Goal: Task Accomplishment & Management: Manage account settings

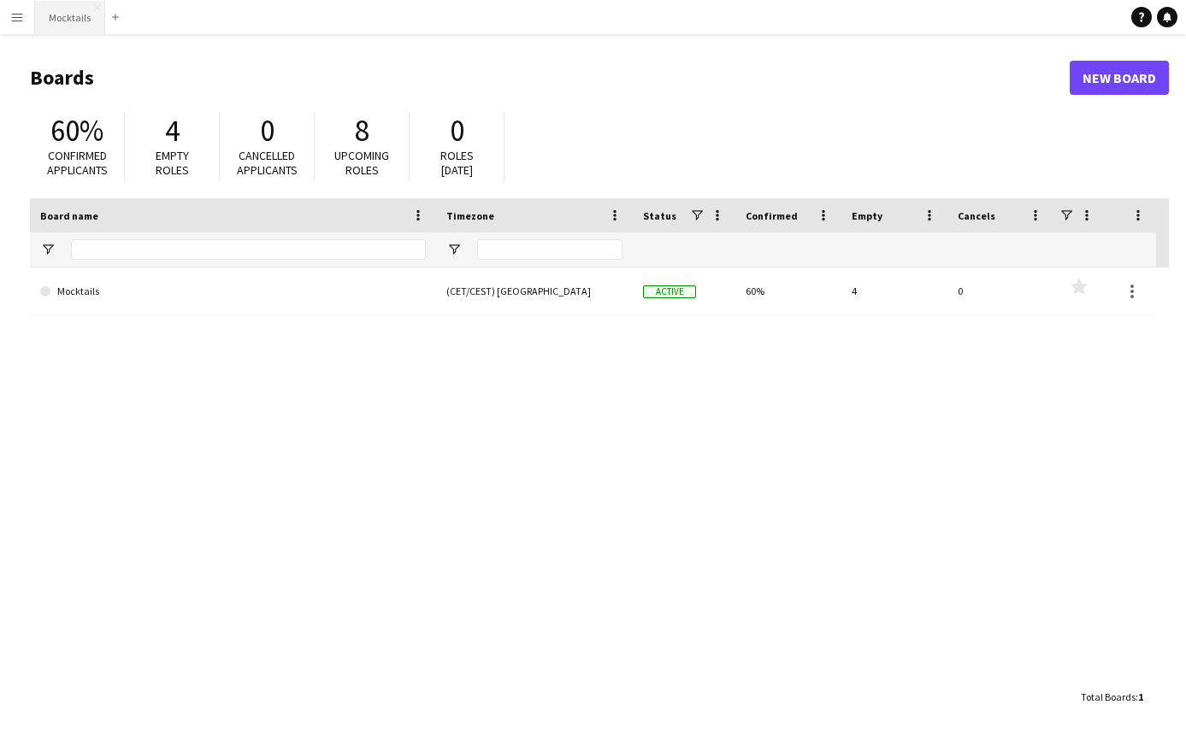
click at [79, 17] on button "Mocktails Close" at bounding box center [70, 17] width 70 height 33
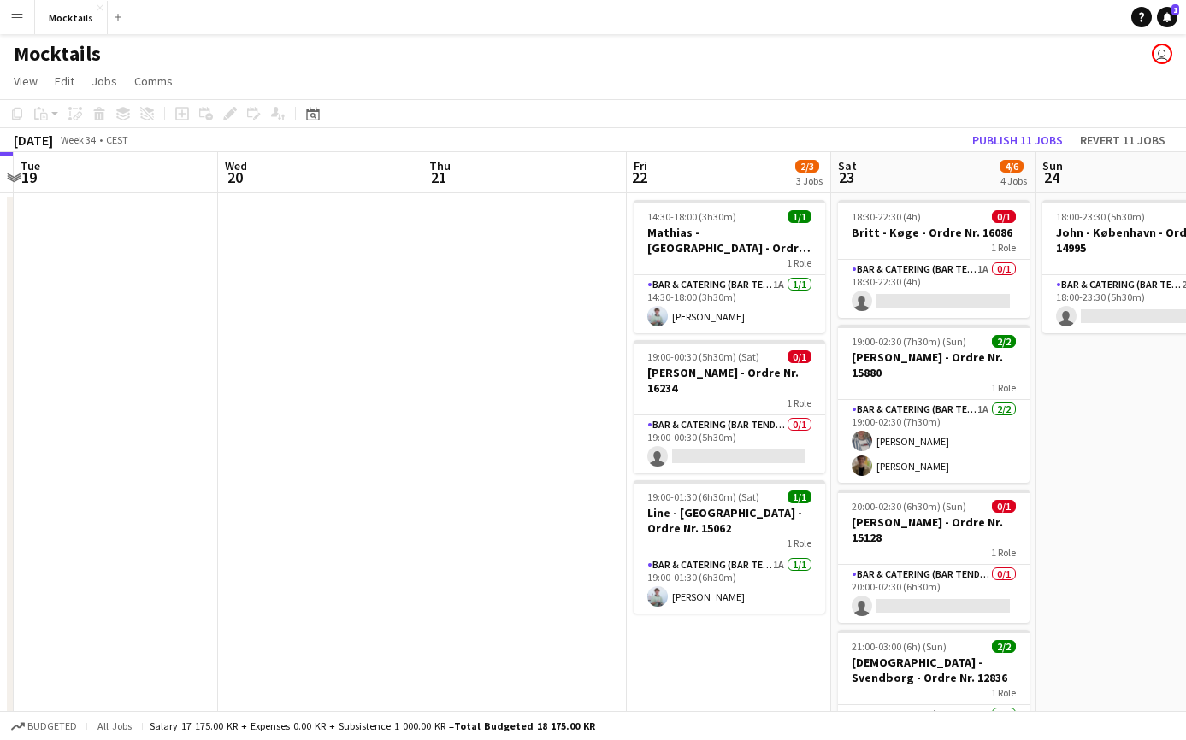
scroll to position [0, 601]
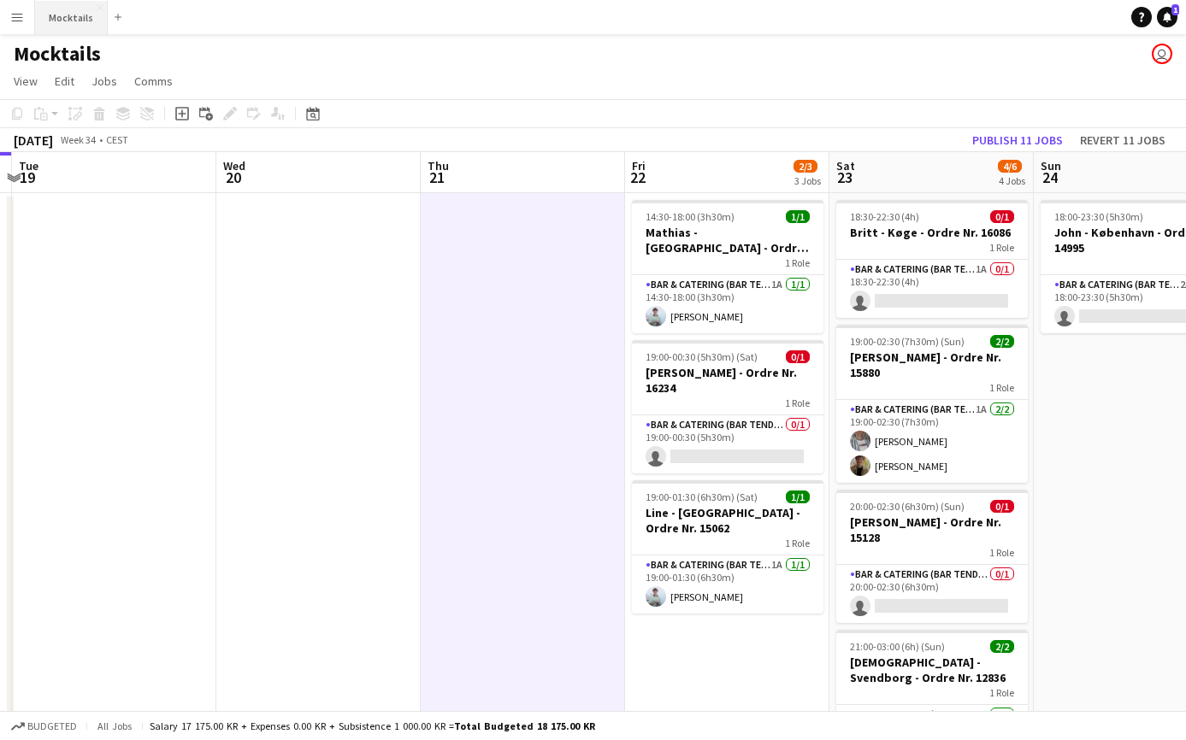
click at [59, 9] on button "Mocktails Close" at bounding box center [71, 17] width 73 height 33
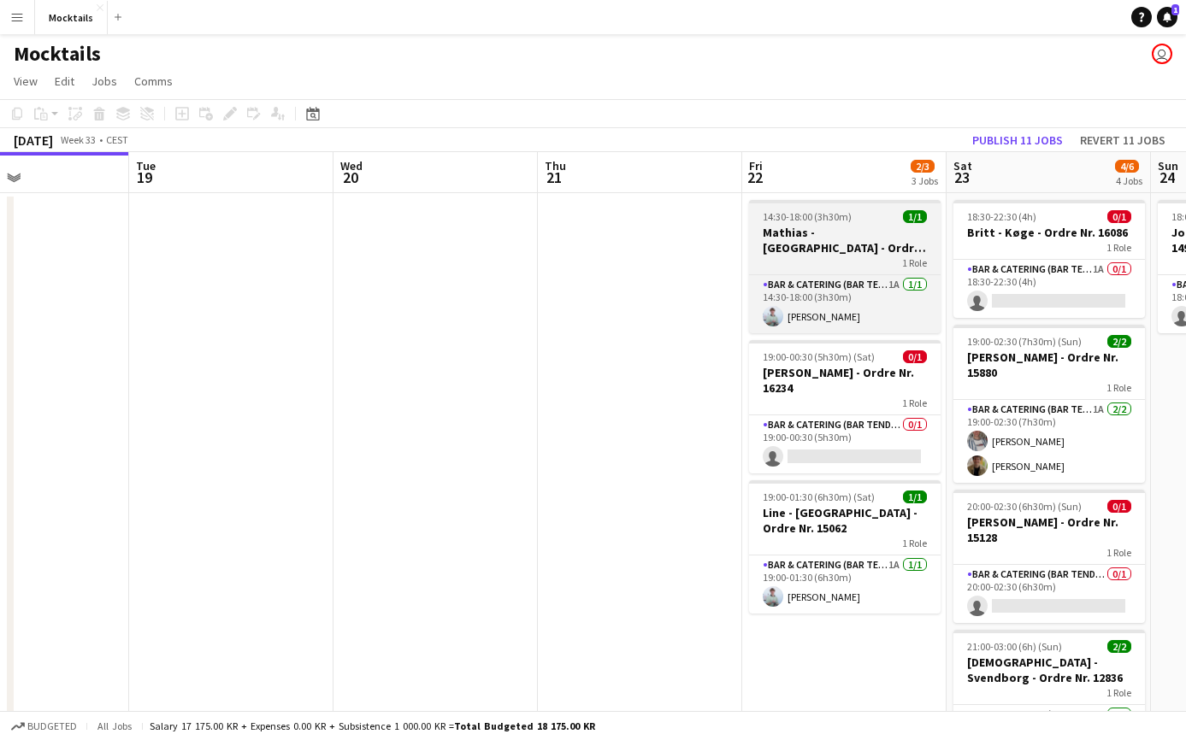
scroll to position [0, 697]
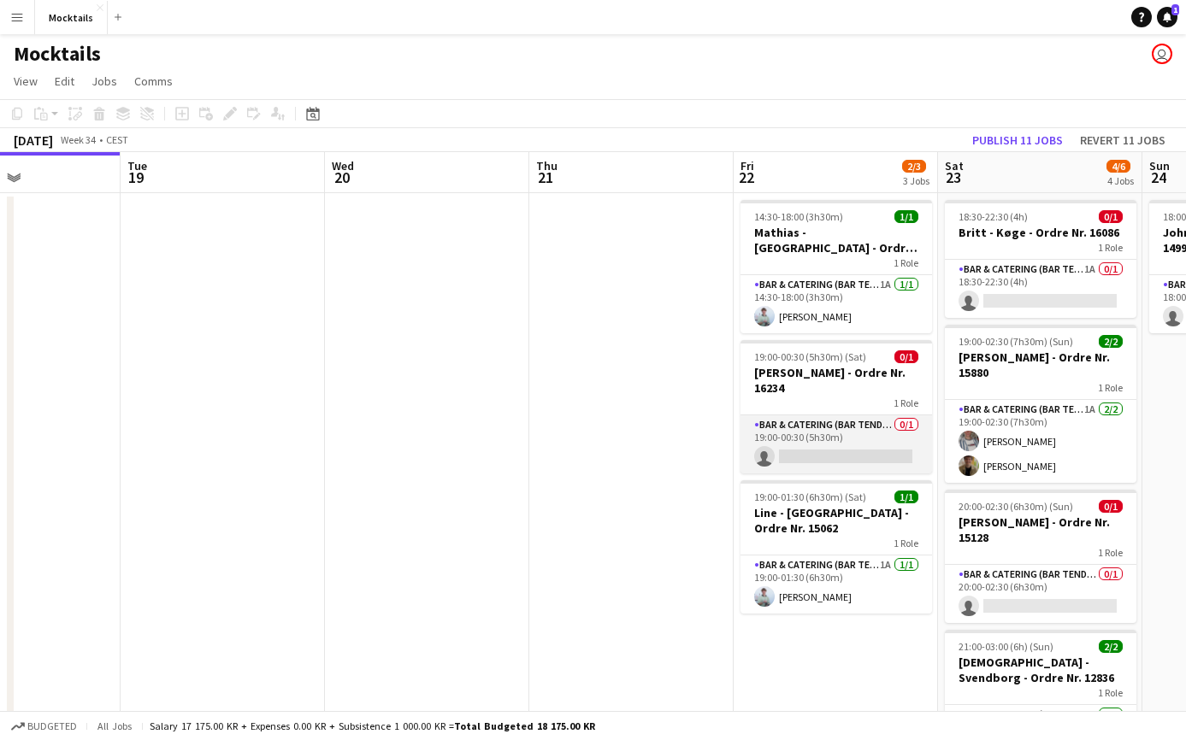
click at [824, 440] on app-card-role "Bar & Catering (Bar Tender) 0/1 19:00-00:30 (5h30m) single-neutral-actions" at bounding box center [835, 444] width 191 height 58
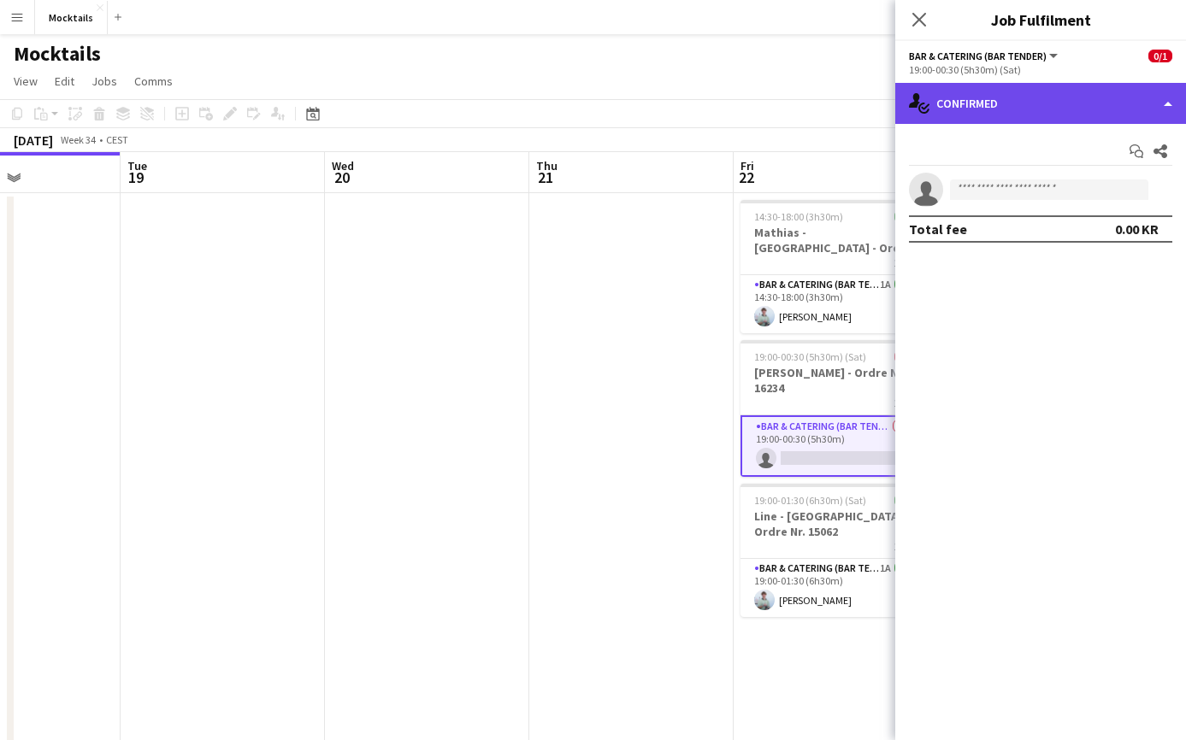
click at [1055, 95] on div "single-neutral-actions-check-2 Confirmed" at bounding box center [1040, 103] width 291 height 41
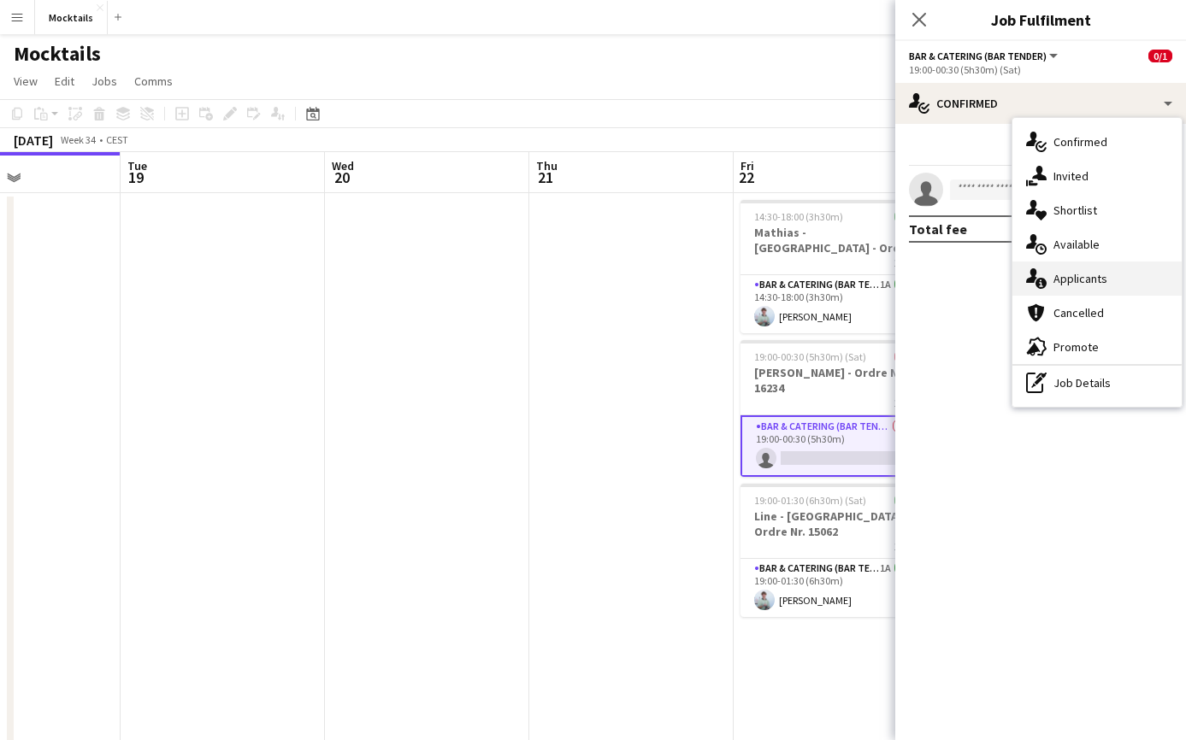
click at [1086, 270] on div "single-neutral-actions-information Applicants" at bounding box center [1096, 279] width 169 height 34
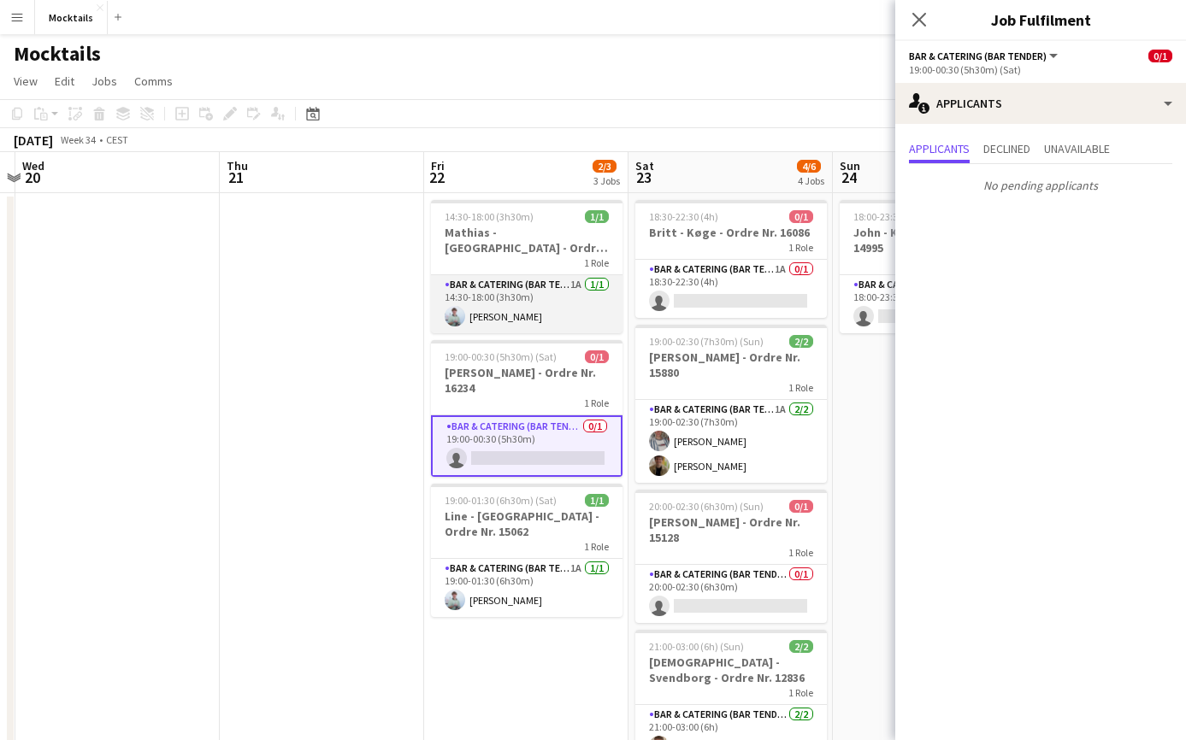
scroll to position [0, 614]
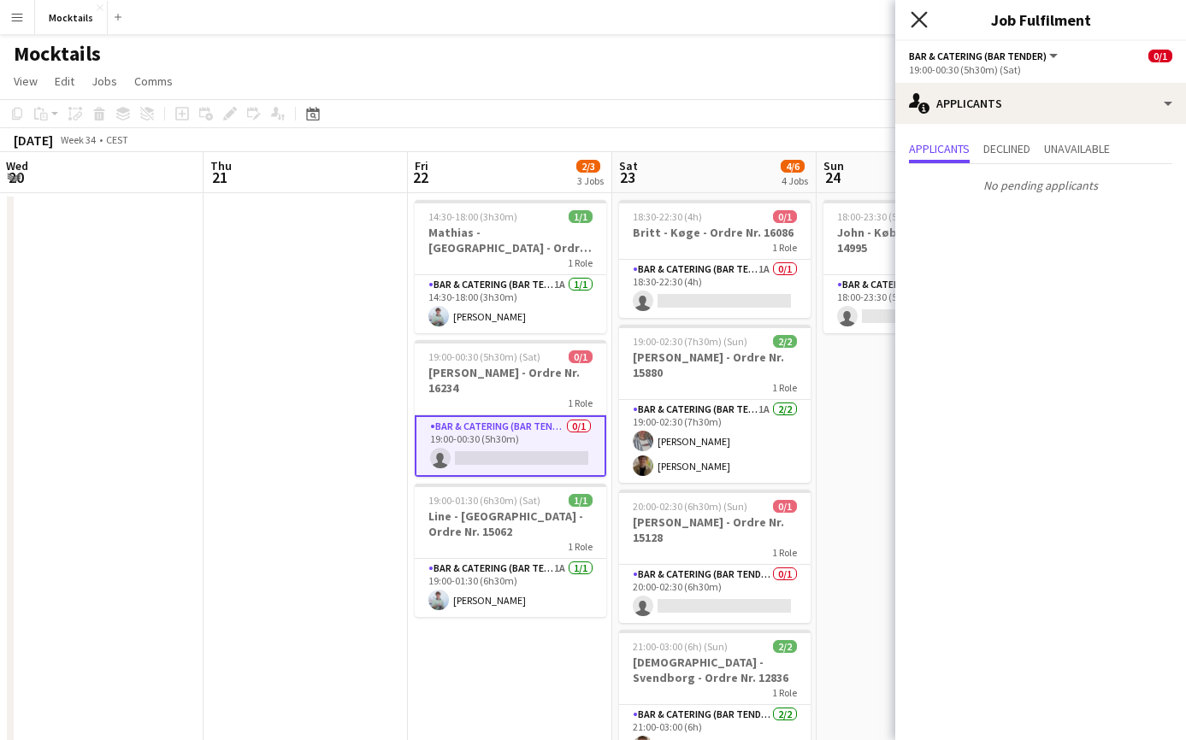
click at [921, 19] on icon at bounding box center [918, 19] width 16 height 16
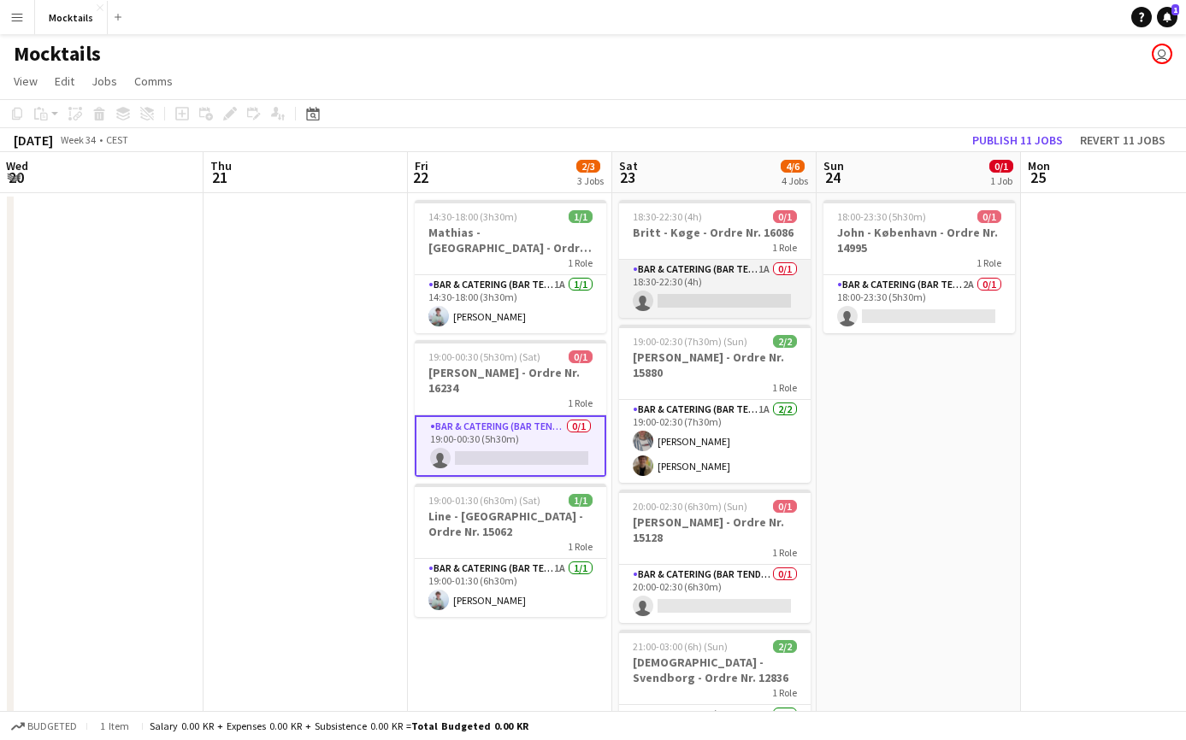
click at [746, 300] on app-card-role "Bar & Catering (Bar Tender) 1A 0/1 18:30-22:30 (4h) single-neutral-actions" at bounding box center [714, 289] width 191 height 58
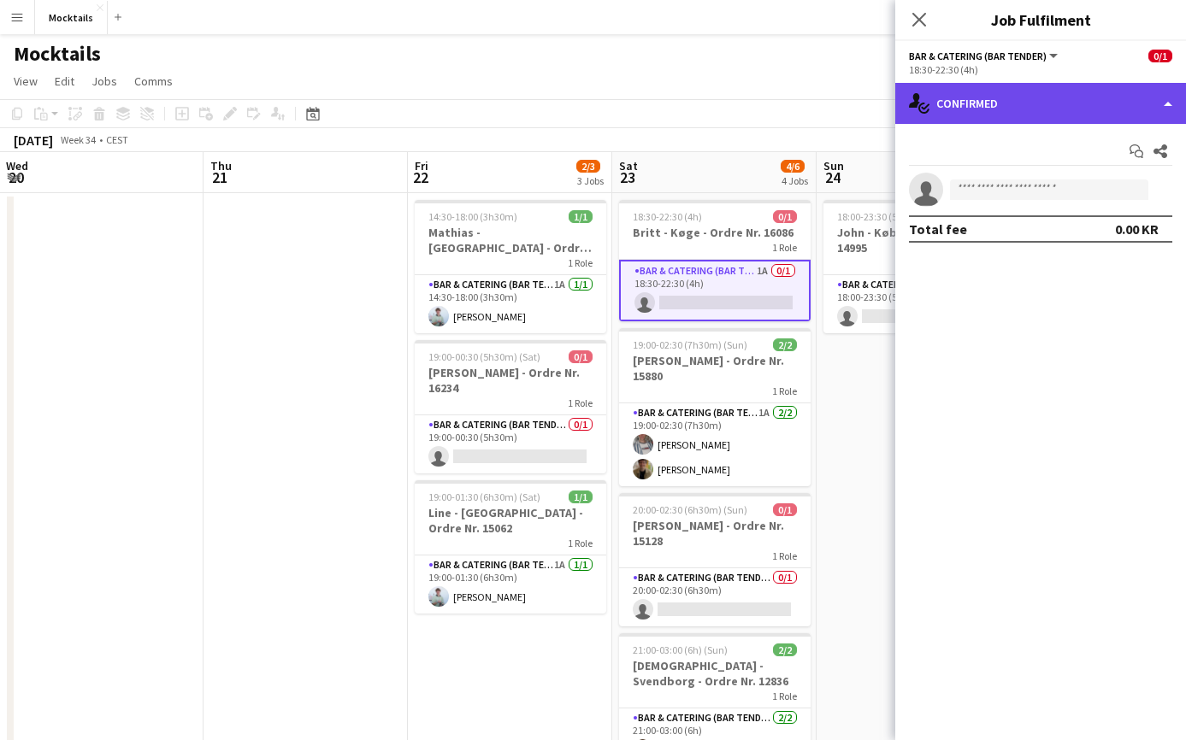
click at [1034, 97] on div "single-neutral-actions-check-2 Confirmed" at bounding box center [1040, 103] width 291 height 41
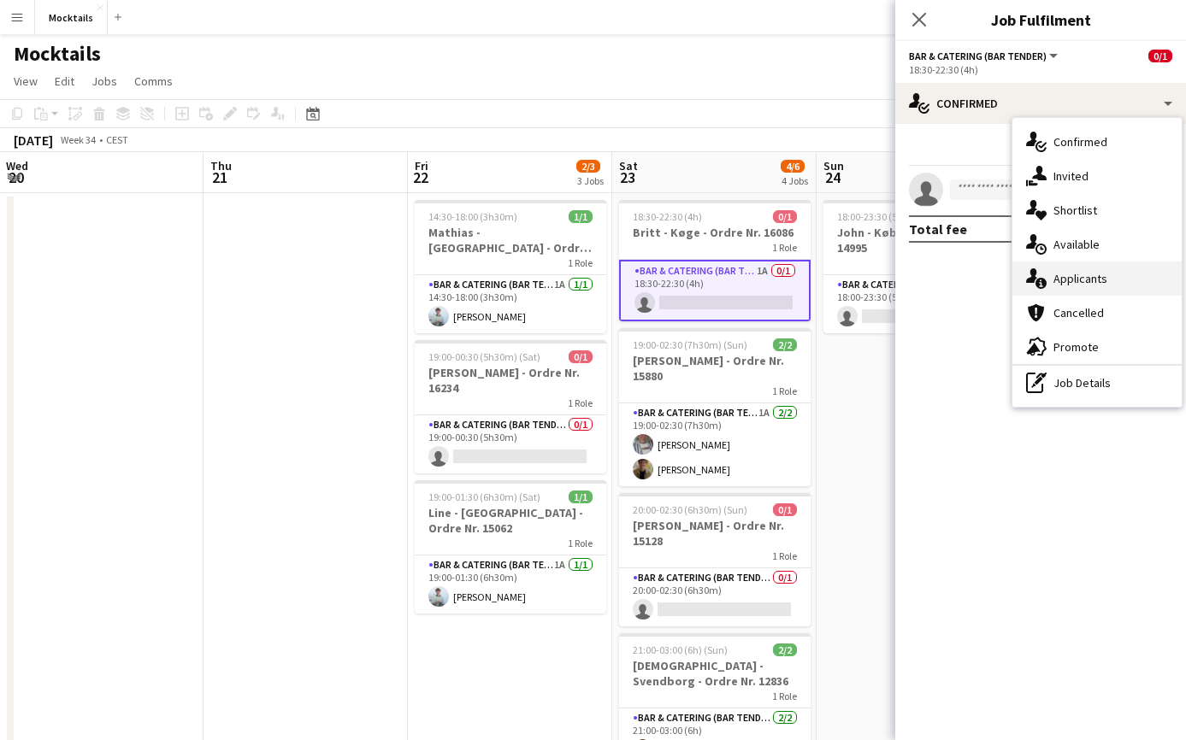
click at [1083, 274] on div "single-neutral-actions-information Applicants" at bounding box center [1096, 279] width 169 height 34
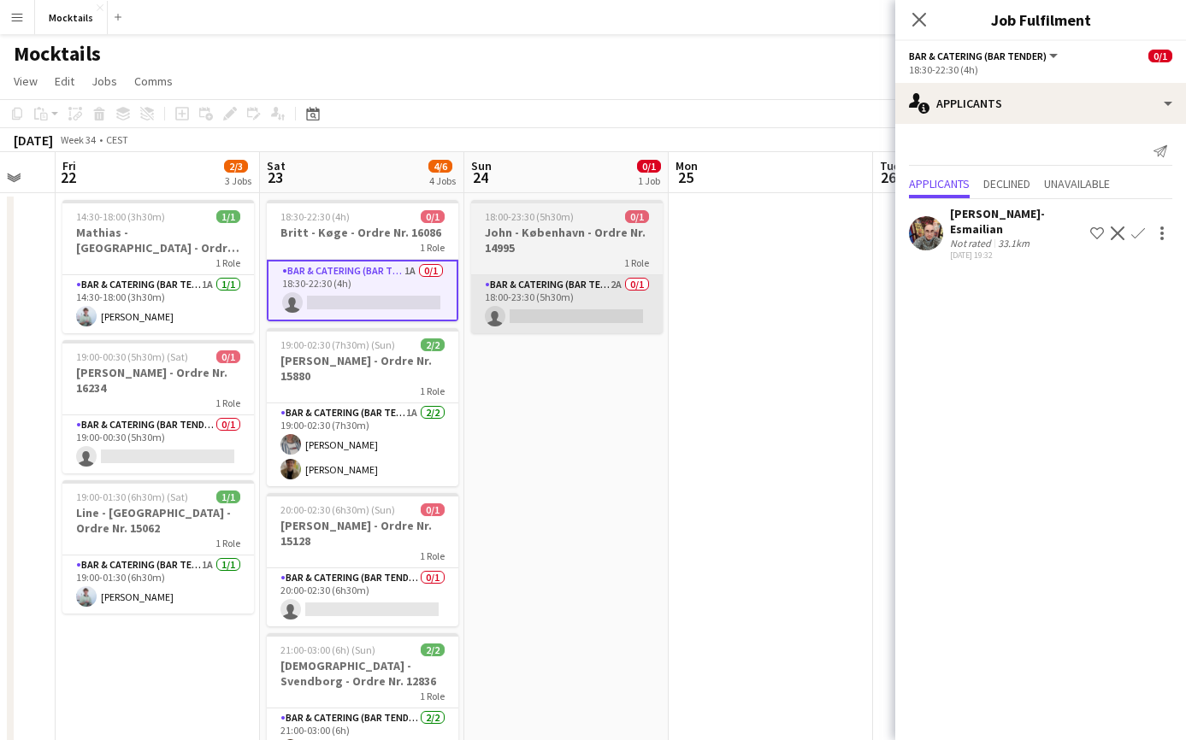
scroll to position [0, 558]
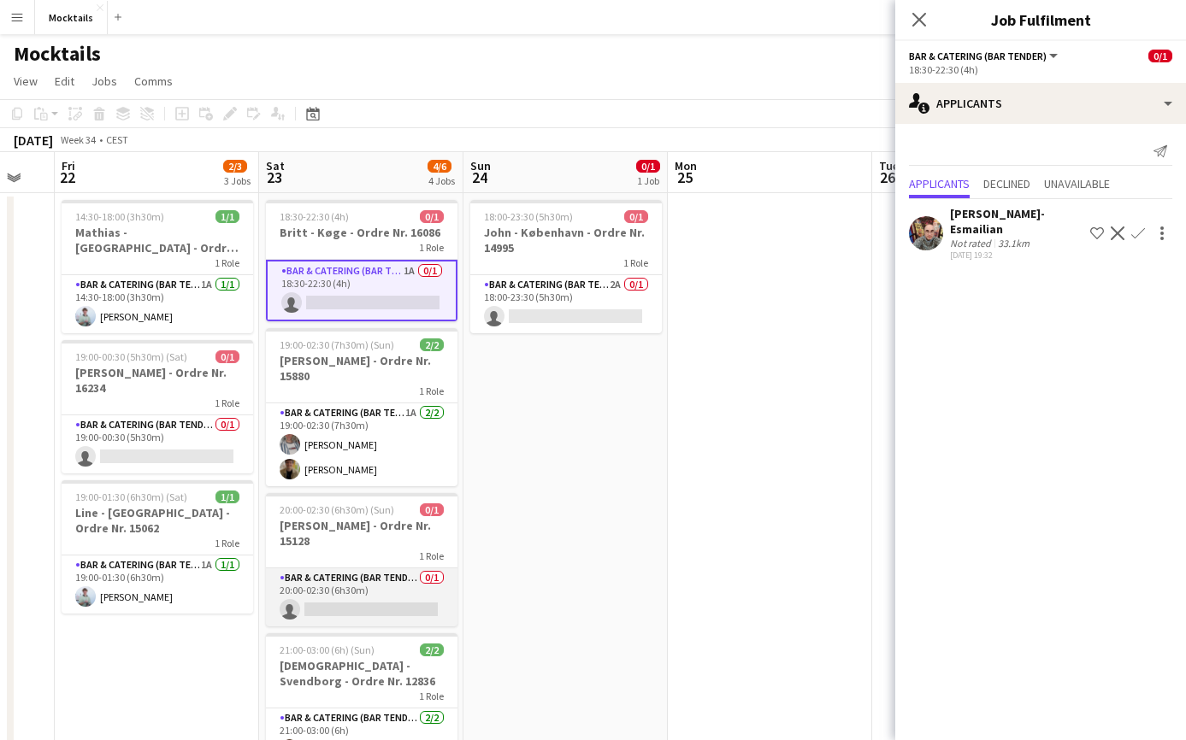
click at [369, 595] on app-card-role "Bar & Catering (Bar Tender) 0/1 20:00-02:30 (6h30m) single-neutral-actions" at bounding box center [361, 597] width 191 height 58
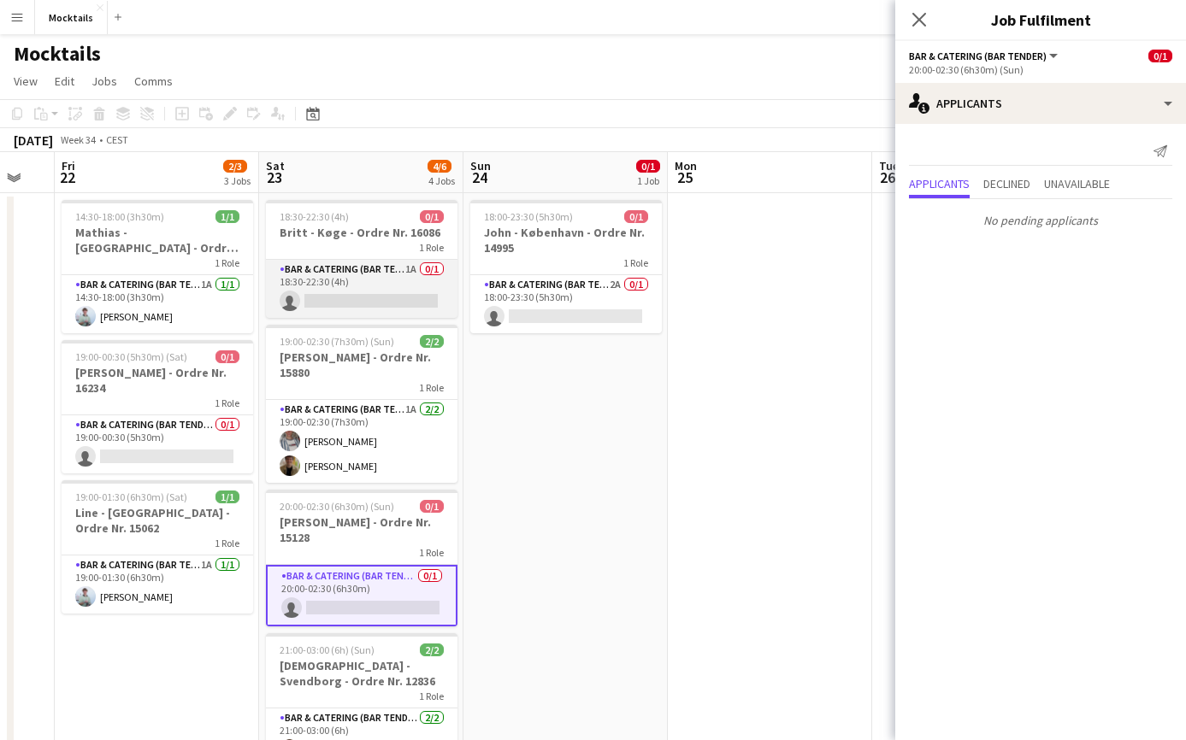
click at [363, 295] on app-card-role "Bar & Catering (Bar Tender) 1A 0/1 18:30-22:30 (4h) single-neutral-actions" at bounding box center [361, 289] width 191 height 58
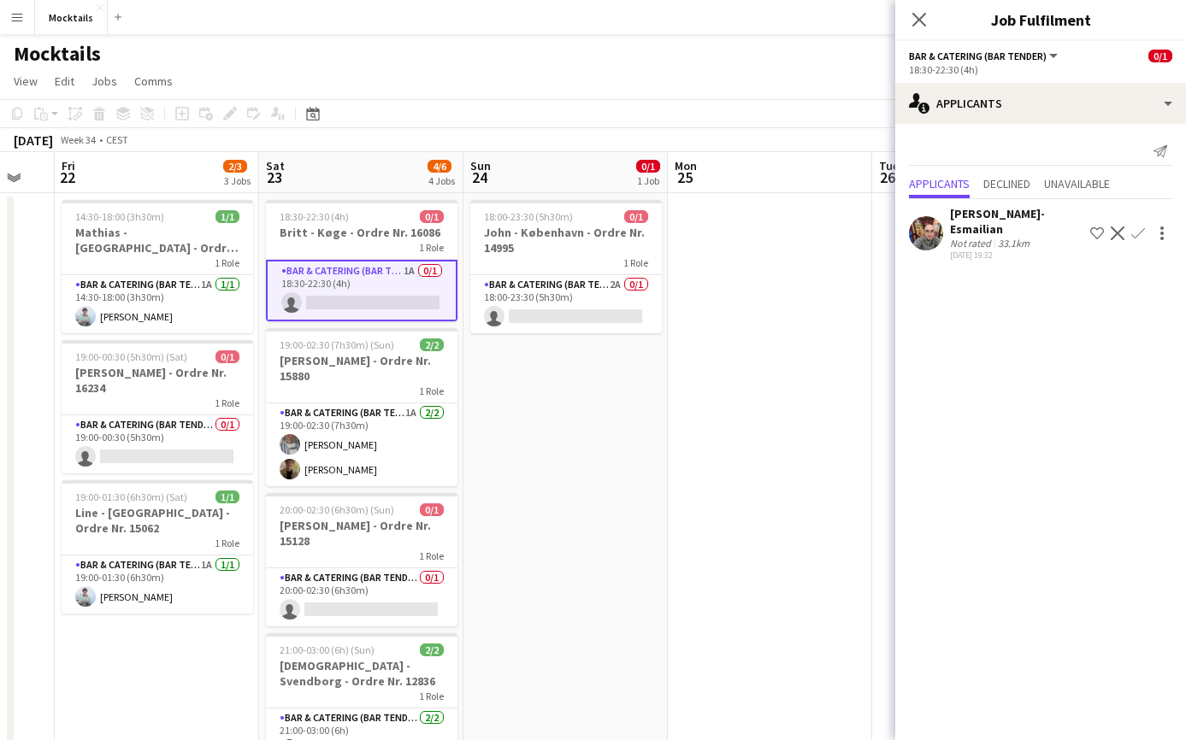
click at [1141, 227] on app-icon "Confirm" at bounding box center [1138, 234] width 14 height 14
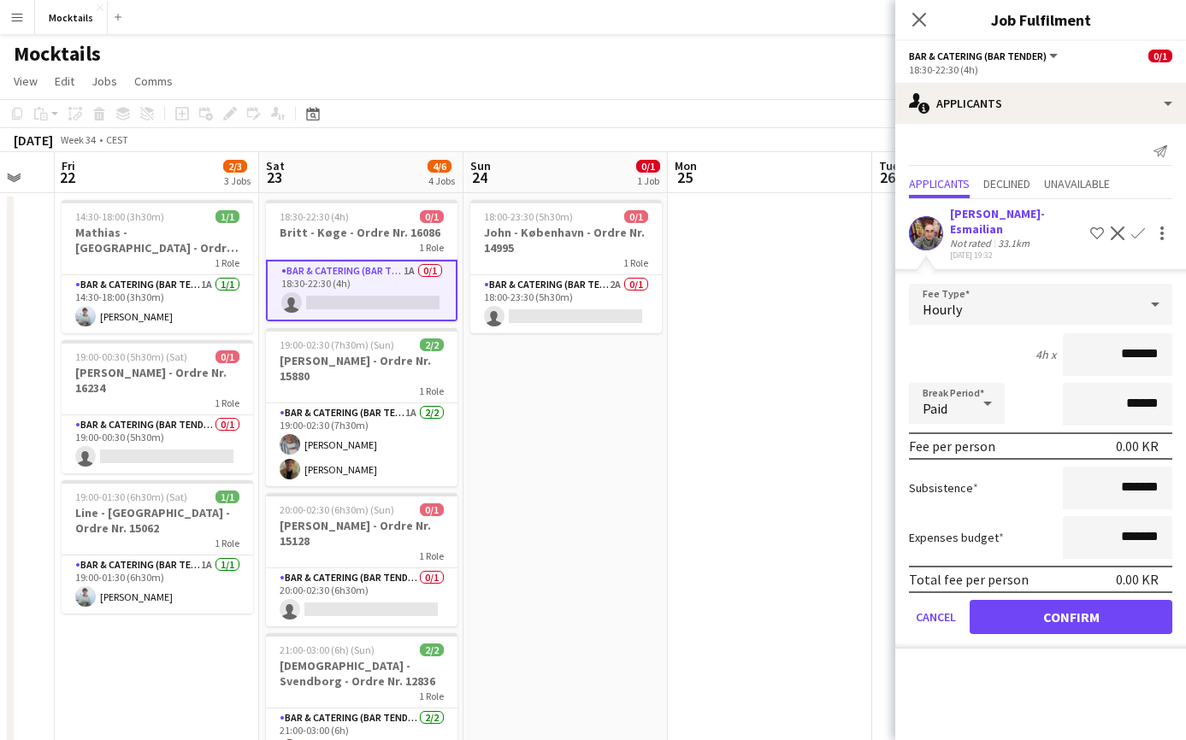
click at [1117, 336] on input "*******" at bounding box center [1117, 354] width 109 height 43
type input "****"
type input "******"
click at [1086, 609] on button "Confirm" at bounding box center [1070, 617] width 203 height 34
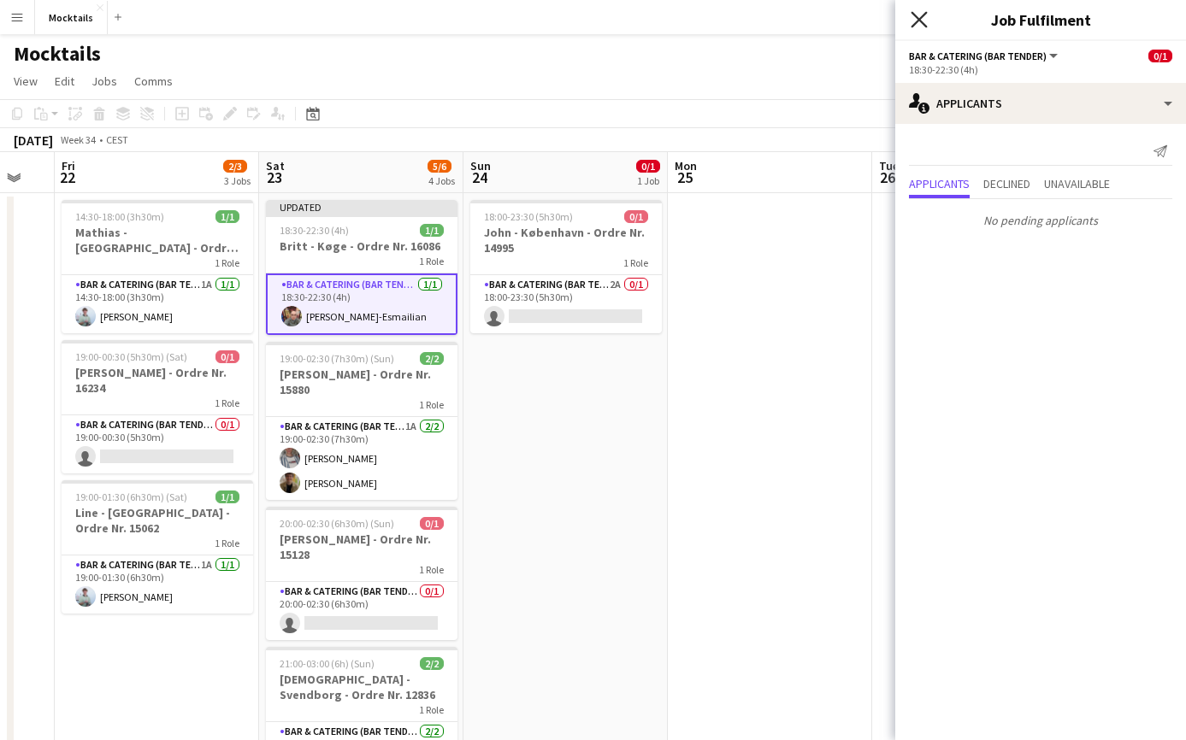
click at [916, 12] on icon "Close pop-in" at bounding box center [918, 19] width 16 height 16
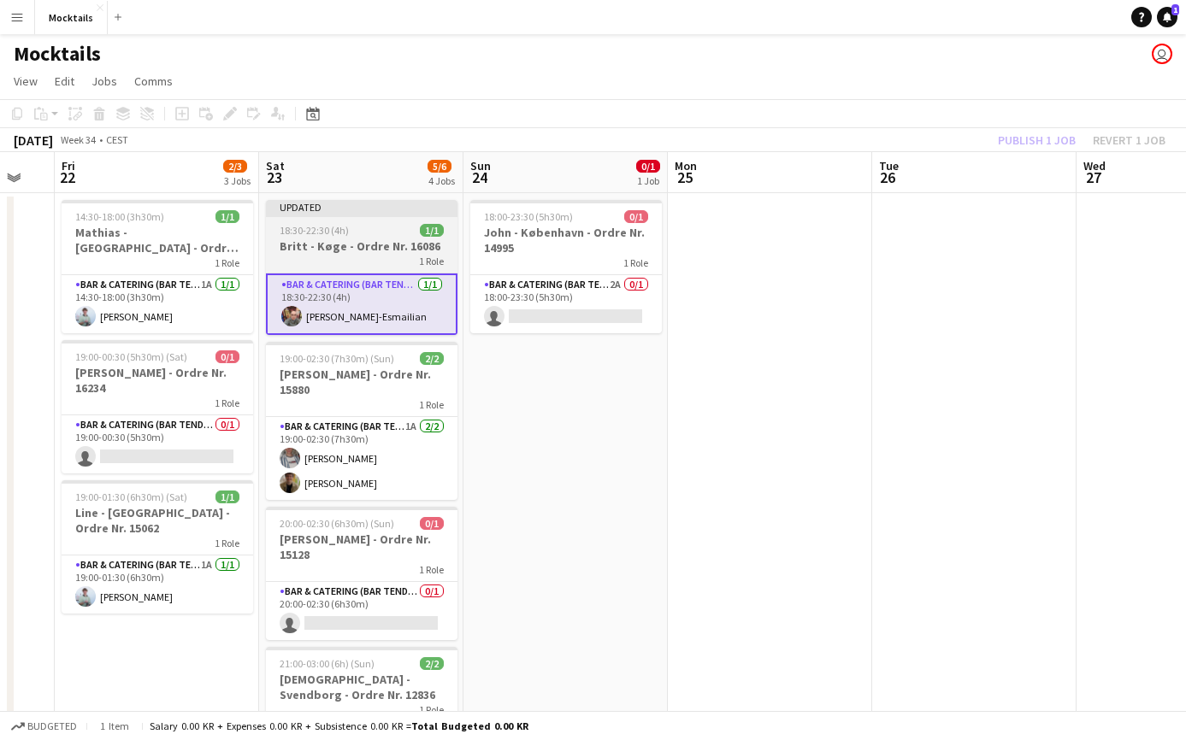
click at [347, 268] on app-job-card "Updated 18:30-22:30 (4h) 1/1 Britt - Køge - Ordre Nr. 16086 1 Role Bar & Cateri…" at bounding box center [361, 267] width 191 height 135
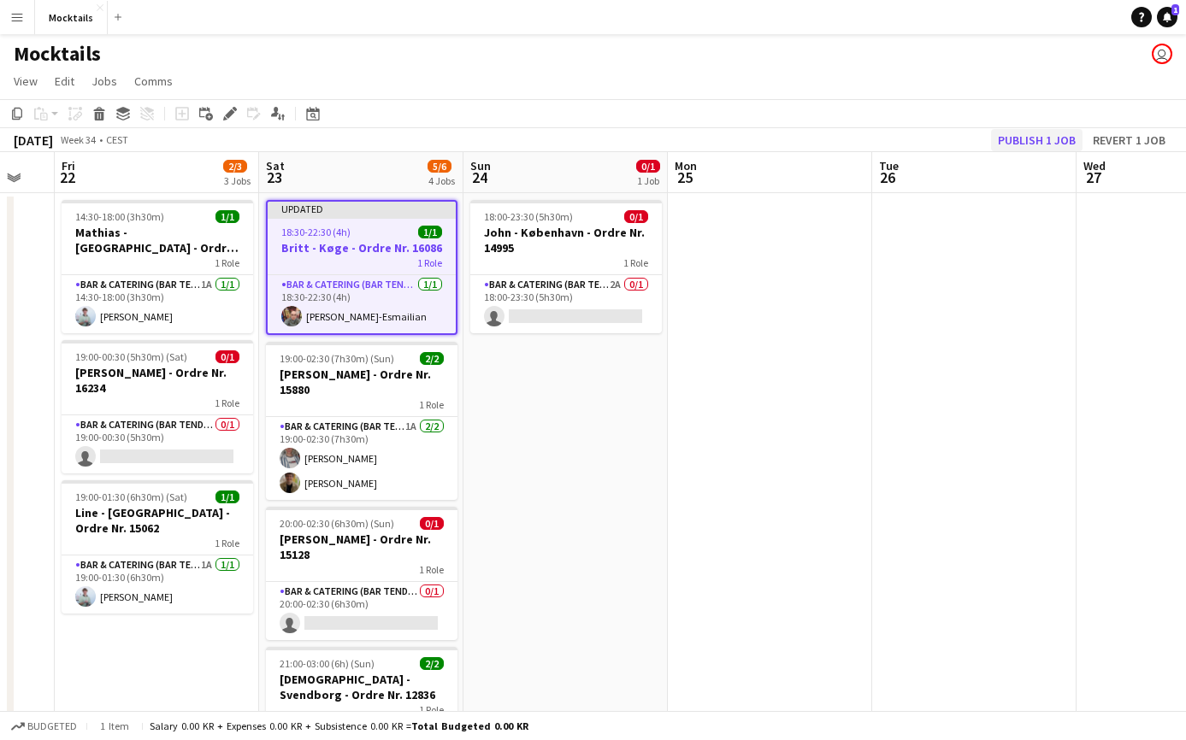
click at [1058, 139] on button "Publish 1 job" at bounding box center [1036, 140] width 91 height 22
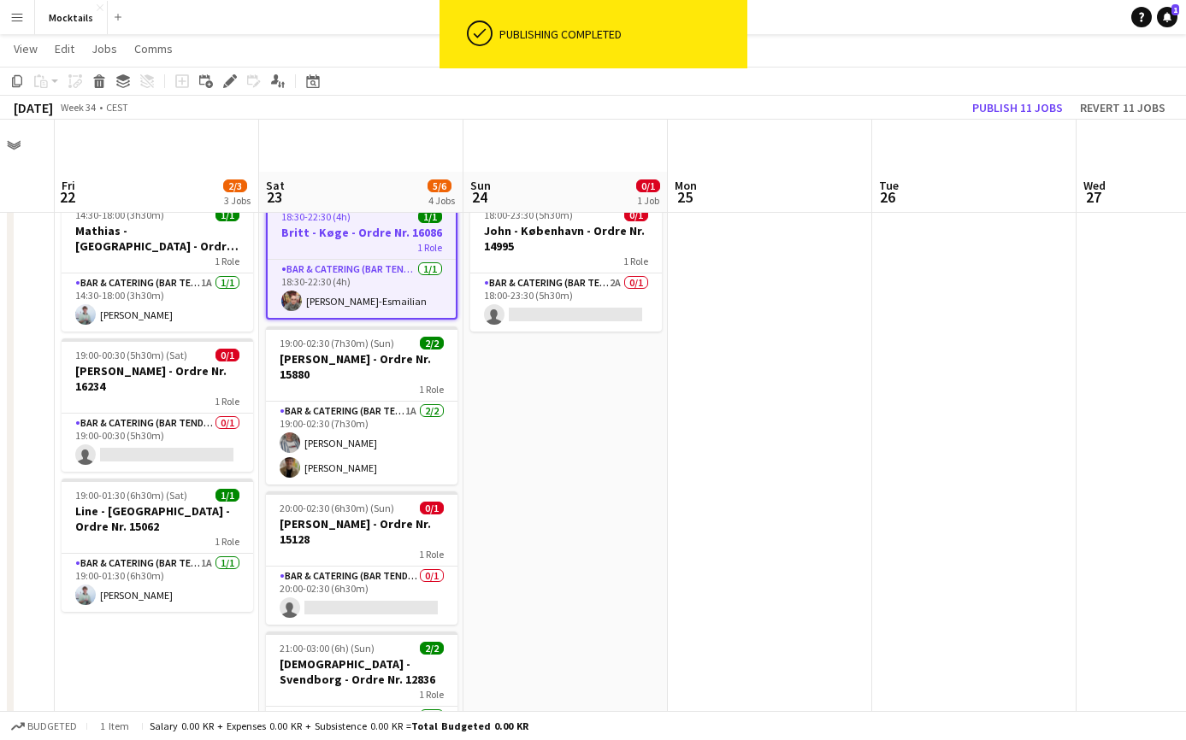
scroll to position [124, 0]
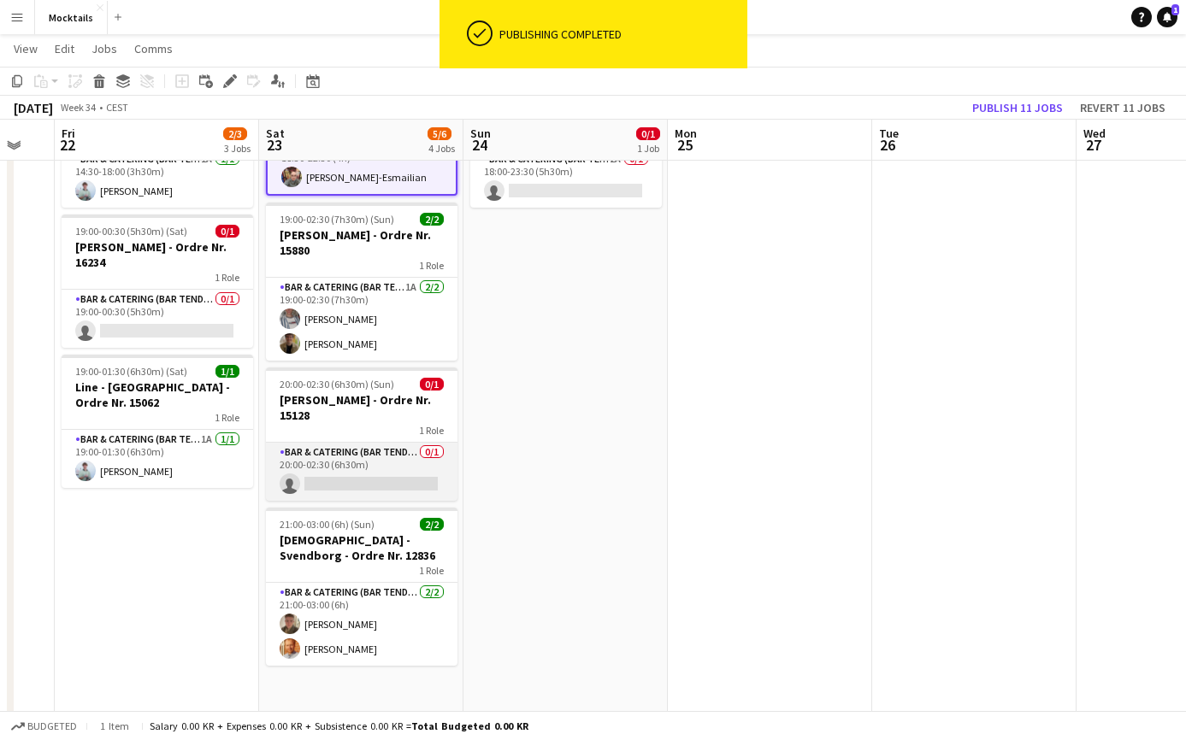
click at [358, 466] on app-card-role "Bar & Catering (Bar Tender) 0/1 20:00-02:30 (6h30m) single-neutral-actions" at bounding box center [361, 472] width 191 height 58
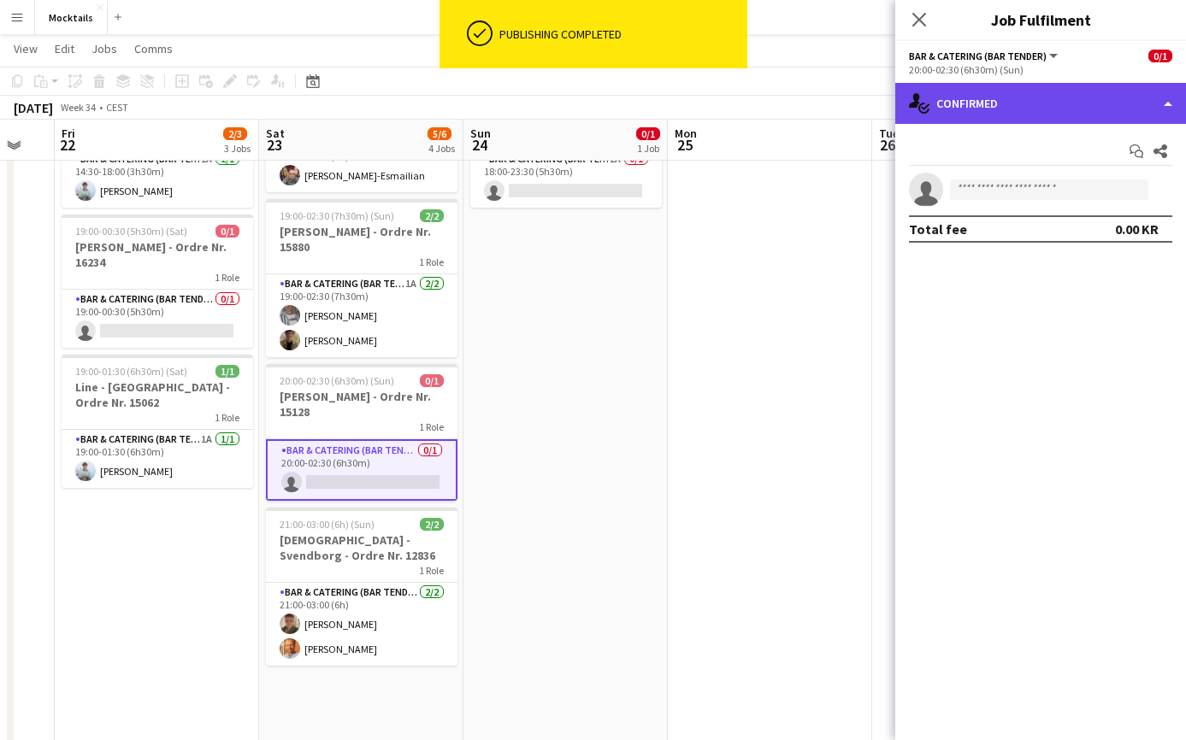
click at [1001, 106] on div "single-neutral-actions-check-2 Confirmed" at bounding box center [1040, 103] width 291 height 41
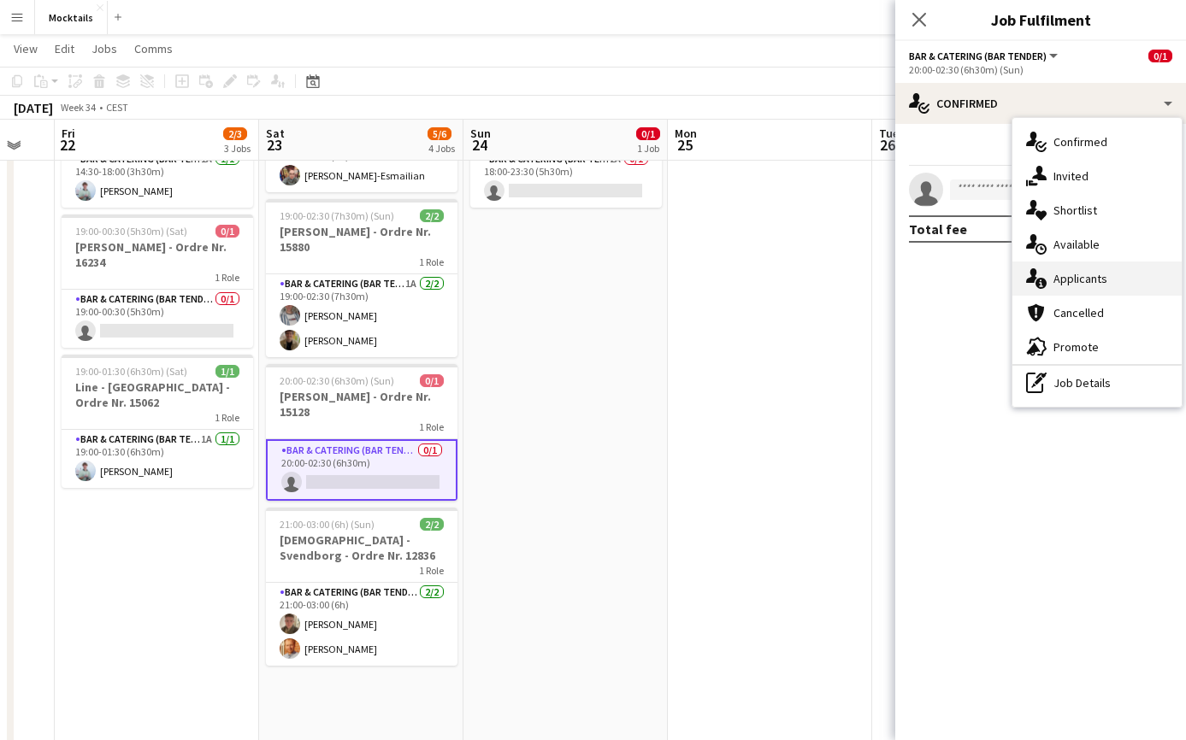
click at [1077, 281] on div "single-neutral-actions-information Applicants" at bounding box center [1096, 279] width 169 height 34
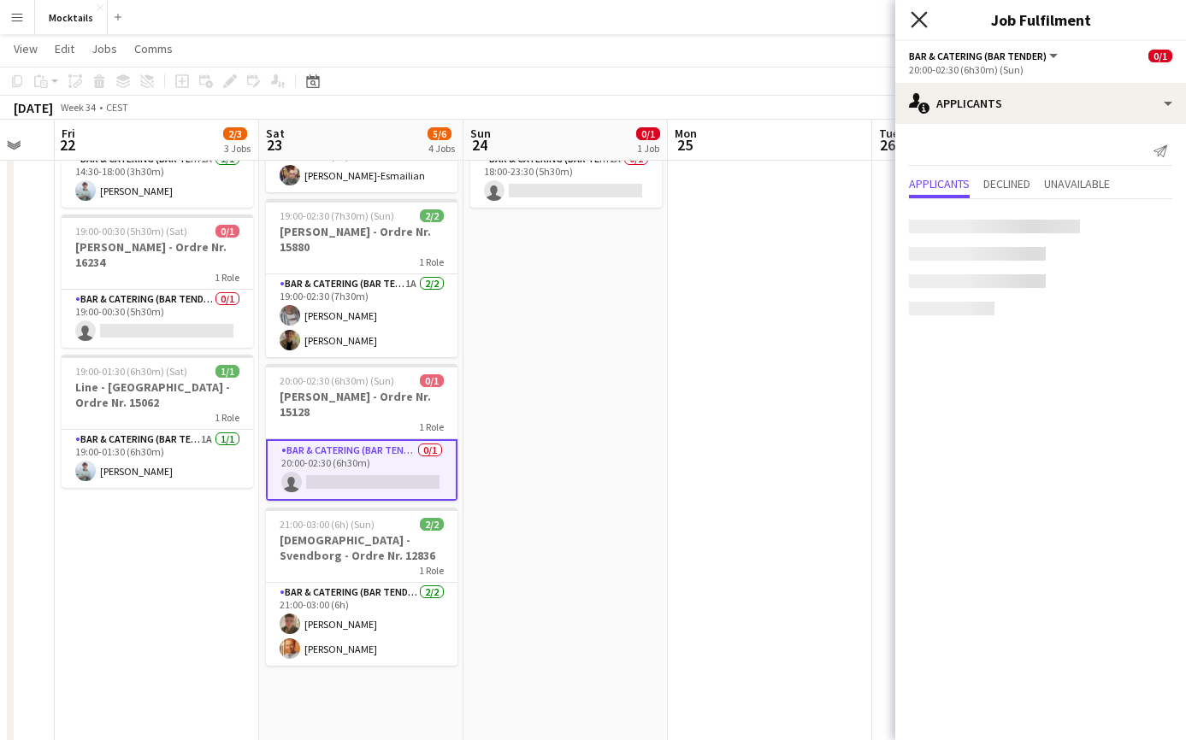
click at [917, 15] on icon "Close pop-in" at bounding box center [918, 19] width 16 height 16
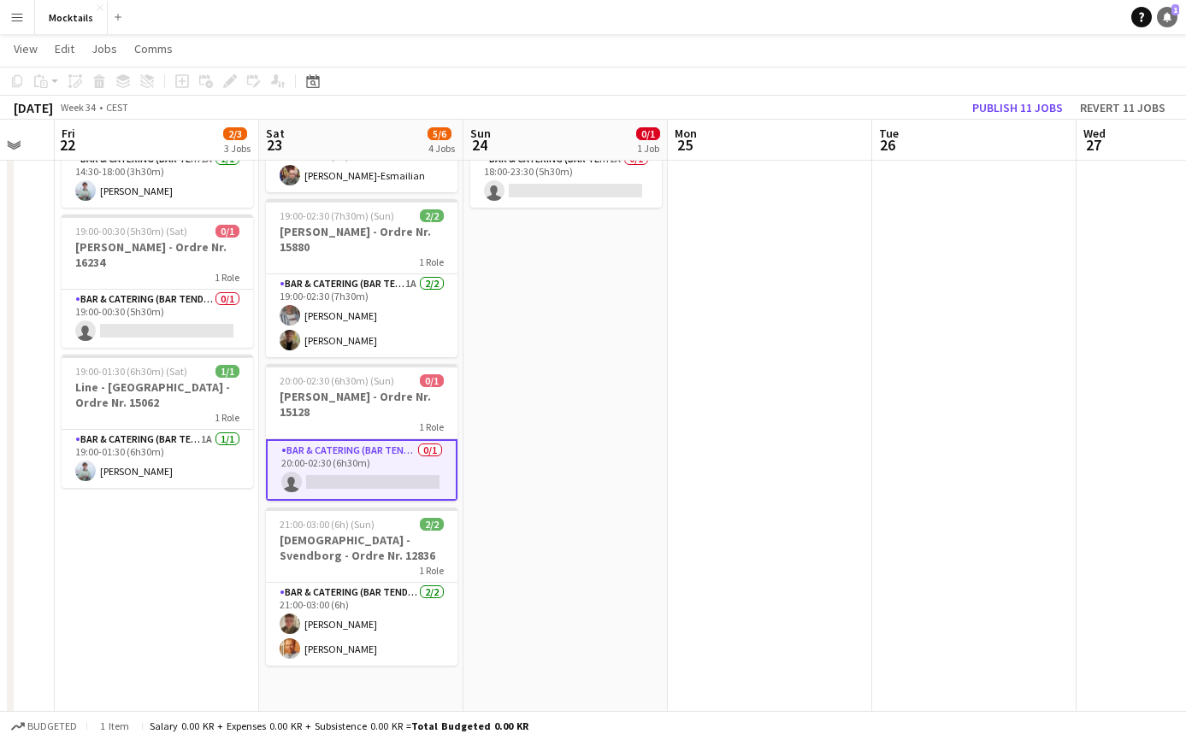
click at [1168, 17] on icon at bounding box center [1167, 16] width 9 height 9
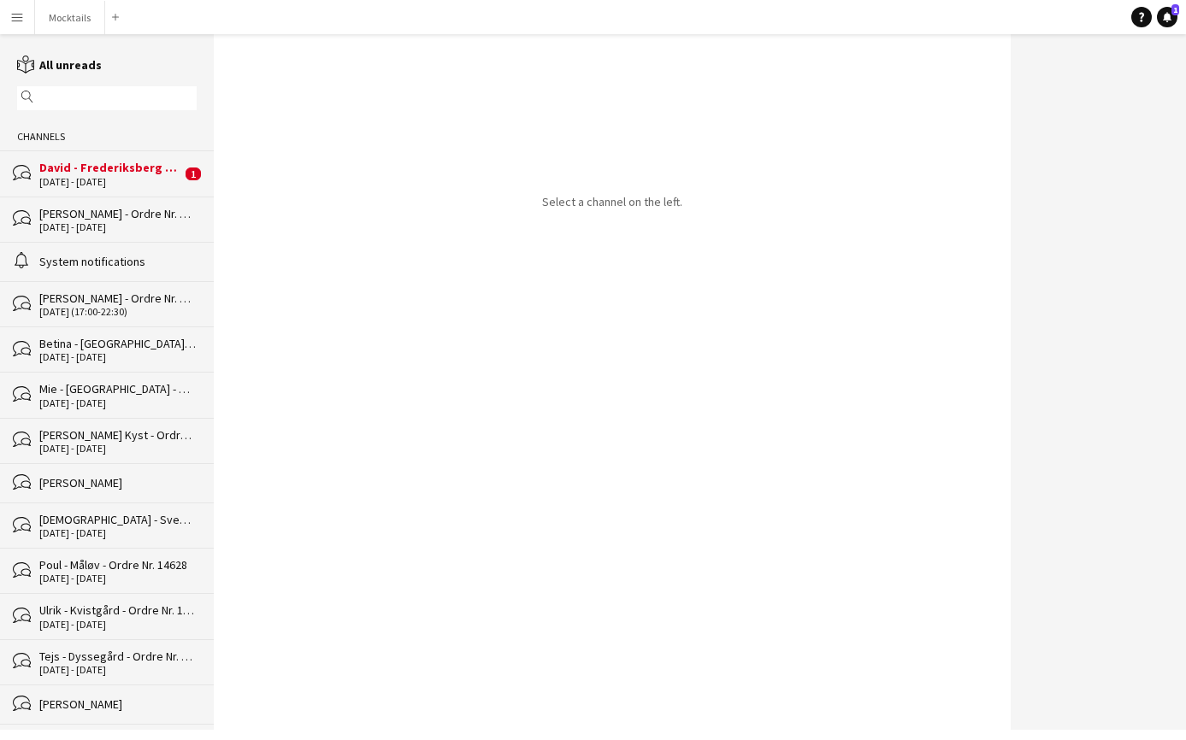
click at [127, 177] on div "16 - 17 Aug 2025" at bounding box center [110, 182] width 142 height 12
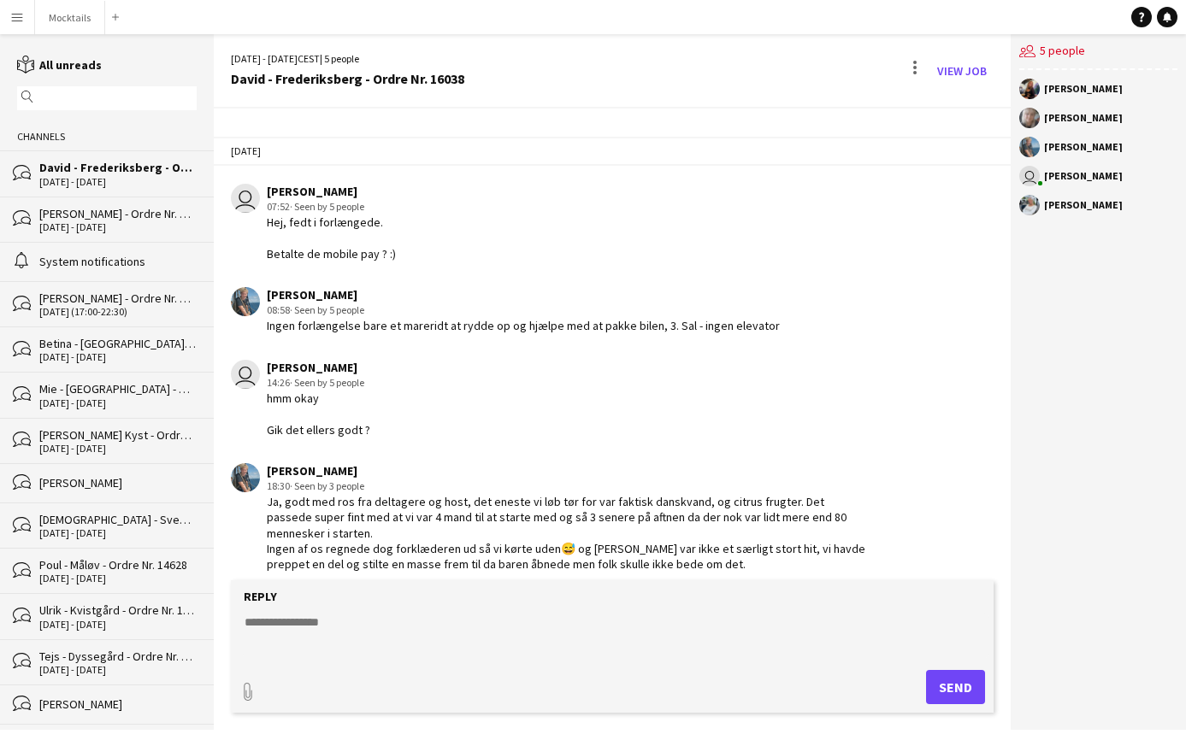
scroll to position [2074, 0]
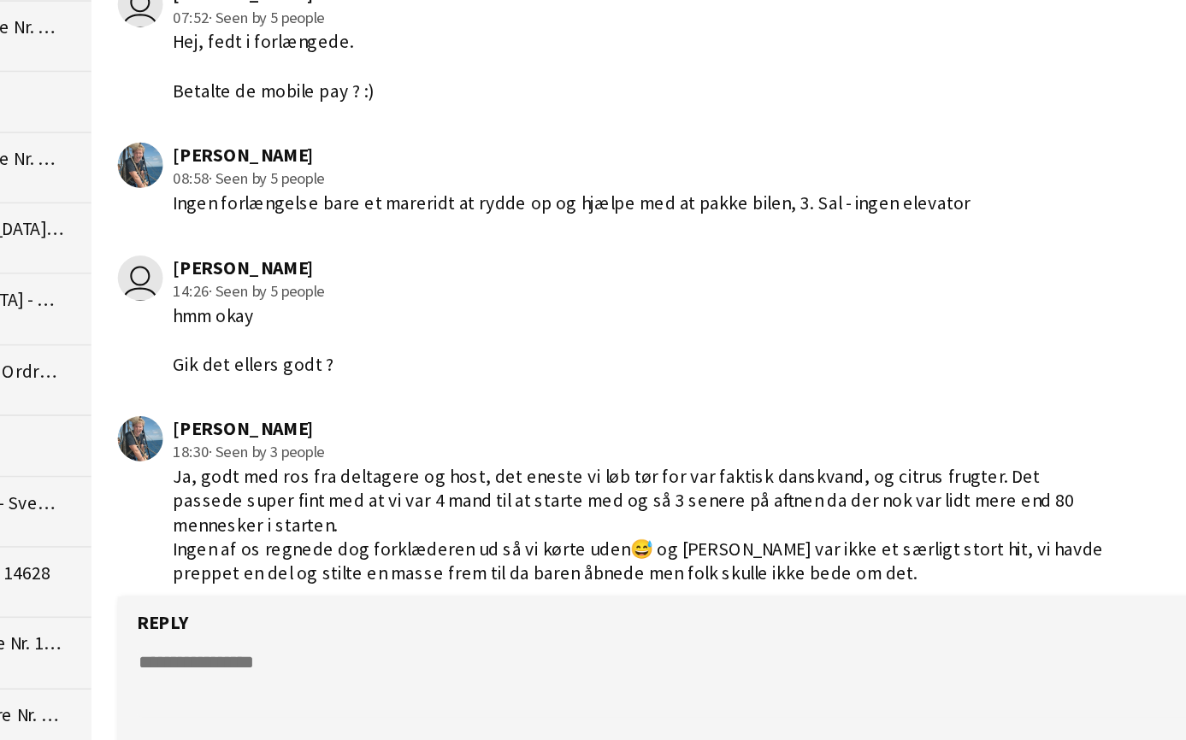
drag, startPoint x: 174, startPoint y: 307, endPoint x: 607, endPoint y: 354, distance: 435.1
click at [607, 495] on div "Ja, godt med ros fra deltagere og host, det eneste vi løb tør for var faktisk d…" at bounding box center [568, 534] width 602 height 78
click at [403, 614] on textarea at bounding box center [616, 636] width 746 height 44
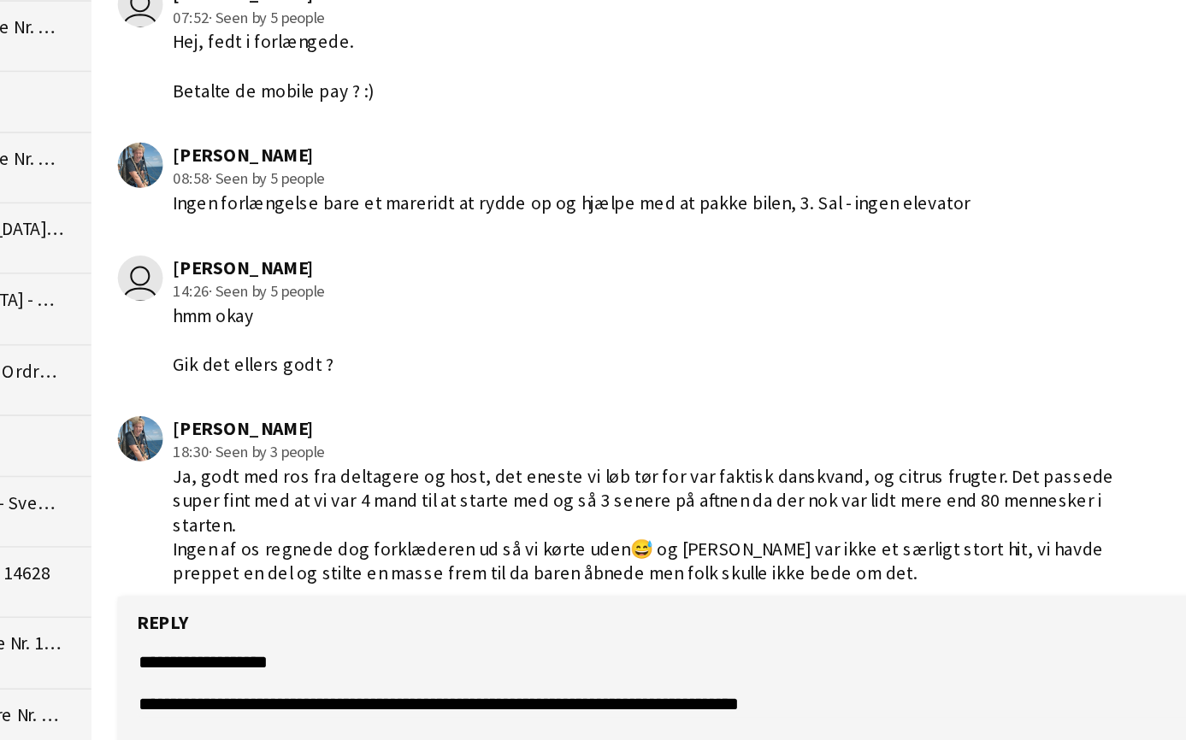
scroll to position [27, 0]
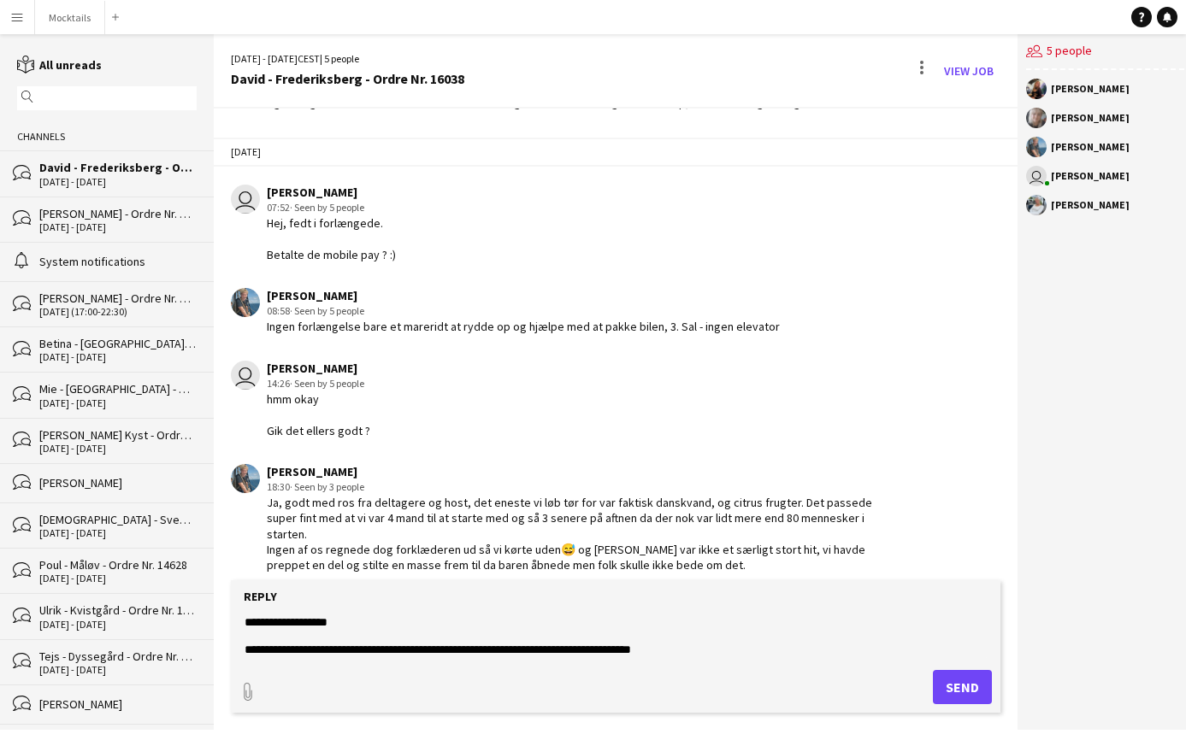
type textarea "**********"
click at [955, 693] on button "Send" at bounding box center [962, 687] width 59 height 34
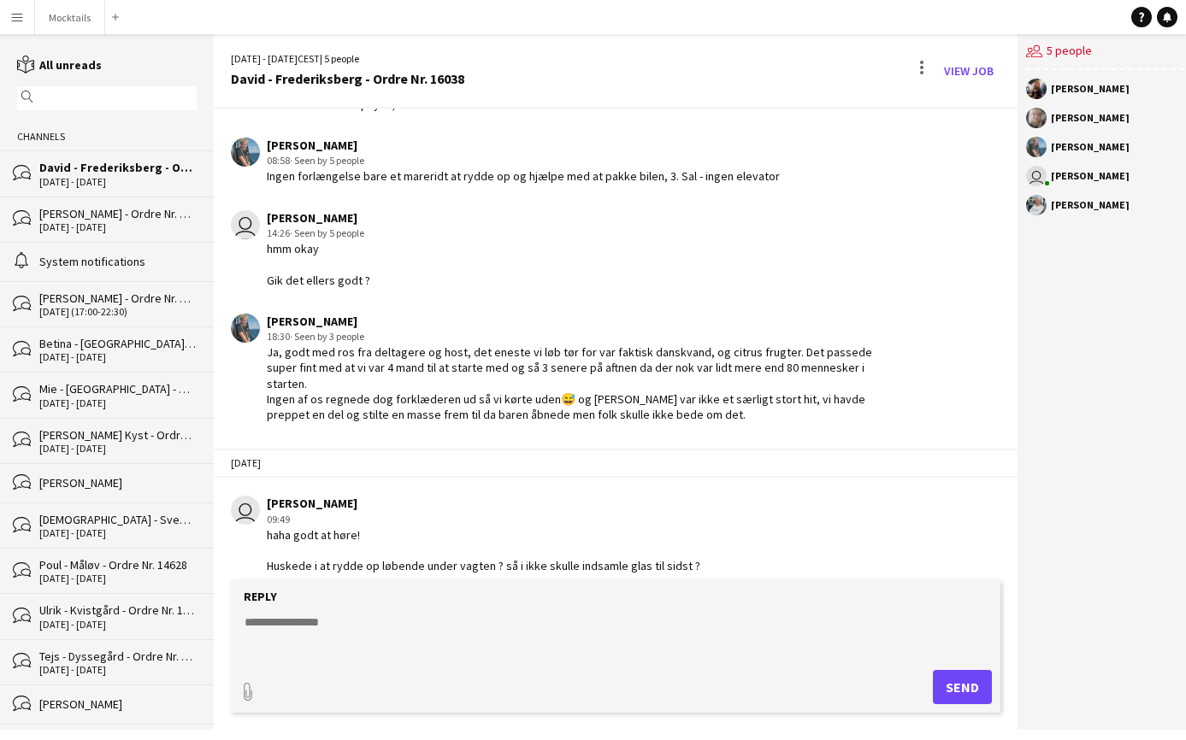
click at [113, 217] on div "[PERSON_NAME] - Ordre Nr. 15878" at bounding box center [117, 213] width 157 height 15
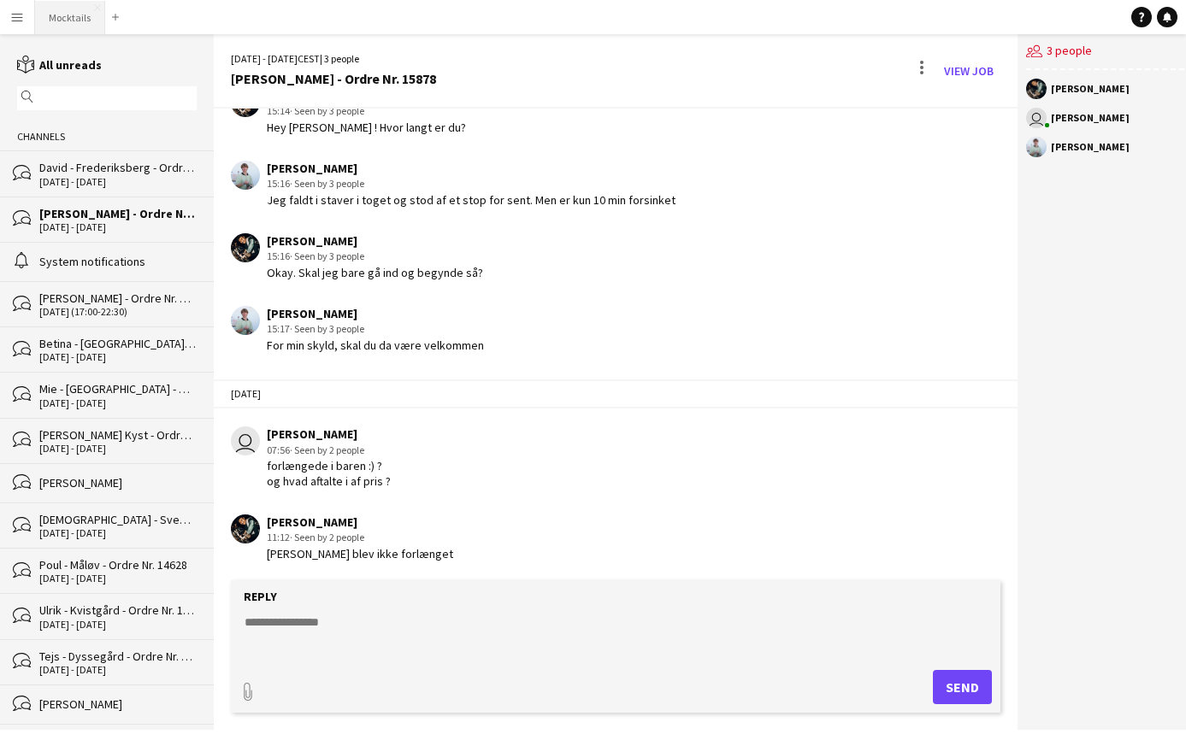
click at [71, 12] on button "Mocktails Close" at bounding box center [70, 17] width 70 height 33
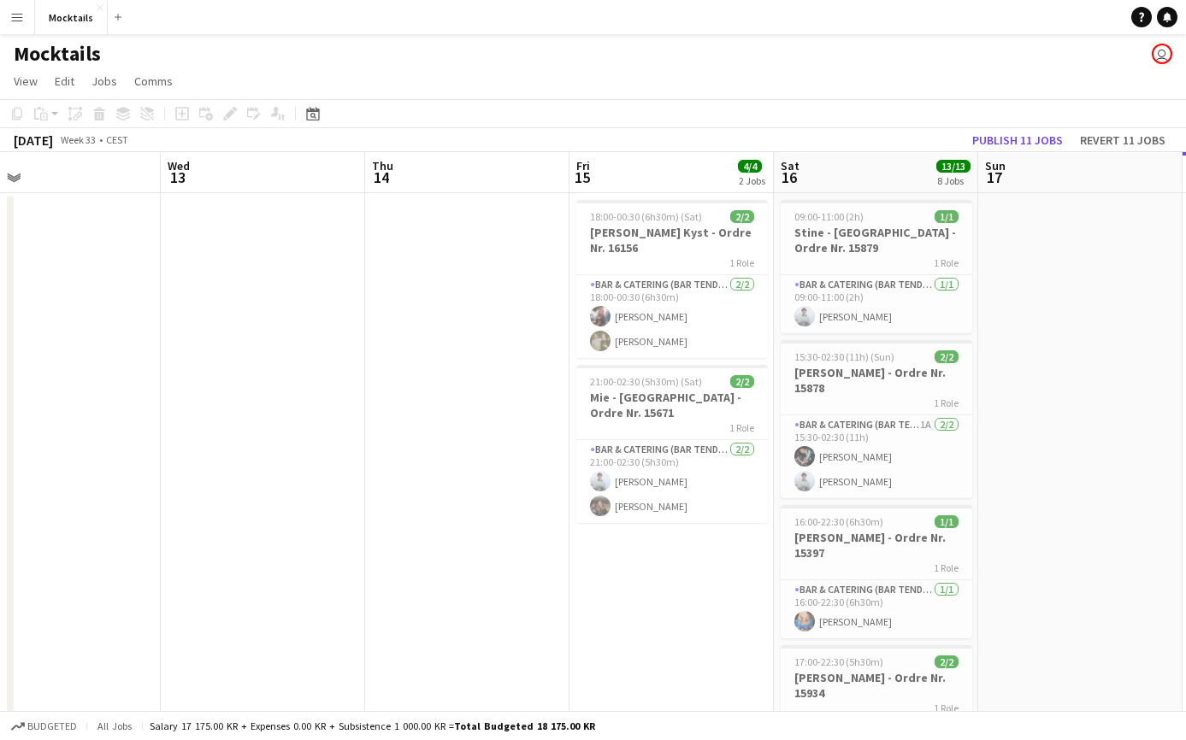
scroll to position [0, 385]
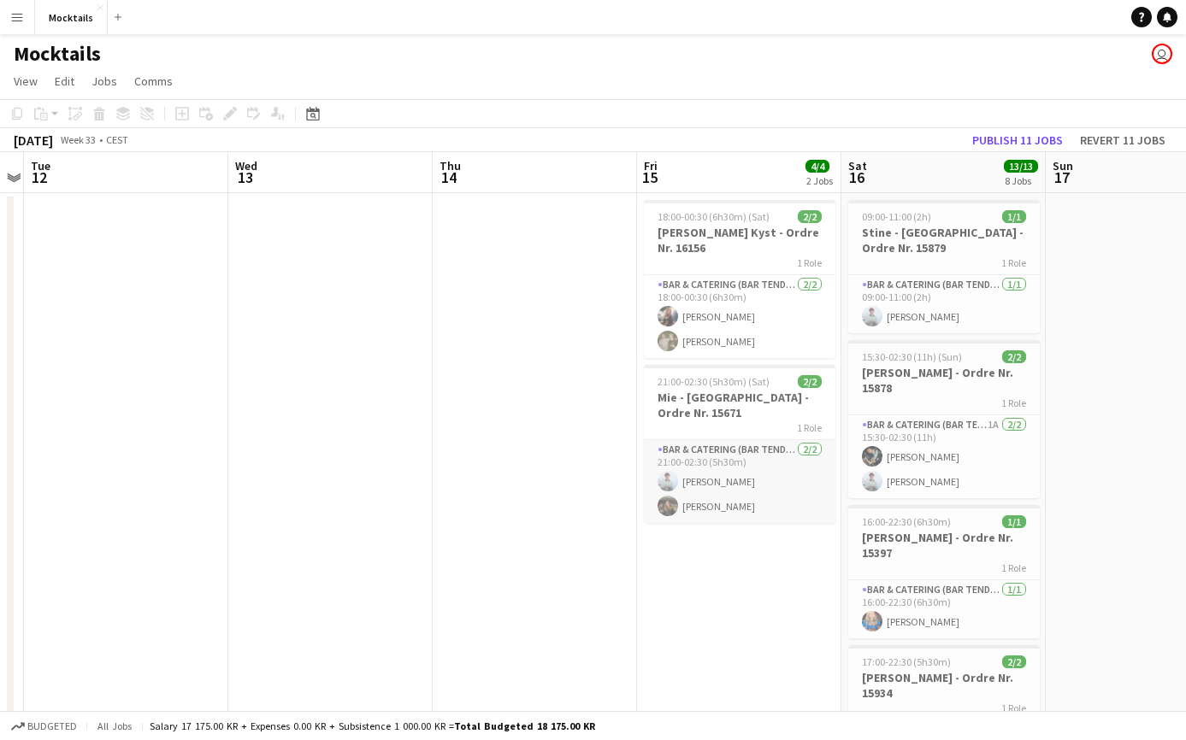
click at [744, 493] on app-card-role "Bar & Catering (Bar Tender) 2/2 21:00-02:30 (5h30m) Sebastian Lysholt Skjold Ma…" at bounding box center [739, 481] width 191 height 83
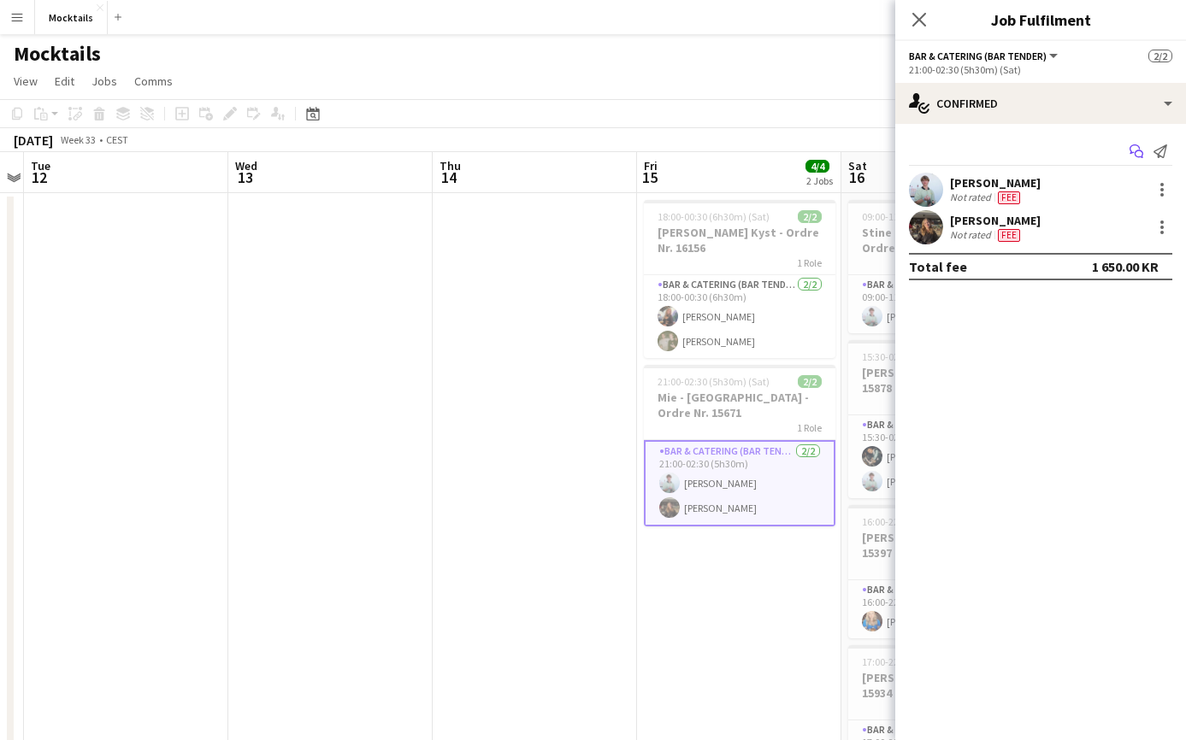
click at [1136, 143] on app-icon "Start chat" at bounding box center [1136, 151] width 24 height 24
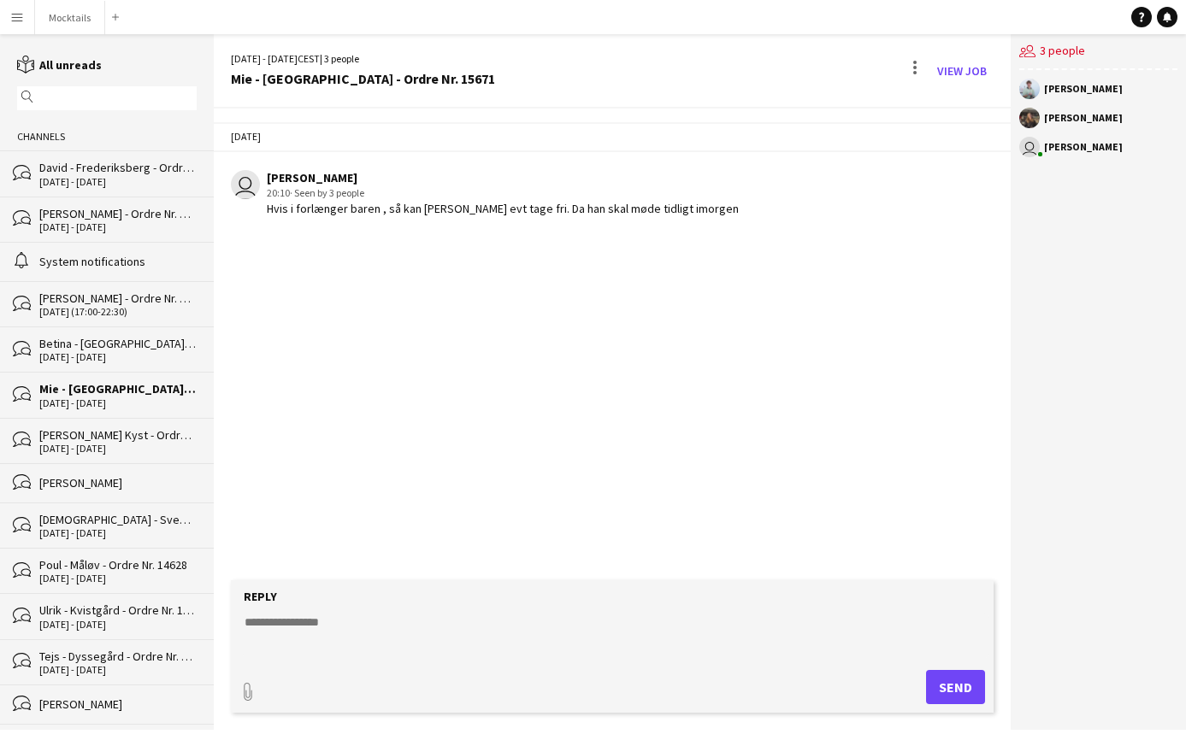
click at [427, 645] on textarea at bounding box center [616, 636] width 746 height 44
click at [468, 626] on textarea "**********" at bounding box center [616, 636] width 746 height 44
click at [633, 614] on textarea "**********" at bounding box center [616, 636] width 746 height 44
click at [609, 624] on textarea "**********" at bounding box center [616, 636] width 746 height 44
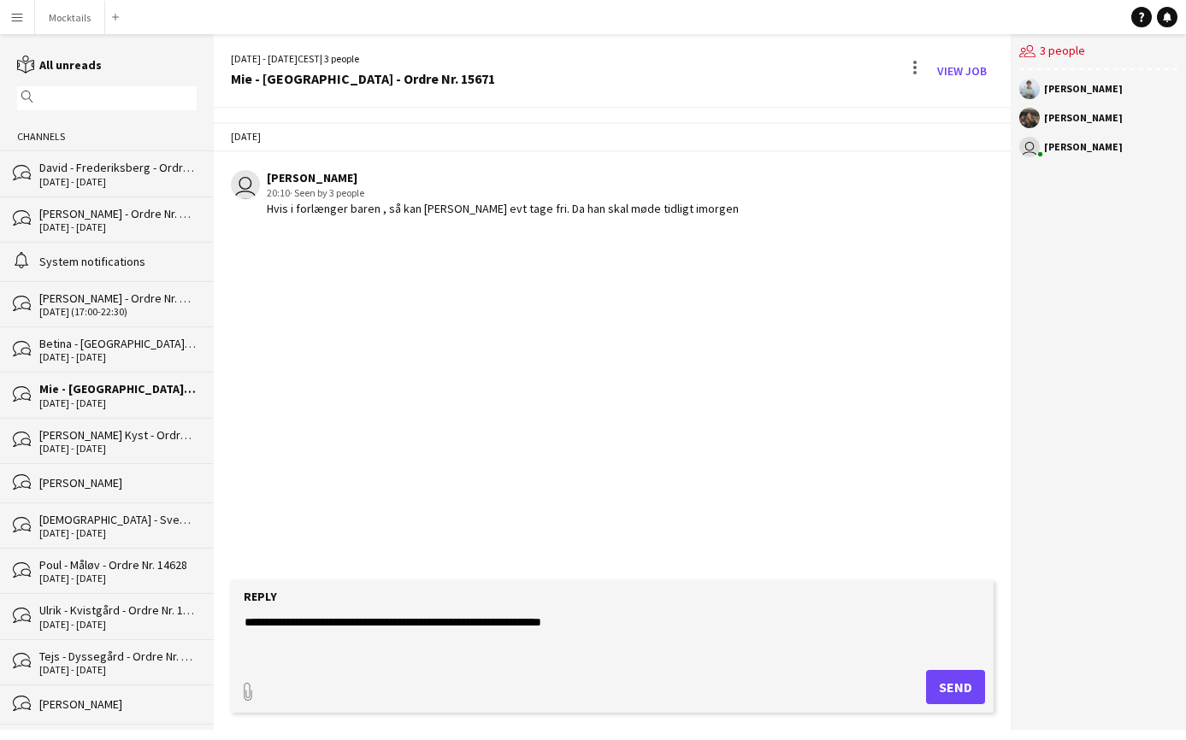
type textarea "**********"
click at [963, 684] on button "Send" at bounding box center [955, 687] width 59 height 34
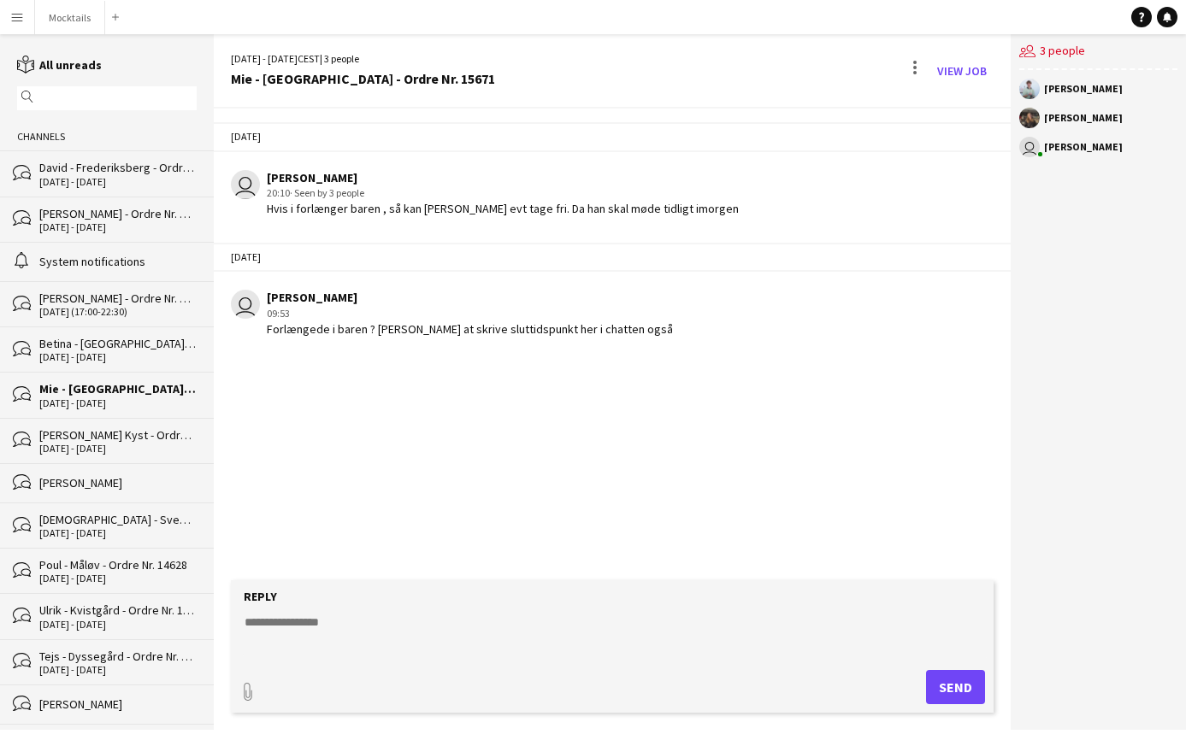
click at [131, 309] on div "16-08-2025 (17:00-22:30)" at bounding box center [117, 312] width 157 height 12
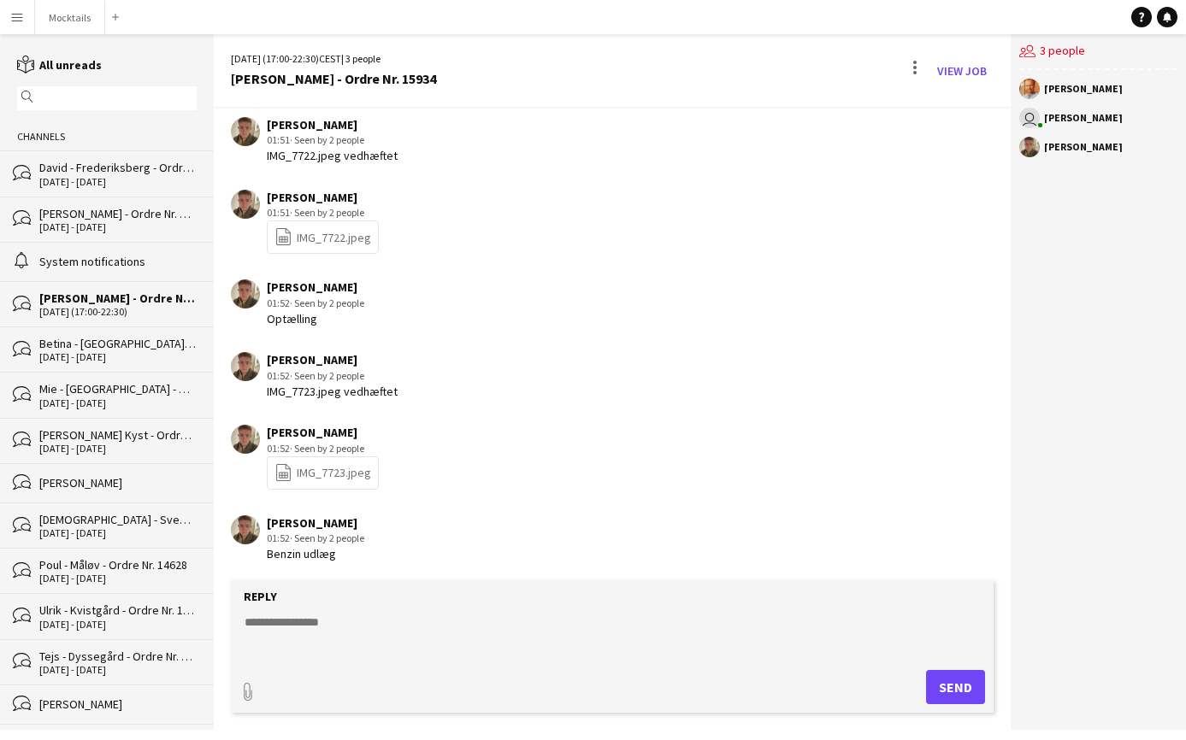
scroll to position [380, 0]
click at [65, 23] on button "Mocktails Close" at bounding box center [70, 17] width 70 height 33
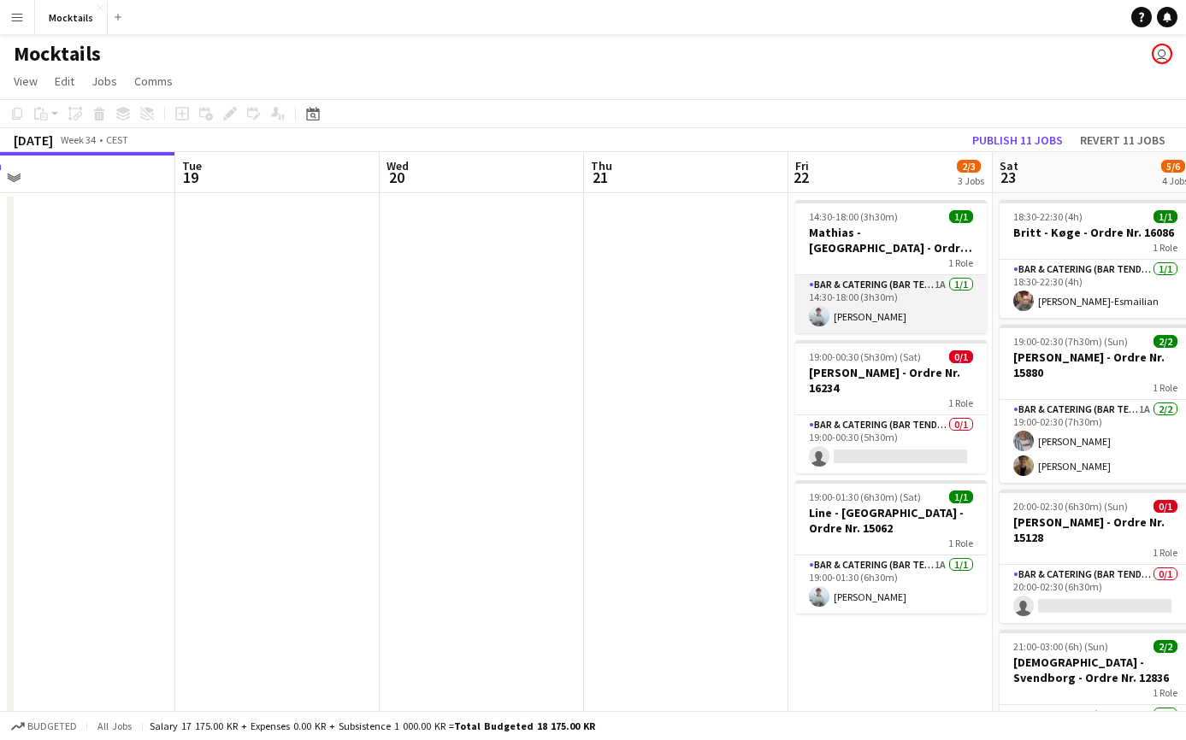
scroll to position [0, 648]
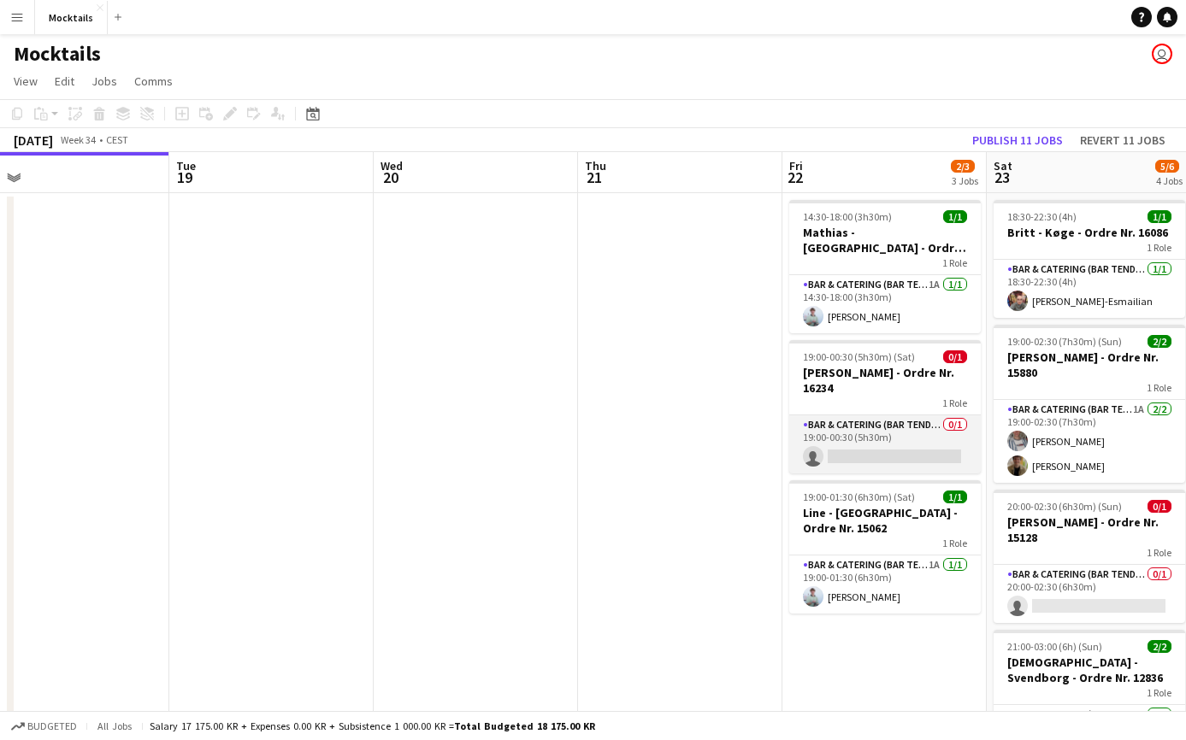
click at [903, 415] on app-card-role "Bar & Catering (Bar Tender) 0/1 19:00-00:30 (5h30m) single-neutral-actions" at bounding box center [884, 444] width 191 height 58
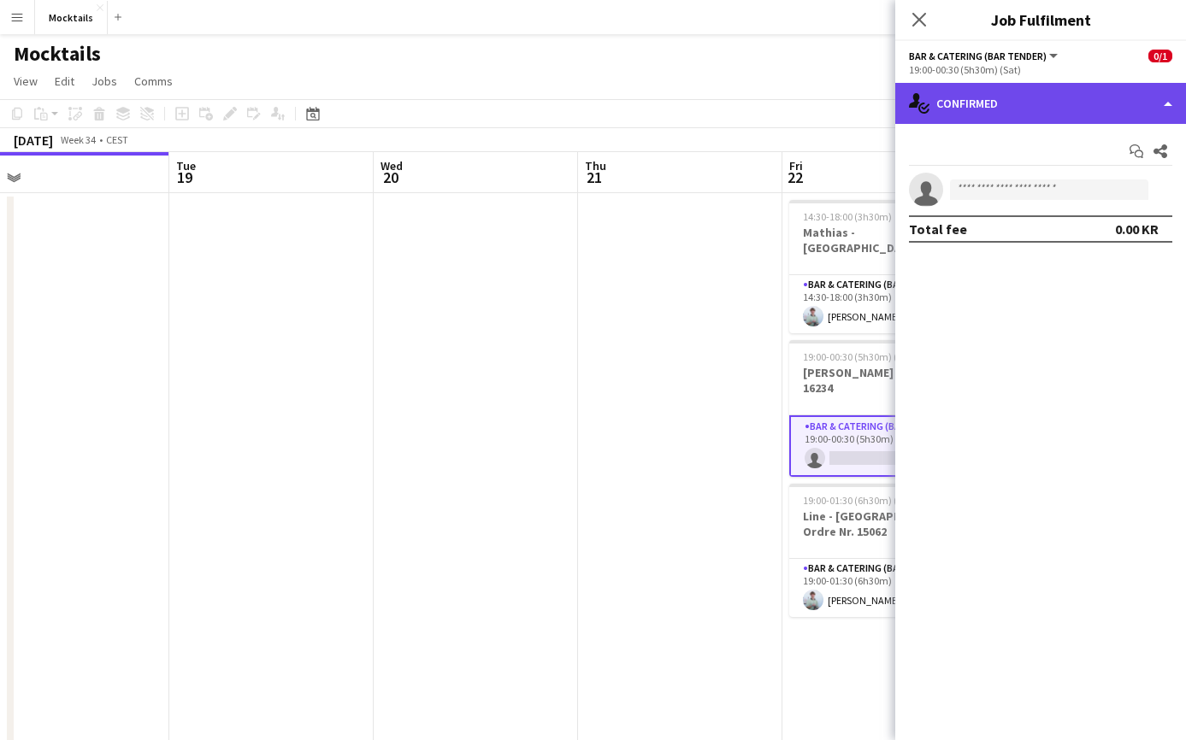
click at [1017, 111] on div "single-neutral-actions-check-2 Confirmed" at bounding box center [1040, 103] width 291 height 41
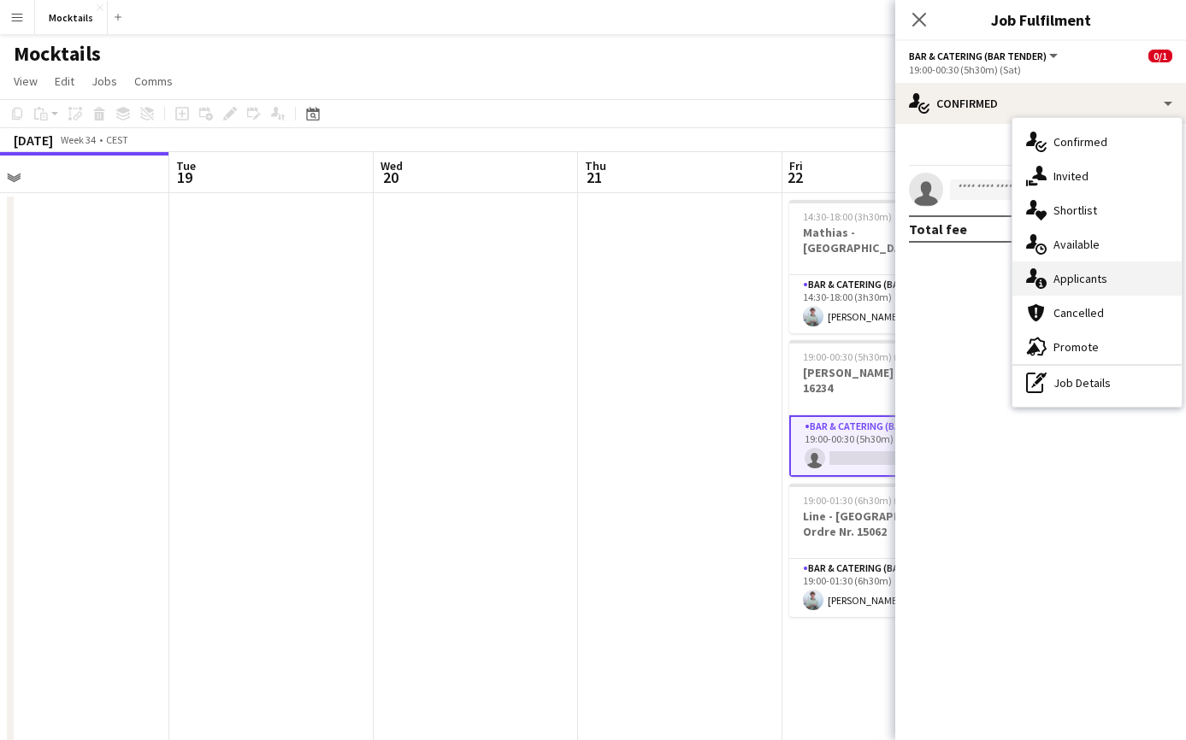
click at [1075, 274] on div "single-neutral-actions-information Applicants" at bounding box center [1096, 279] width 169 height 34
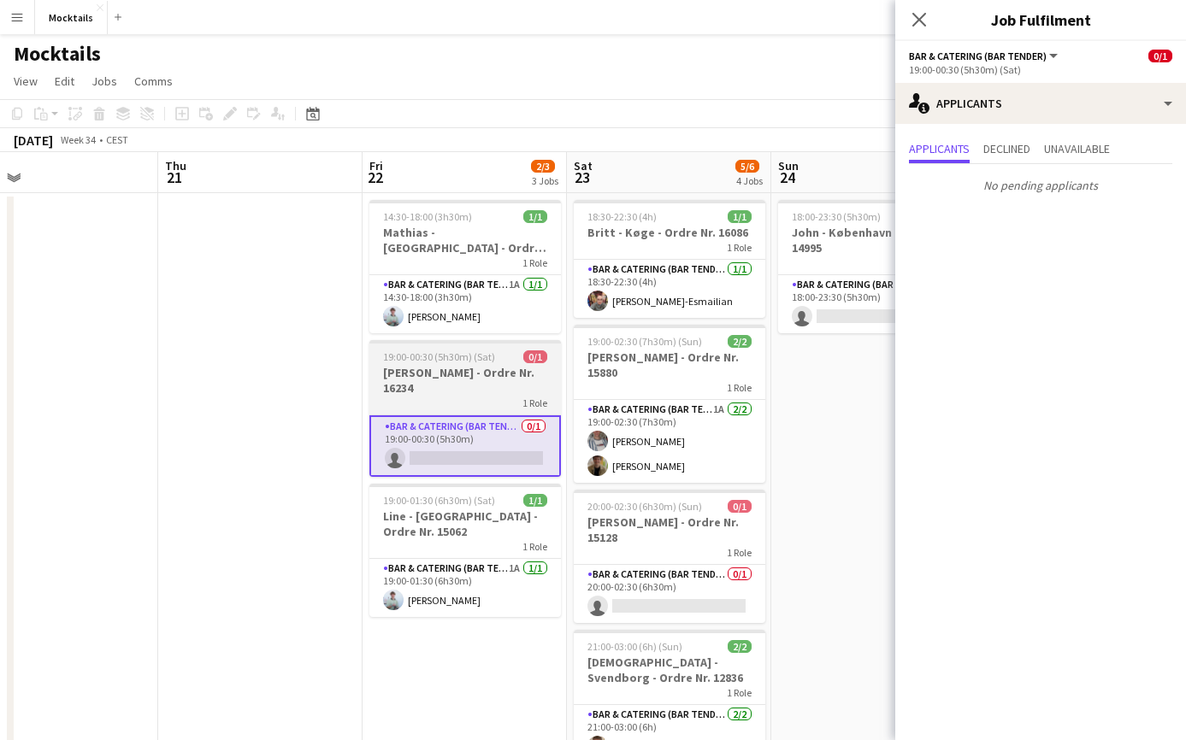
scroll to position [0, 660]
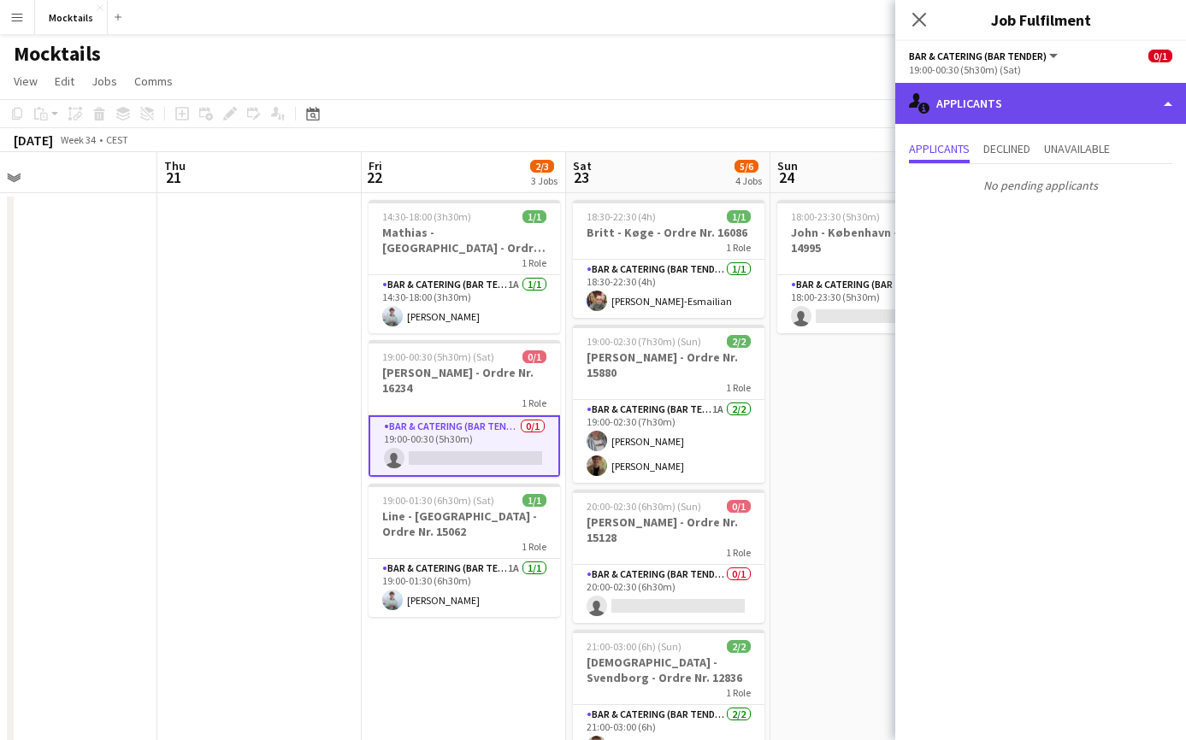
click at [959, 97] on div "single-neutral-actions-information Applicants" at bounding box center [1040, 103] width 291 height 41
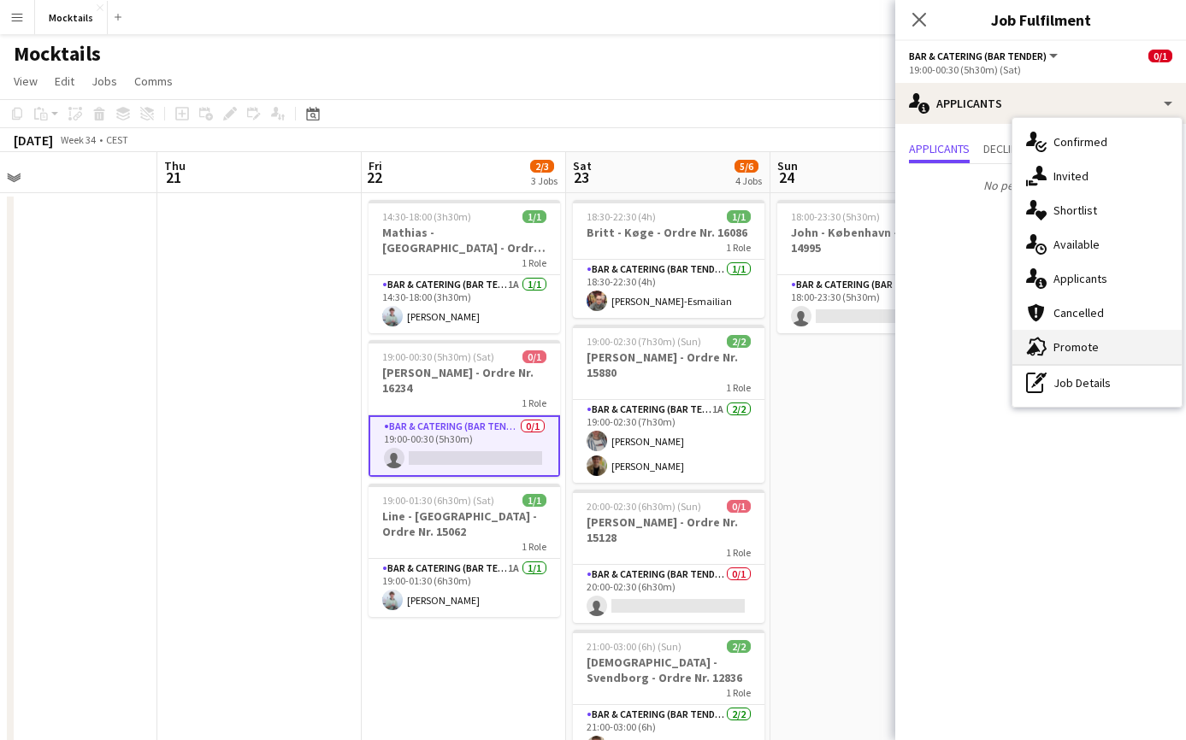
click at [1075, 340] on div "advertising-megaphone Promote" at bounding box center [1096, 347] width 169 height 34
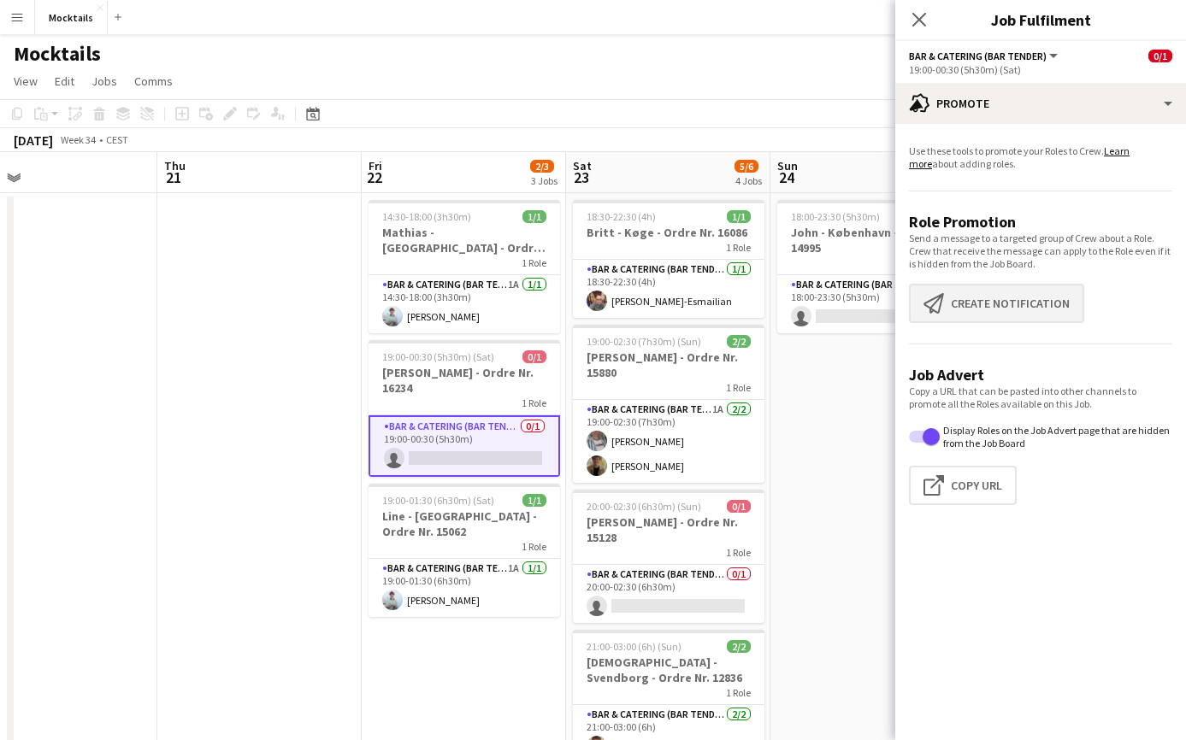
click at [1034, 301] on button "Create notification Create notification" at bounding box center [996, 303] width 175 height 39
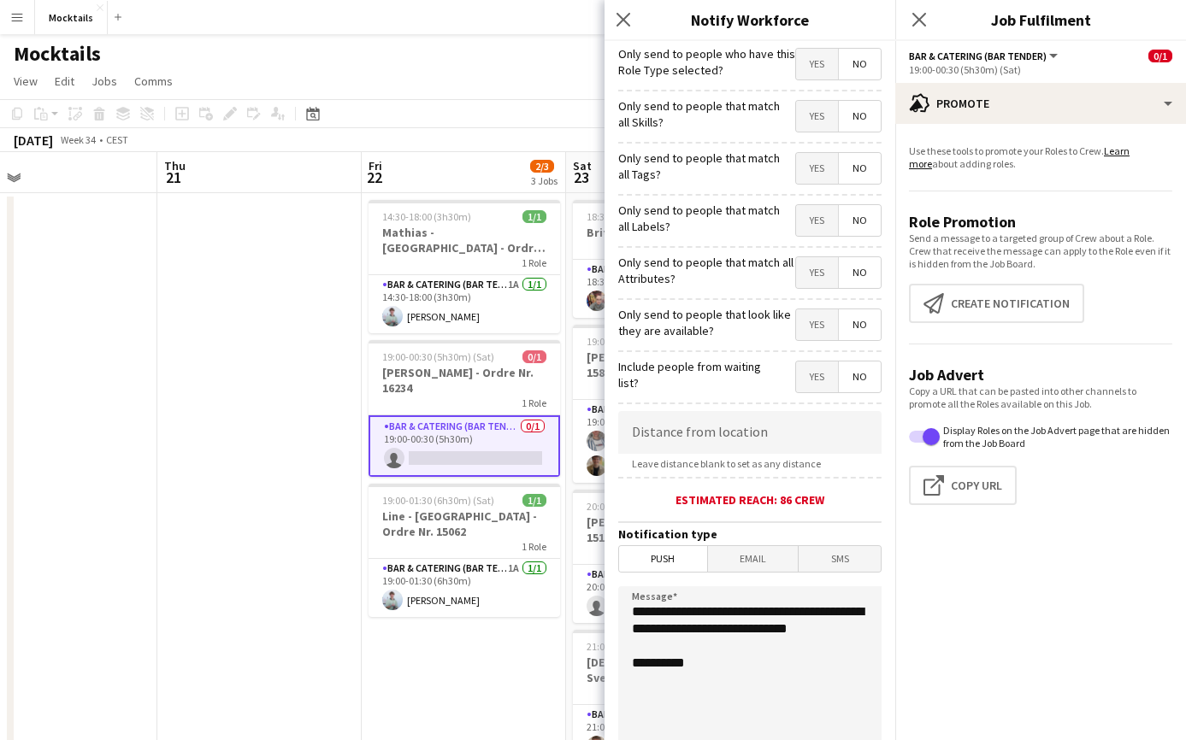
scroll to position [0, 0]
click at [761, 433] on input at bounding box center [749, 432] width 263 height 43
type input "*****"
click at [805, 677] on textarea "**********" at bounding box center [749, 690] width 263 height 209
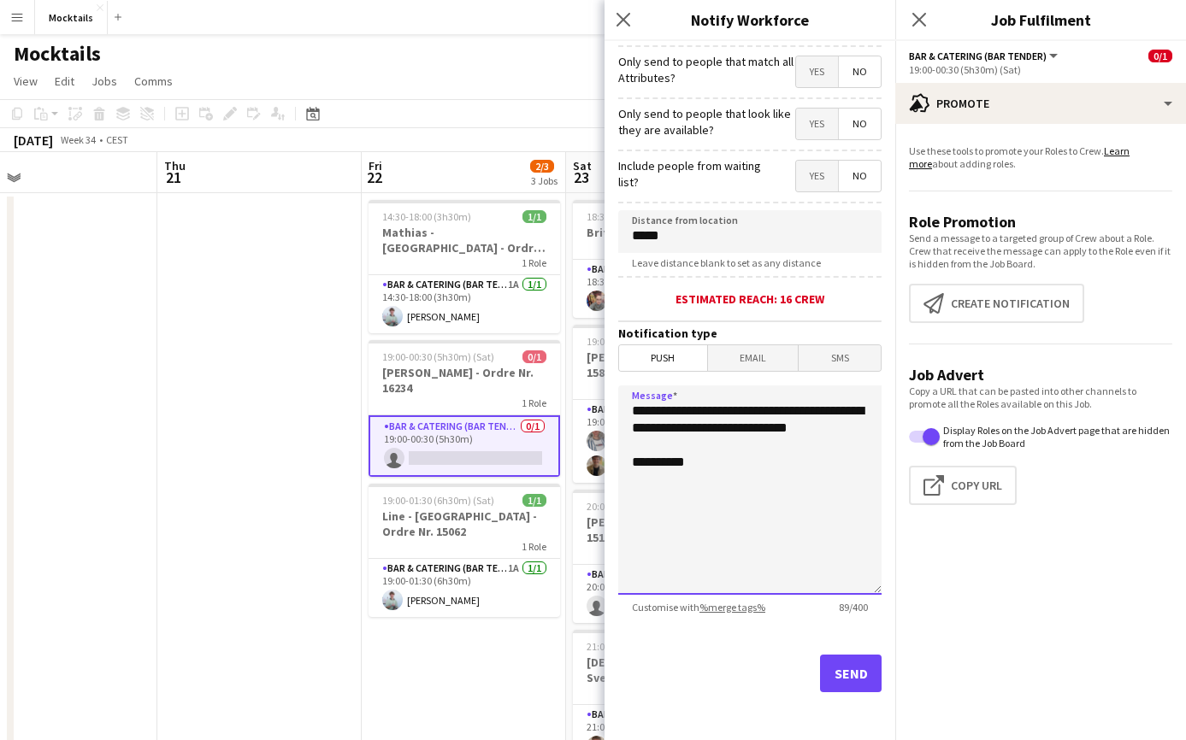
scroll to position [201, 0]
click at [849, 660] on button "Send" at bounding box center [851, 674] width 62 height 38
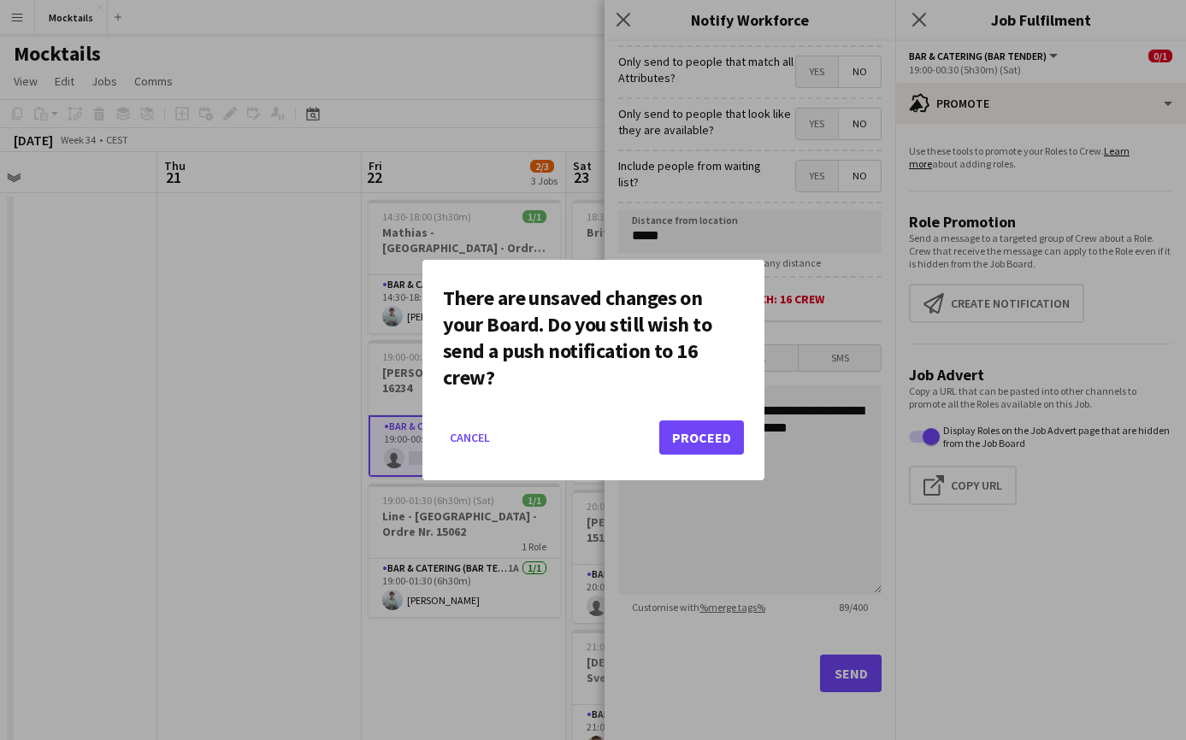
click at [692, 431] on button "Proceed" at bounding box center [701, 438] width 85 height 34
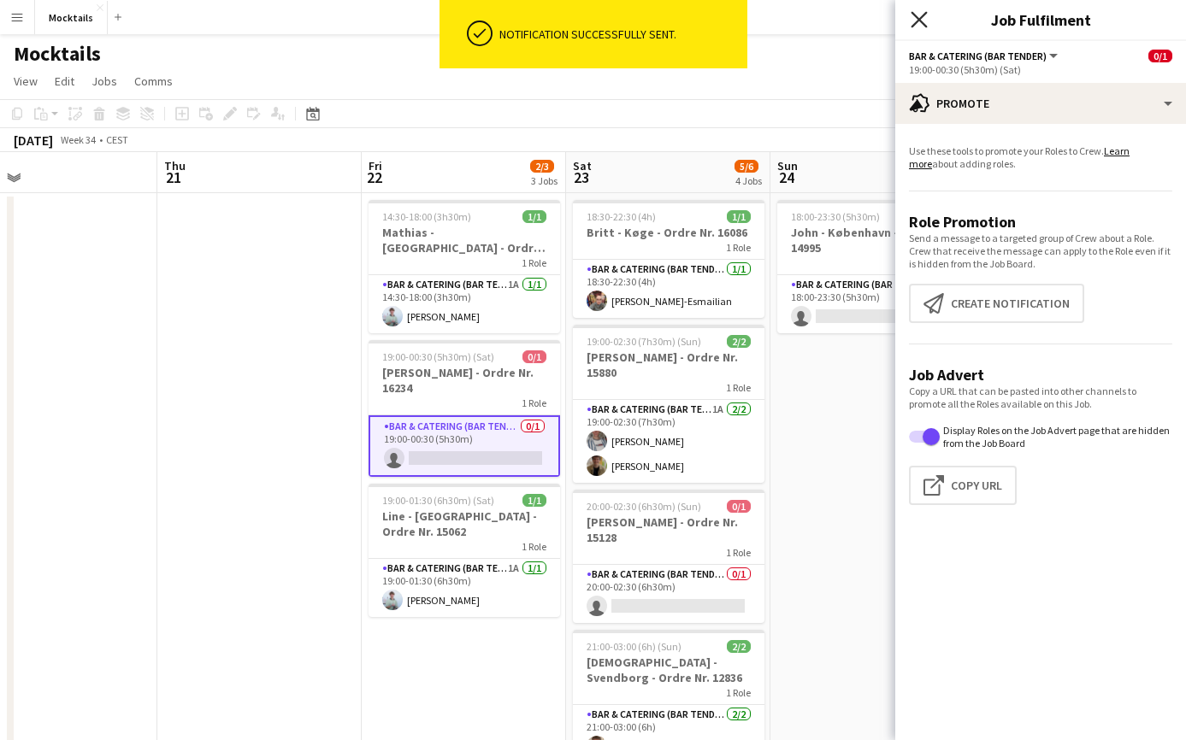
click at [922, 27] on app-icon "Close pop-in" at bounding box center [919, 20] width 25 height 25
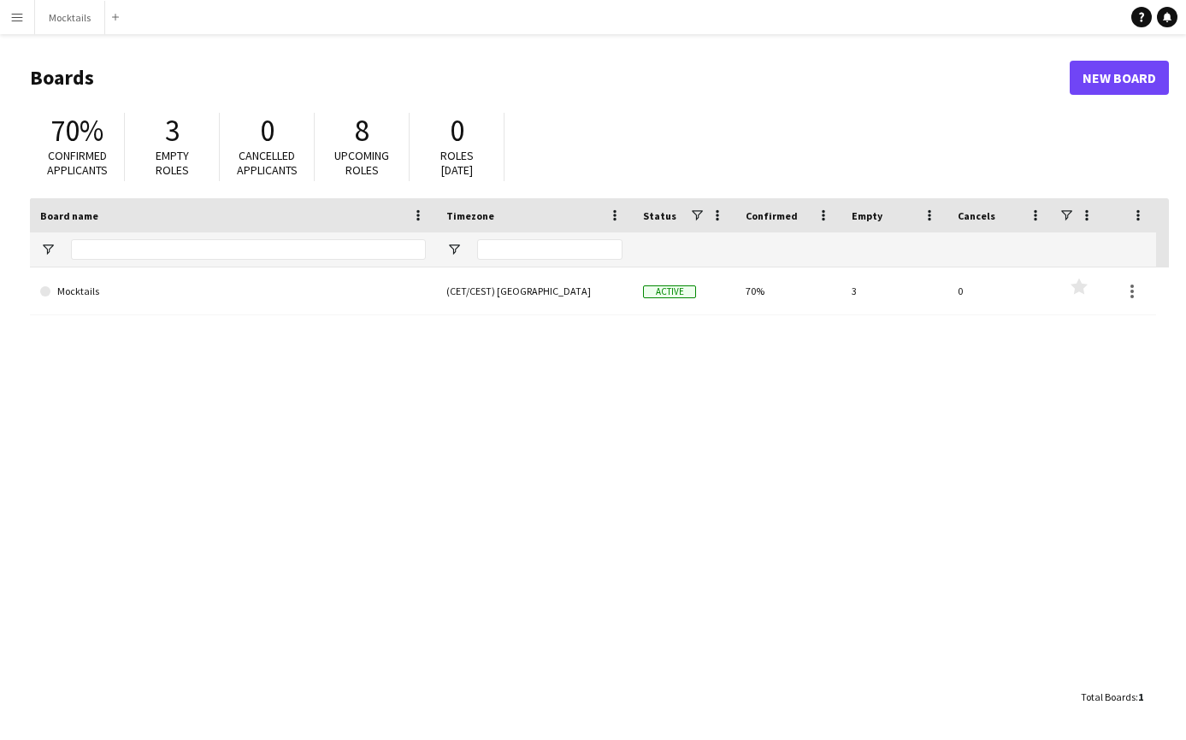
click at [3, 20] on button "Menu" at bounding box center [17, 17] width 34 height 34
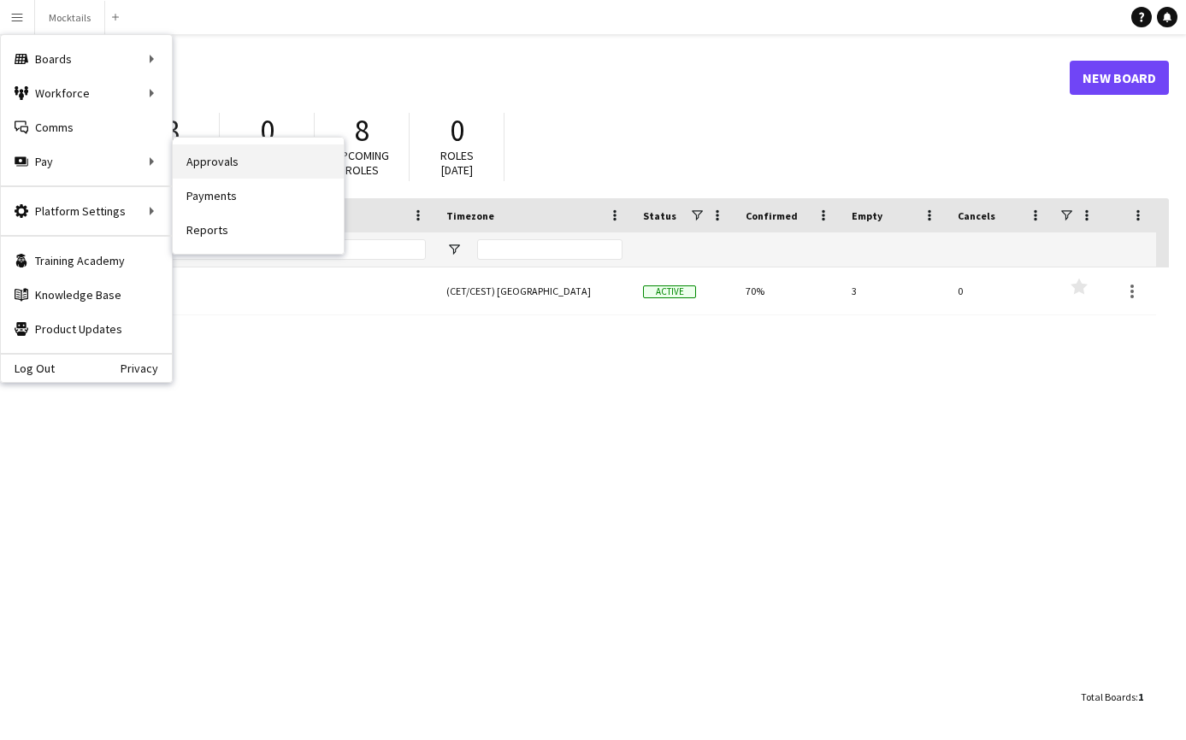
click at [212, 162] on link "Approvals" at bounding box center [258, 161] width 171 height 34
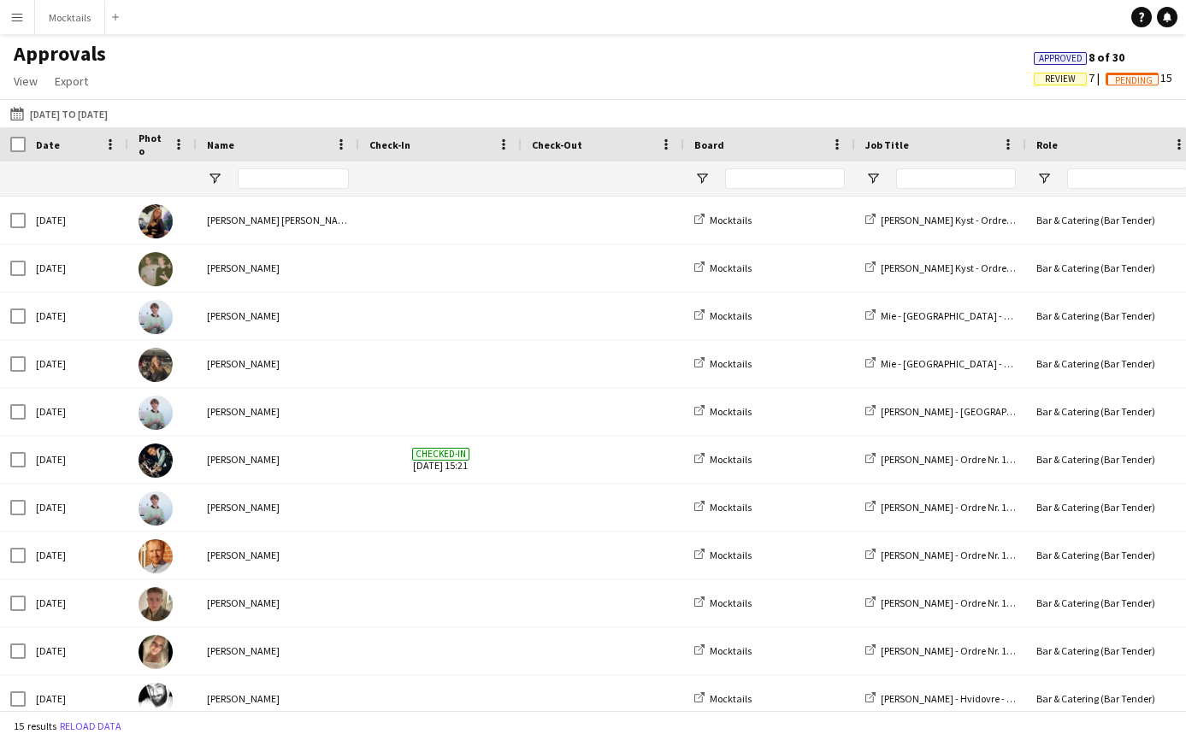
click at [1069, 80] on span "Review" at bounding box center [1060, 79] width 53 height 13
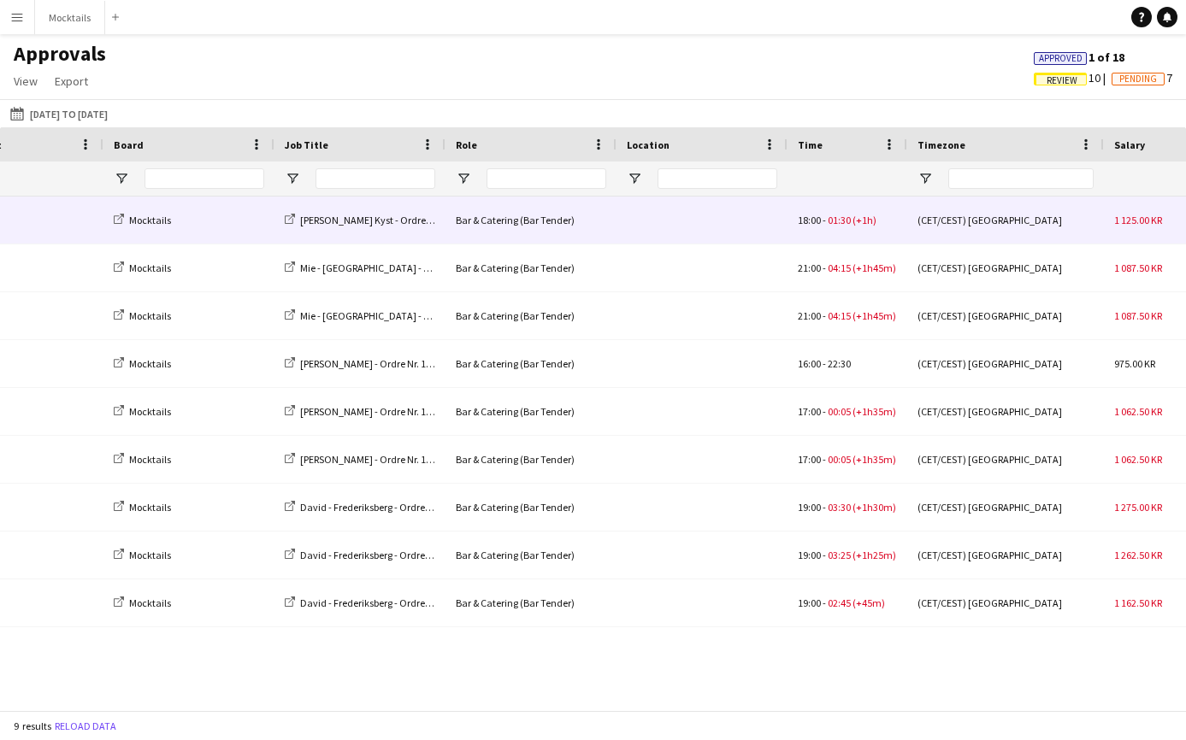
scroll to position [0, 170]
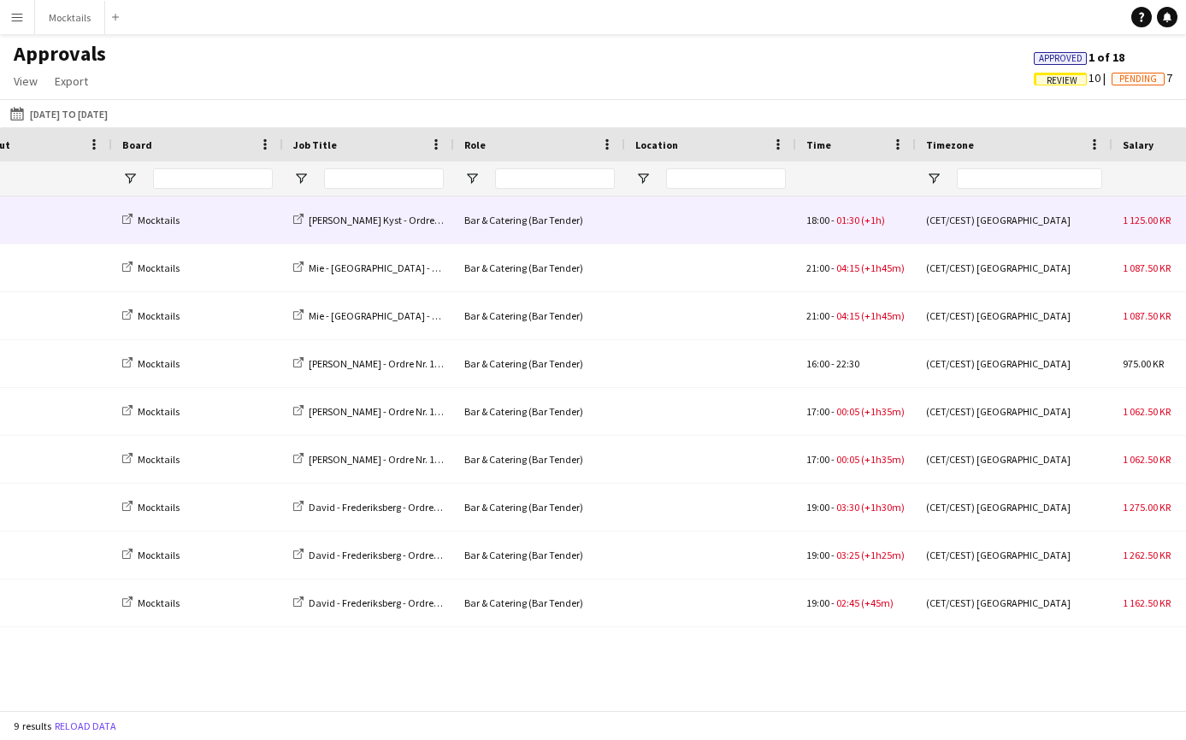
click at [772, 227] on div at bounding box center [710, 220] width 171 height 47
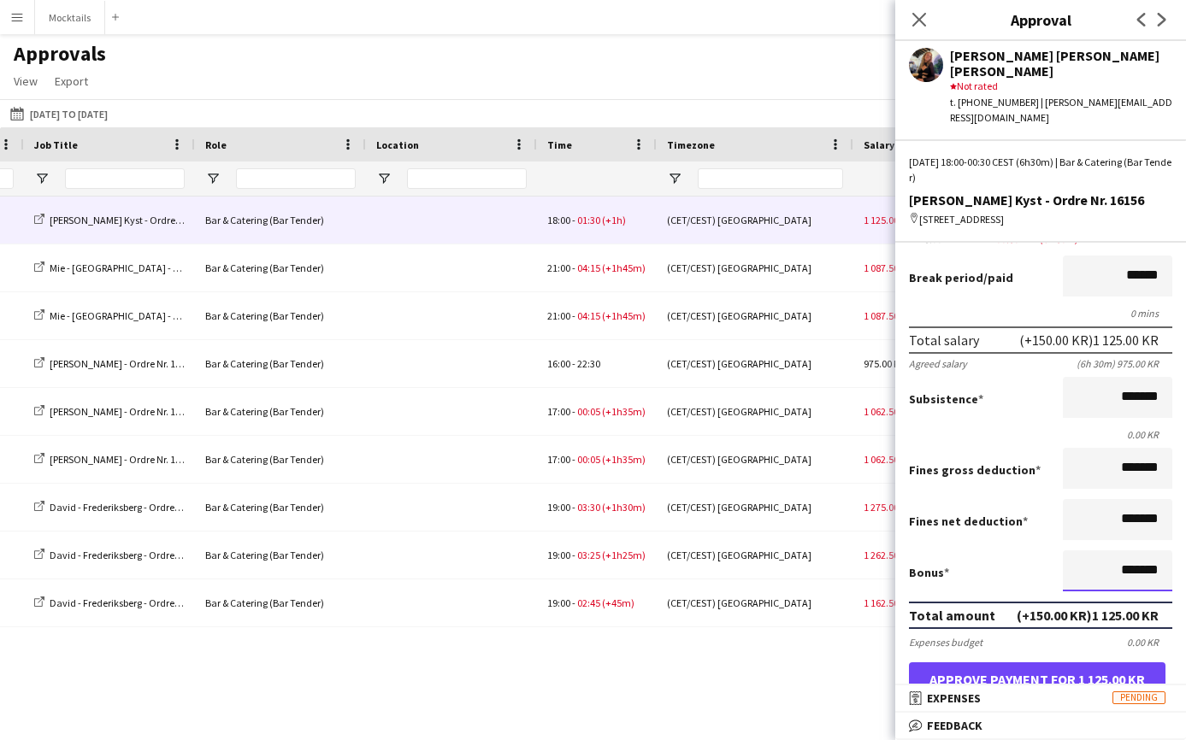
click at [1133, 551] on input "*******" at bounding box center [1117, 571] width 109 height 41
click at [1128, 557] on input "*******" at bounding box center [1117, 571] width 109 height 41
click at [1081, 663] on button "Approve payment for 1 275.00 KR" at bounding box center [1037, 680] width 256 height 34
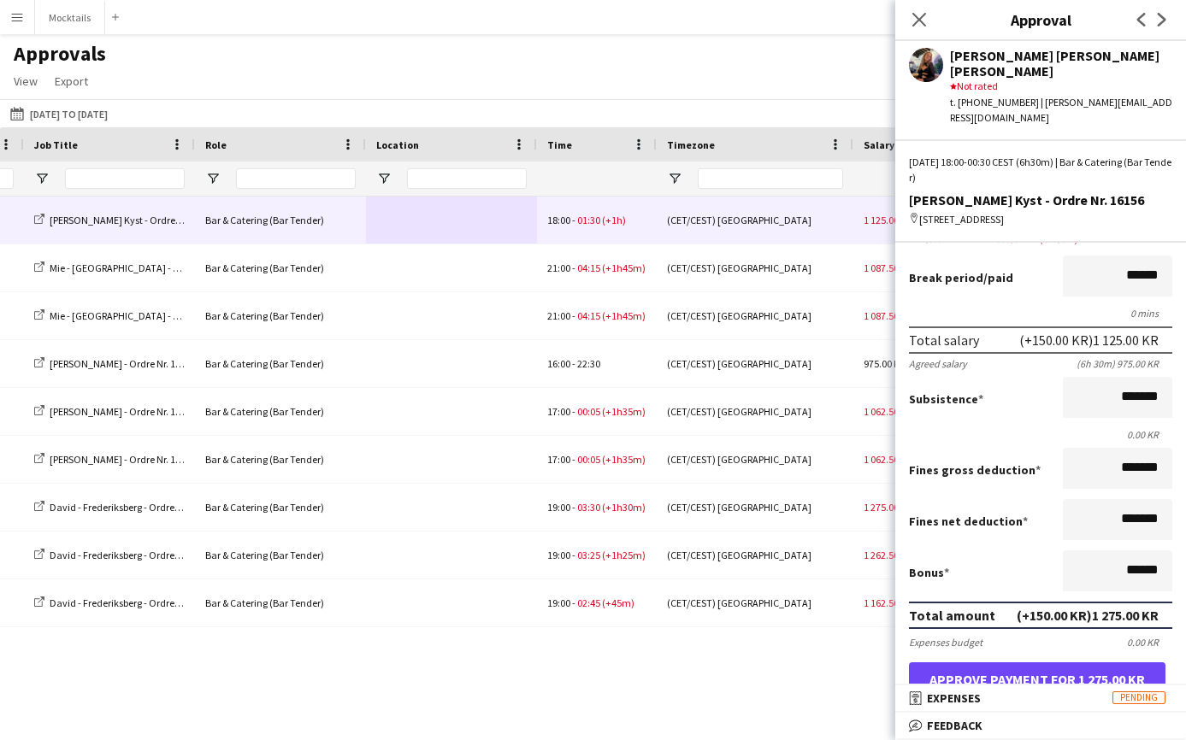
type input "*********"
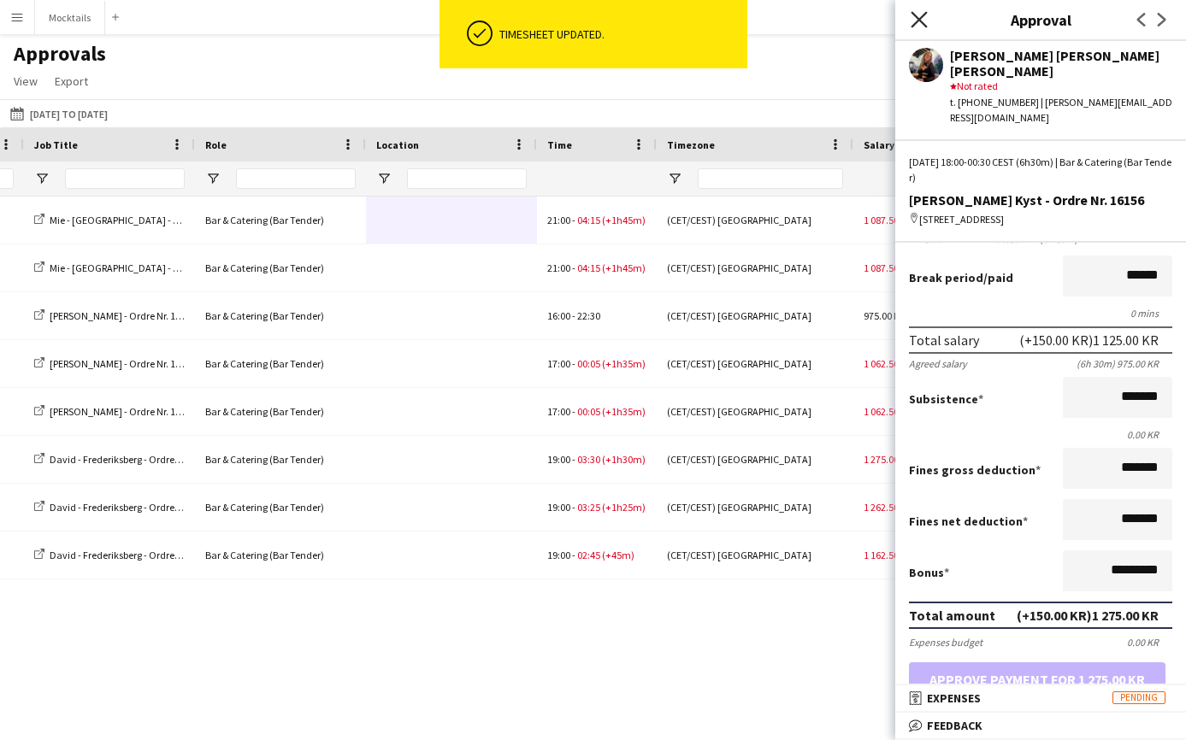
click at [914, 19] on icon "Close pop-in" at bounding box center [918, 19] width 16 height 16
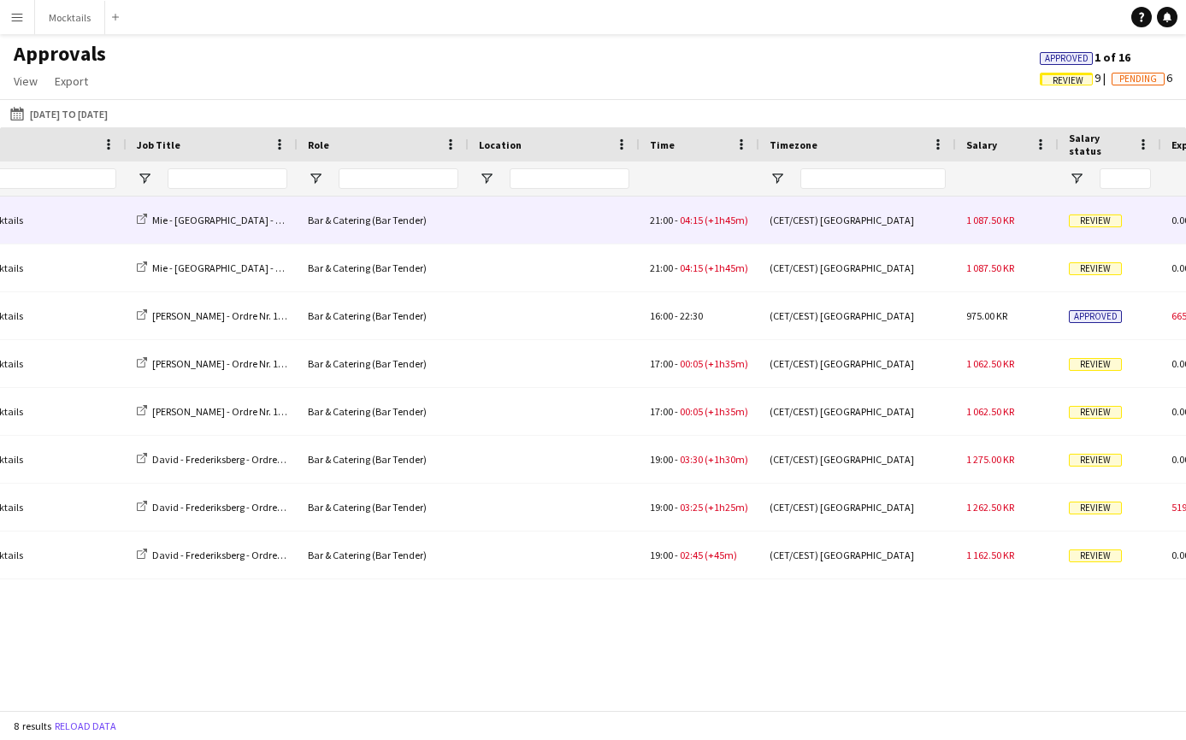
click at [938, 231] on div "(CET/CEST) [GEOGRAPHIC_DATA]" at bounding box center [857, 220] width 197 height 47
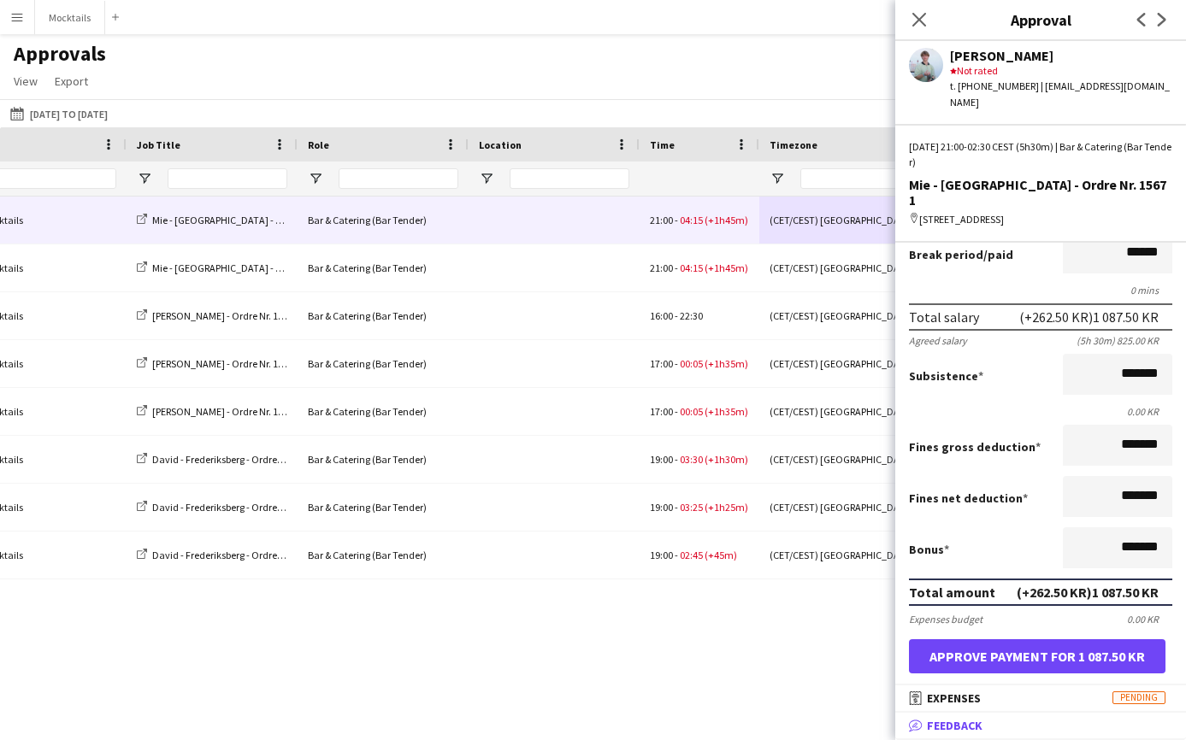
click at [971, 727] on span "Feedback" at bounding box center [955, 725] width 56 height 15
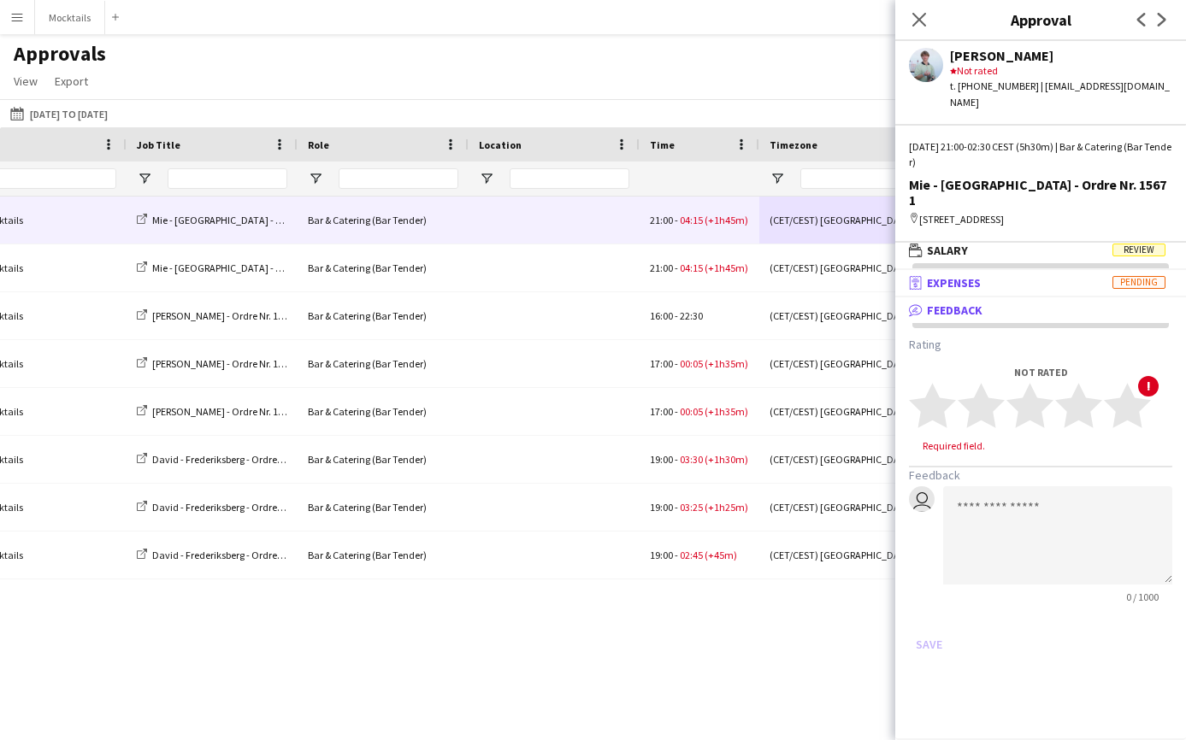
click at [963, 275] on span "Expenses" at bounding box center [954, 282] width 54 height 15
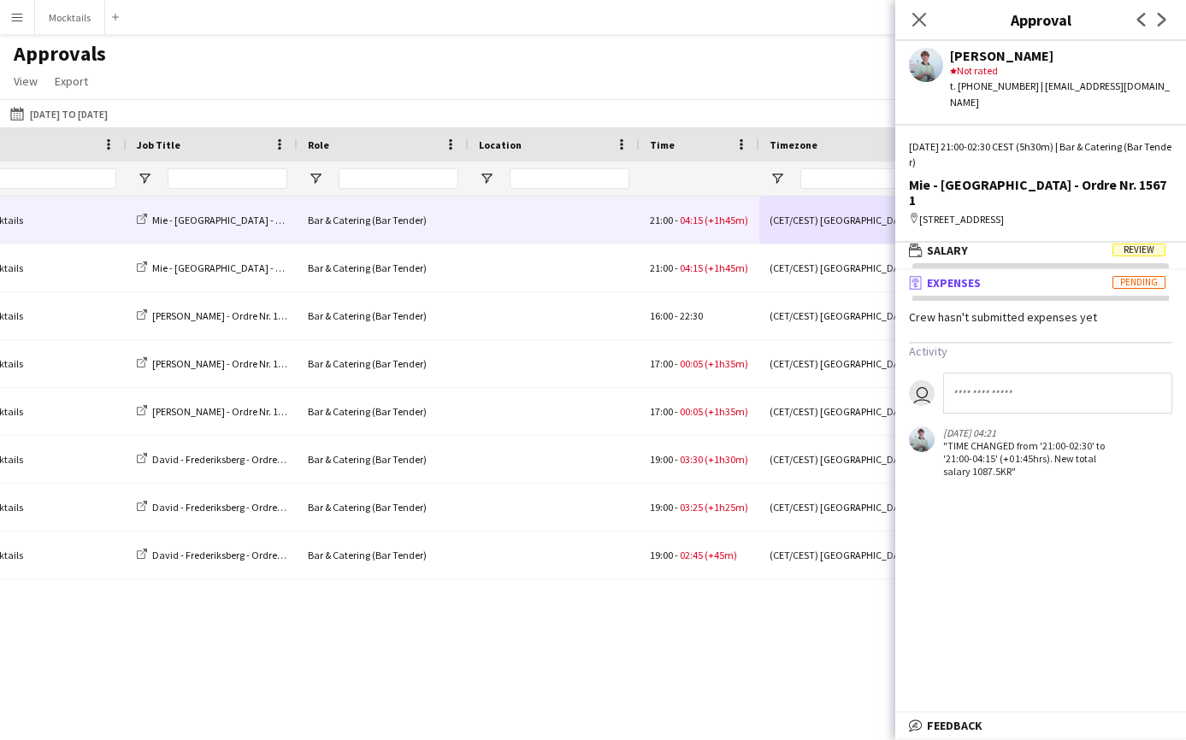
drag, startPoint x: 945, startPoint y: 430, endPoint x: 1044, endPoint y: 456, distance: 102.4
click at [1044, 456] on div ""TIME CHANGED from '21:00-02:30' to '21:00-04:15' (+01:45hrs). New total salary…" at bounding box center [1031, 458] width 176 height 38
drag, startPoint x: 940, startPoint y: 430, endPoint x: 1021, endPoint y: 454, distance: 83.8
click at [1021, 454] on div "[DATE] 04:21 "TIME CHANGED from '21:00-02:30' to '21:00-04:15' (+01:45hrs). New…" at bounding box center [1014, 452] width 210 height 51
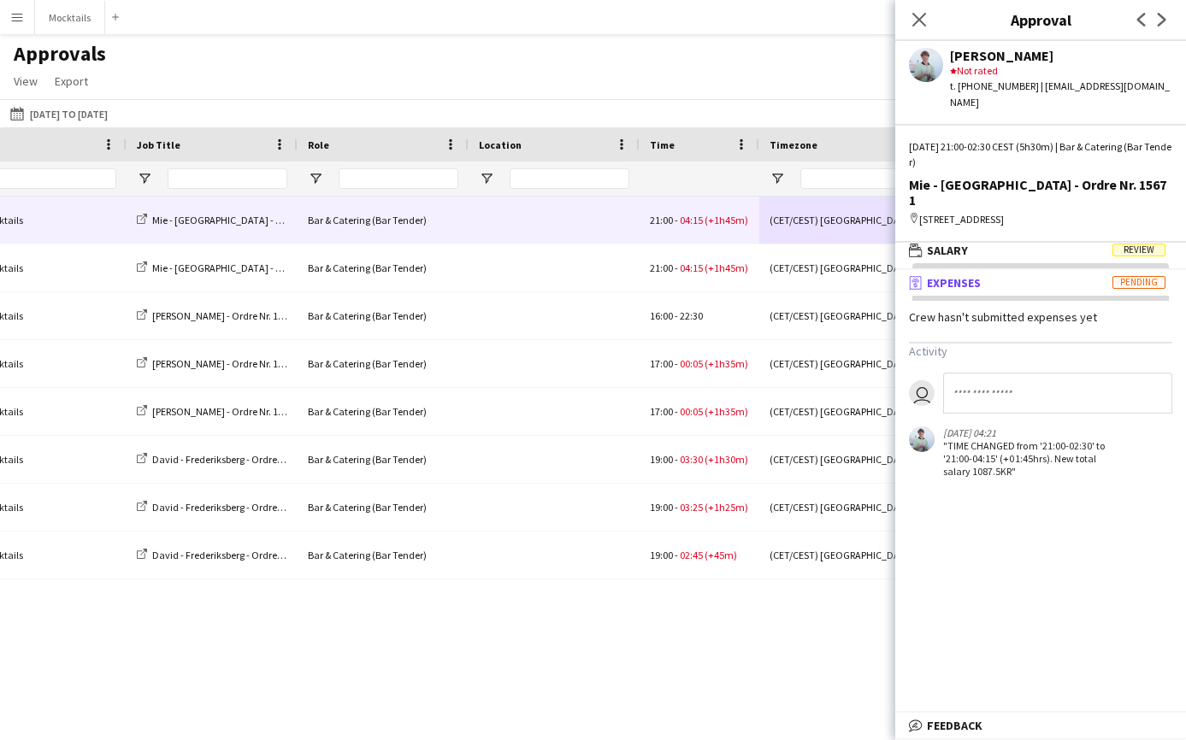
click at [1021, 454] on div ""TIME CHANGED from '21:00-02:30' to '21:00-04:15' (+01:45hrs). New total salary…" at bounding box center [1031, 458] width 176 height 38
drag, startPoint x: 945, startPoint y: 427, endPoint x: 1066, endPoint y: 452, distance: 123.2
click at [1066, 452] on div ""TIME CHANGED from '21:00-02:30' to '21:00-04:15' (+01:45hrs). New total salary…" at bounding box center [1031, 458] width 176 height 38
drag, startPoint x: 943, startPoint y: 427, endPoint x: 1048, endPoint y: 453, distance: 108.2
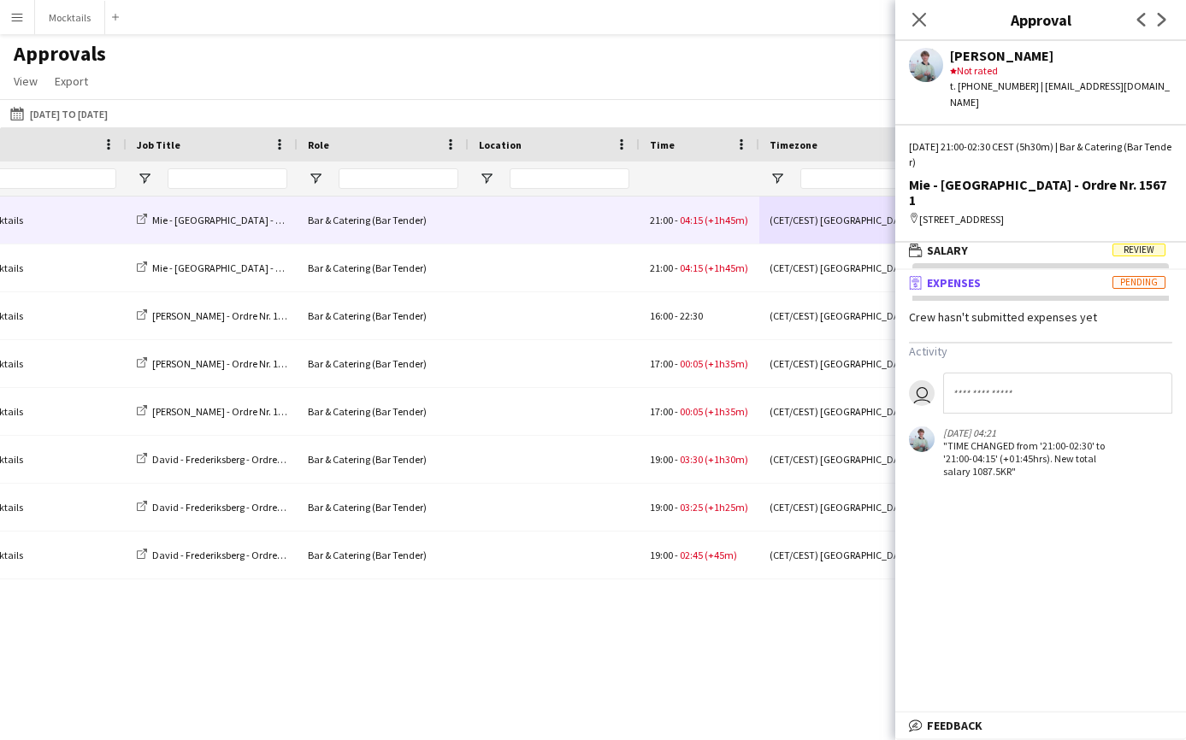
click at [1048, 453] on div ""TIME CHANGED from '21:00-02:30' to '21:00-04:15' (+01:45hrs). New total salary…" at bounding box center [1031, 458] width 176 height 38
drag, startPoint x: 943, startPoint y: 431, endPoint x: 1115, endPoint y: 461, distance: 174.4
click at [1115, 461] on div "Crew hasn't submitted expenses yet Activity user [DATE] 04:21 "TIME CHANGED fro…" at bounding box center [1040, 398] width 291 height 204
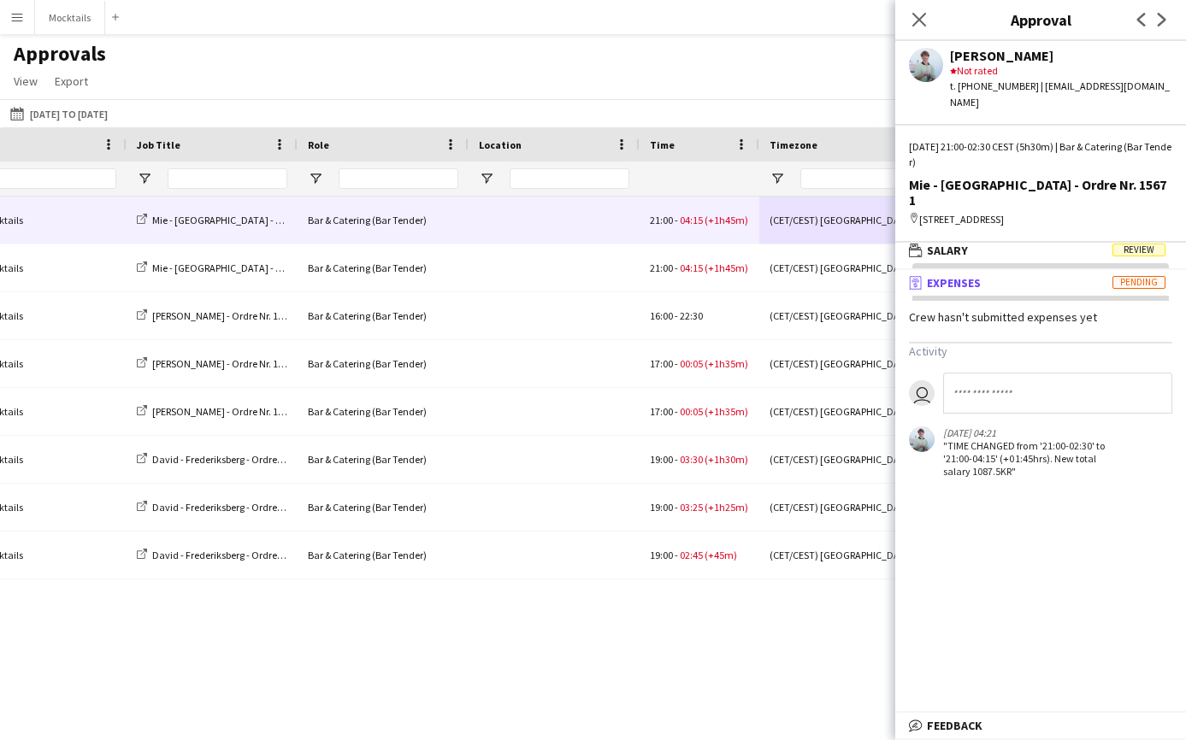
click at [1048, 376] on input at bounding box center [1057, 393] width 229 height 41
type input "**********"
drag, startPoint x: 1085, startPoint y: 382, endPoint x: 945, endPoint y: 372, distance: 139.7
click at [945, 373] on input "**********" at bounding box center [1057, 393] width 229 height 41
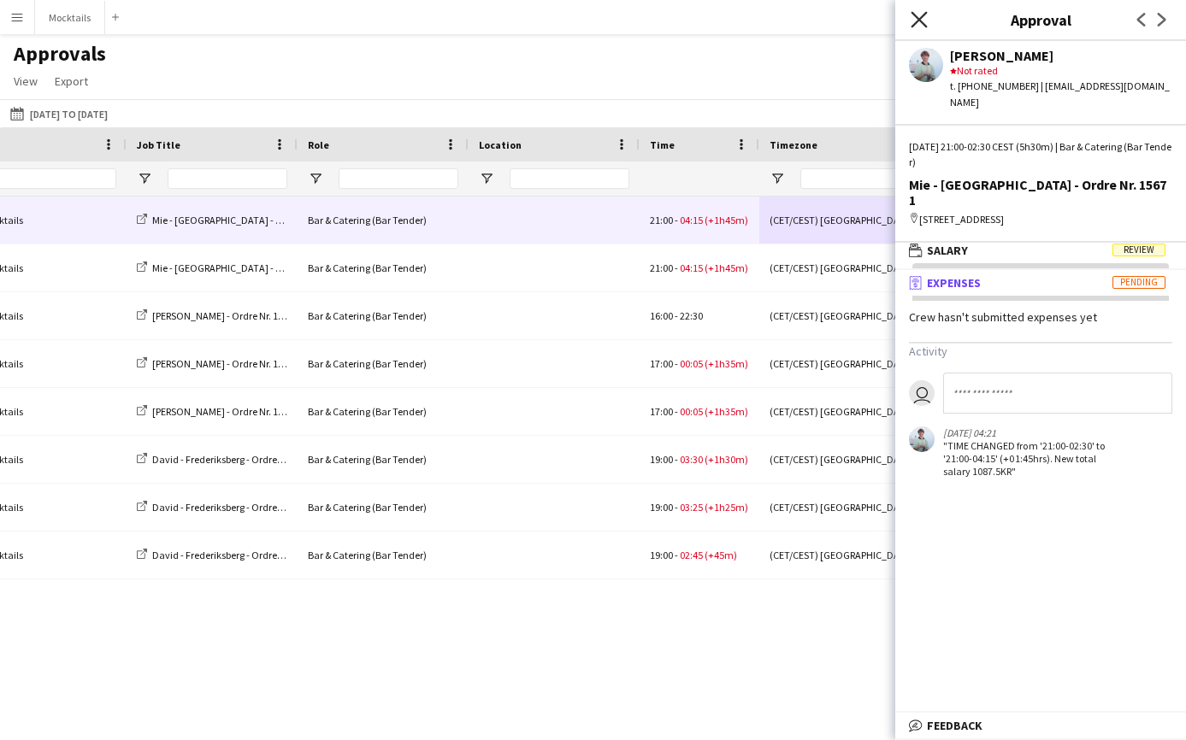
click at [916, 16] on icon at bounding box center [918, 19] width 16 height 16
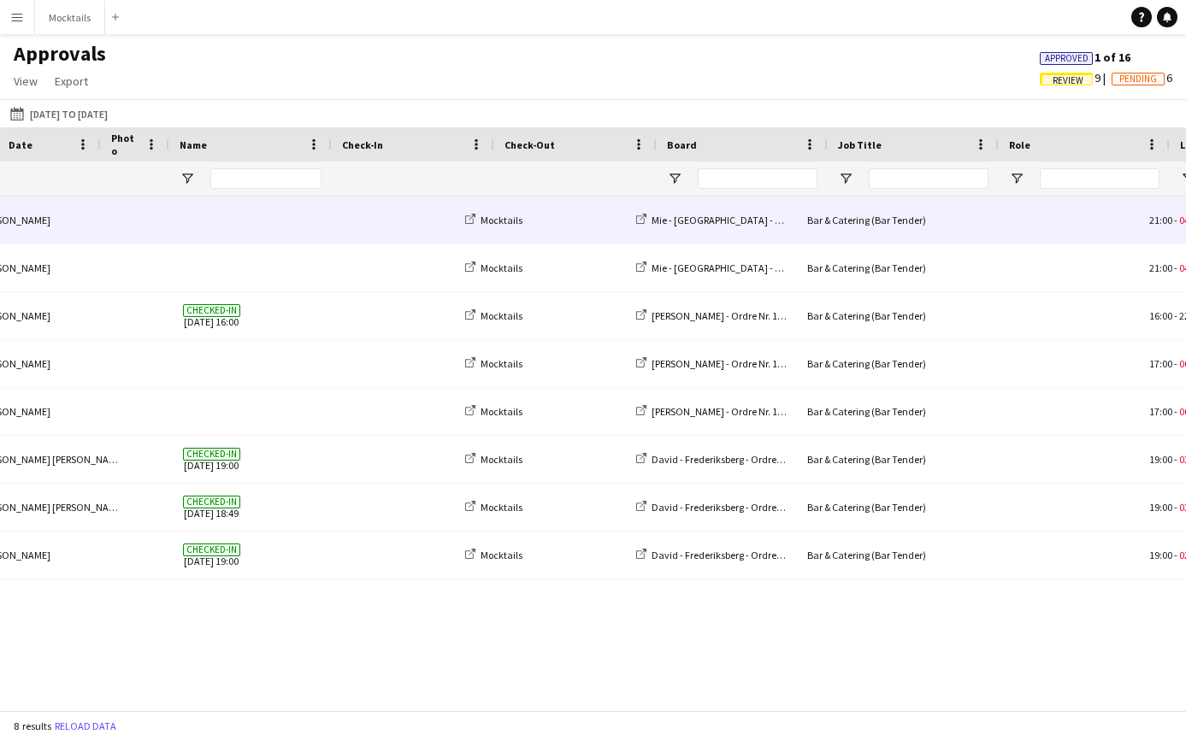
scroll to position [0, 27]
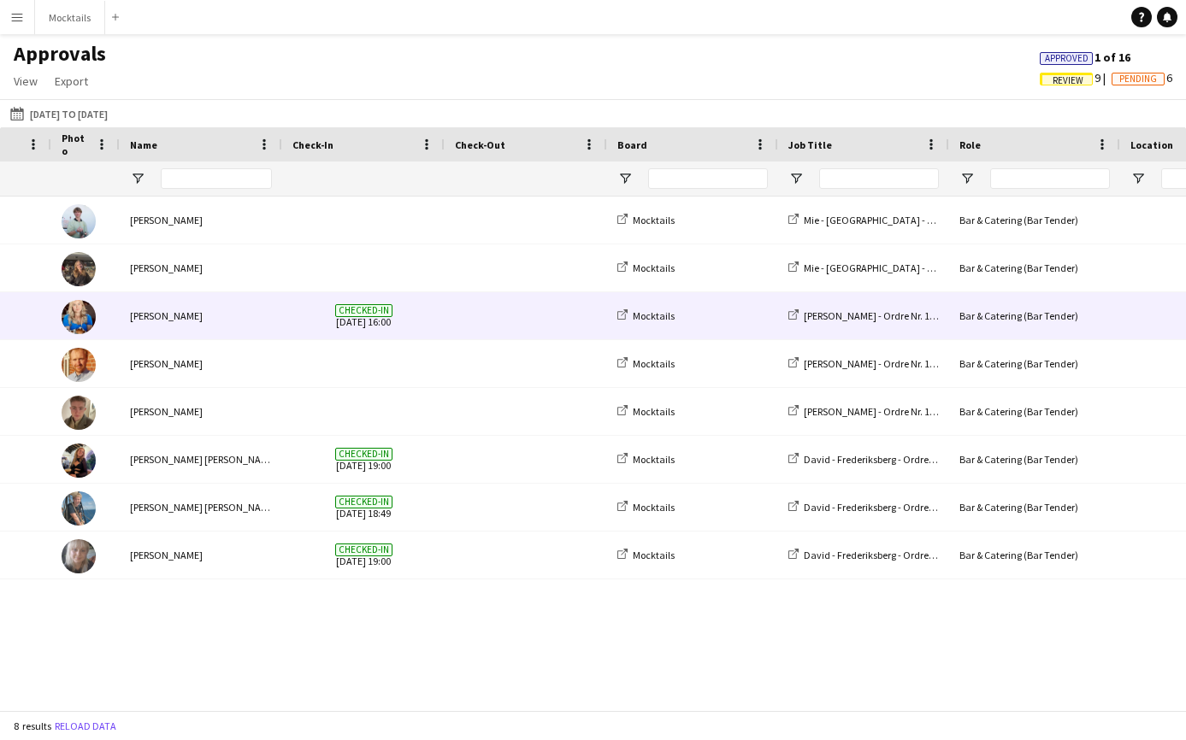
click at [1121, 320] on div at bounding box center [1205, 315] width 171 height 47
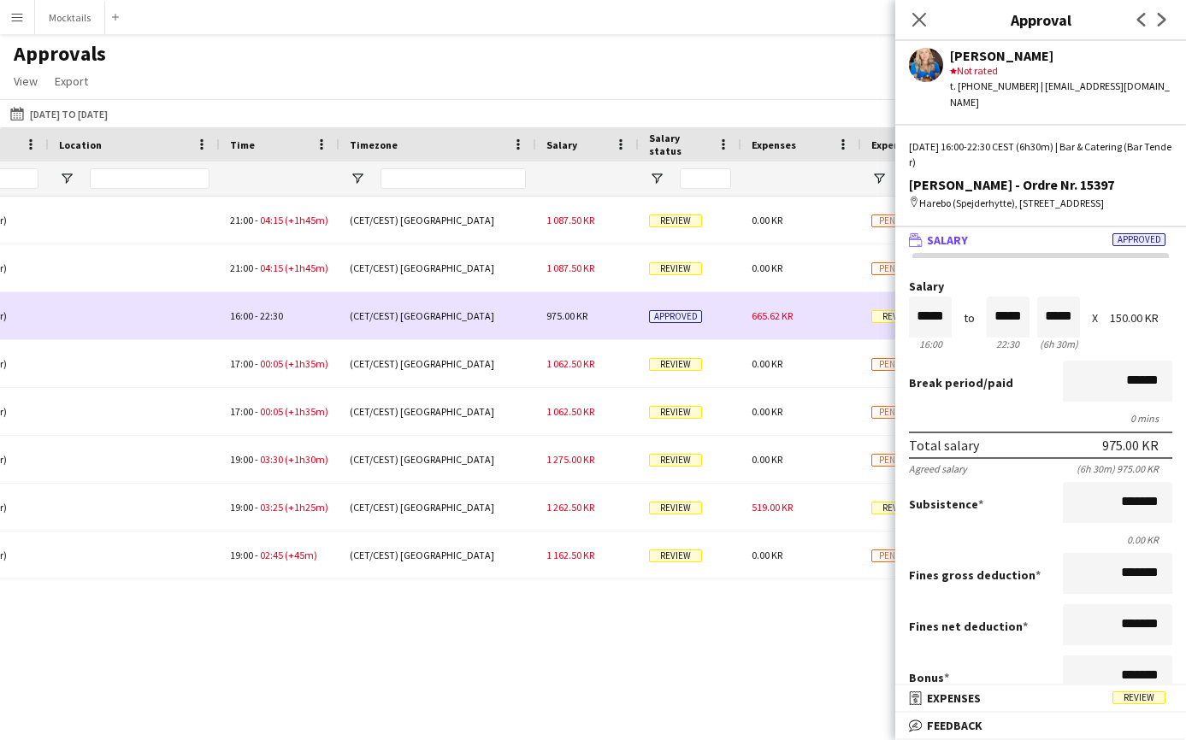
drag, startPoint x: 745, startPoint y: 319, endPoint x: 799, endPoint y: 319, distance: 54.7
click at [799, 319] on div "665.62 KR" at bounding box center [801, 315] width 120 height 47
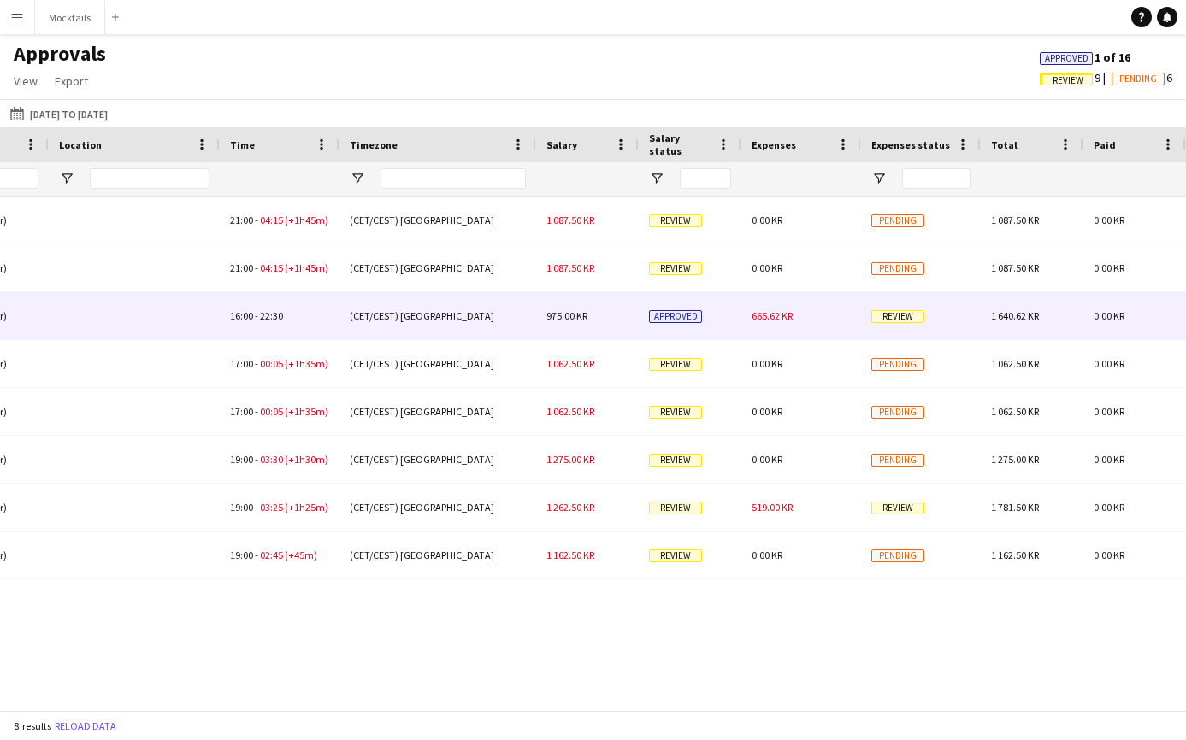
click at [810, 321] on div "665.62 KR" at bounding box center [801, 315] width 120 height 47
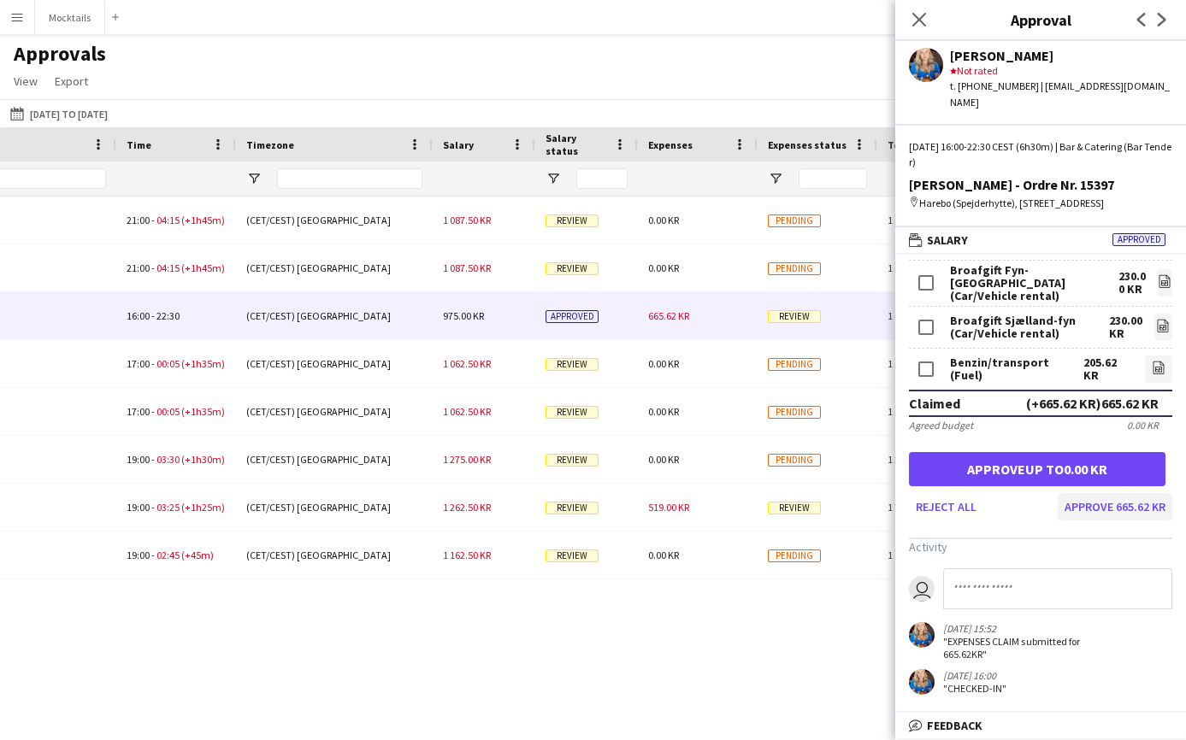
click at [1119, 503] on button "Approve 665.62 KR" at bounding box center [1114, 506] width 115 height 27
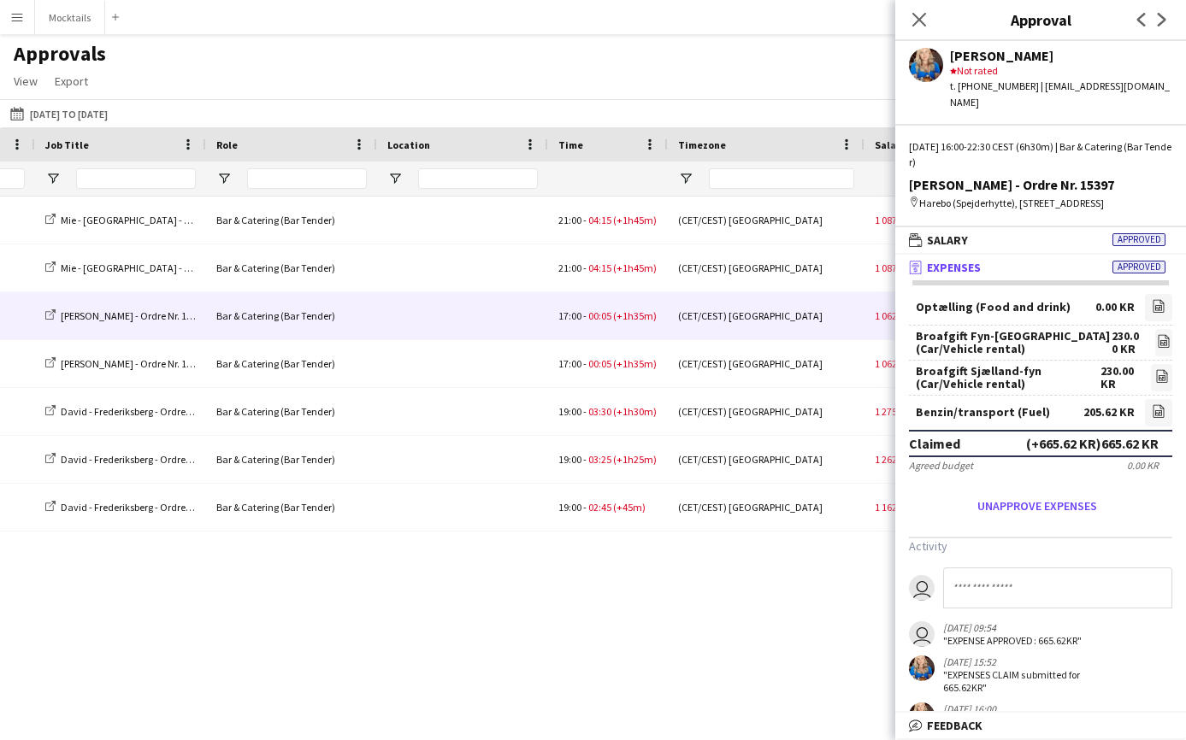
click at [459, 321] on div at bounding box center [462, 315] width 171 height 47
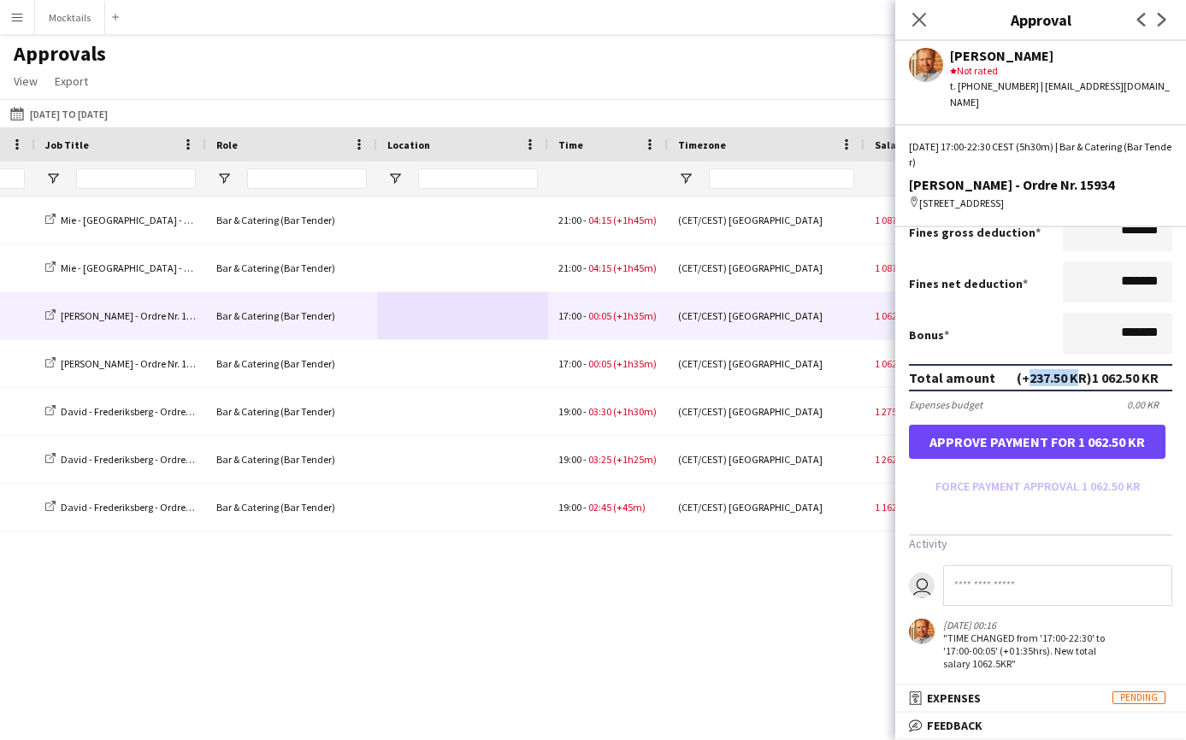
drag, startPoint x: 1017, startPoint y: 369, endPoint x: 1065, endPoint y: 369, distance: 47.9
click at [1065, 369] on div "(+237.50 KR) 1 062.50 KR" at bounding box center [1087, 377] width 142 height 17
click at [1109, 433] on button "Approve payment for 1 062.50 KR" at bounding box center [1037, 442] width 256 height 34
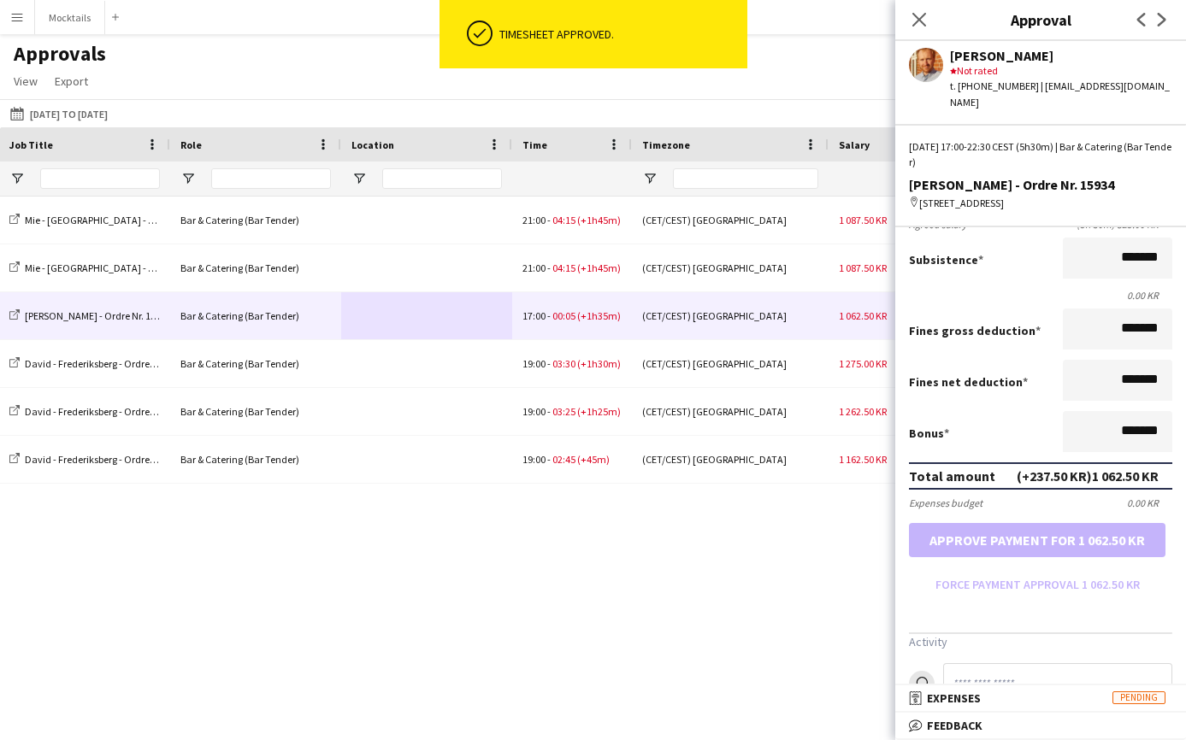
click at [468, 321] on div at bounding box center [426, 315] width 171 height 47
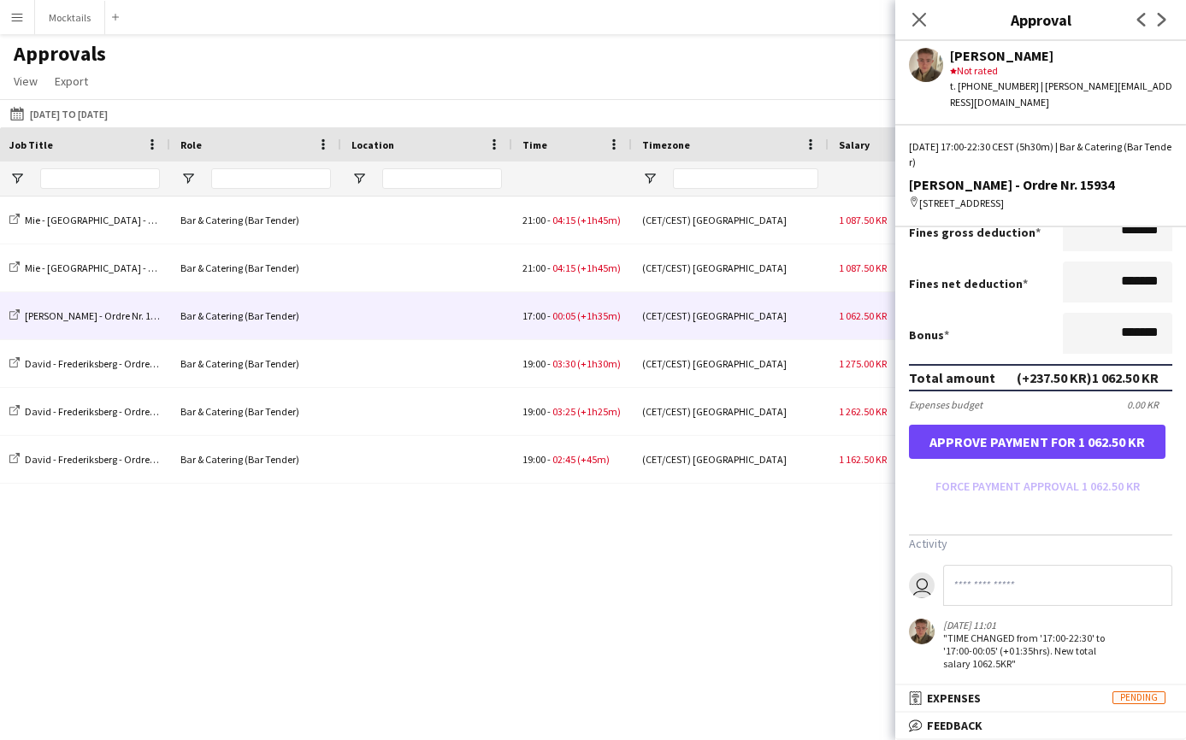
click at [1095, 436] on button "Approve payment for 1 062.50 KR" at bounding box center [1037, 442] width 256 height 34
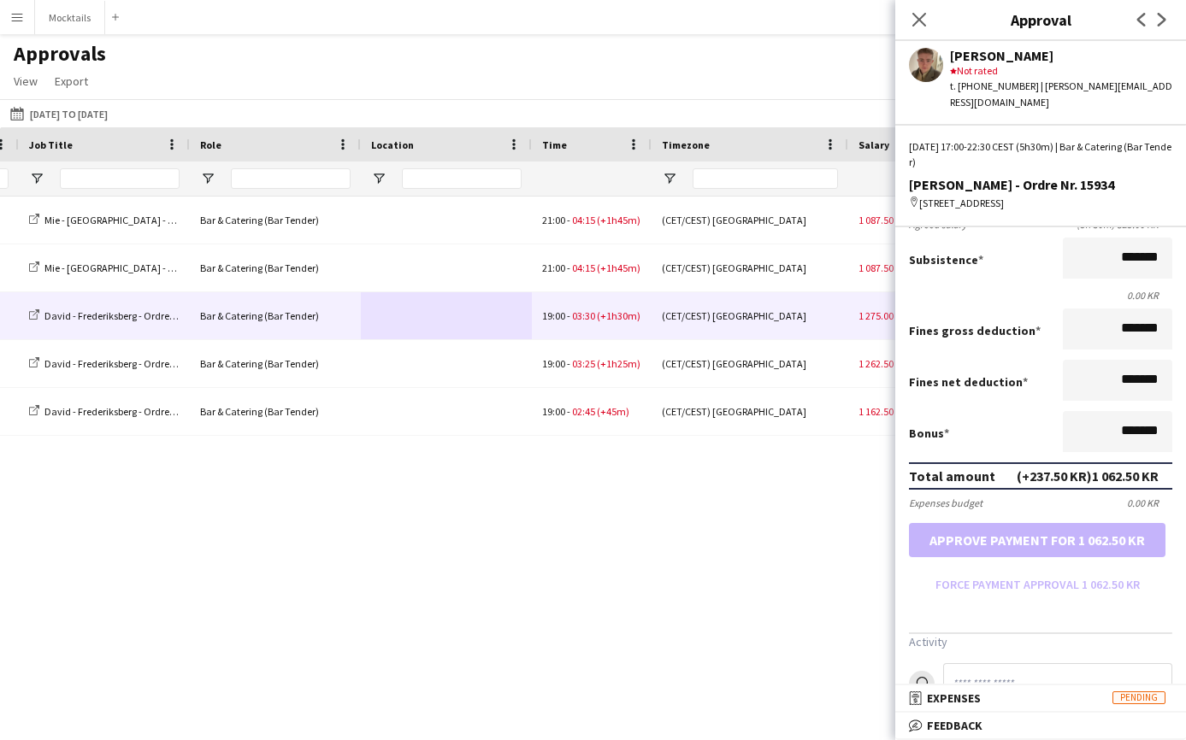
click at [455, 326] on div at bounding box center [446, 315] width 171 height 47
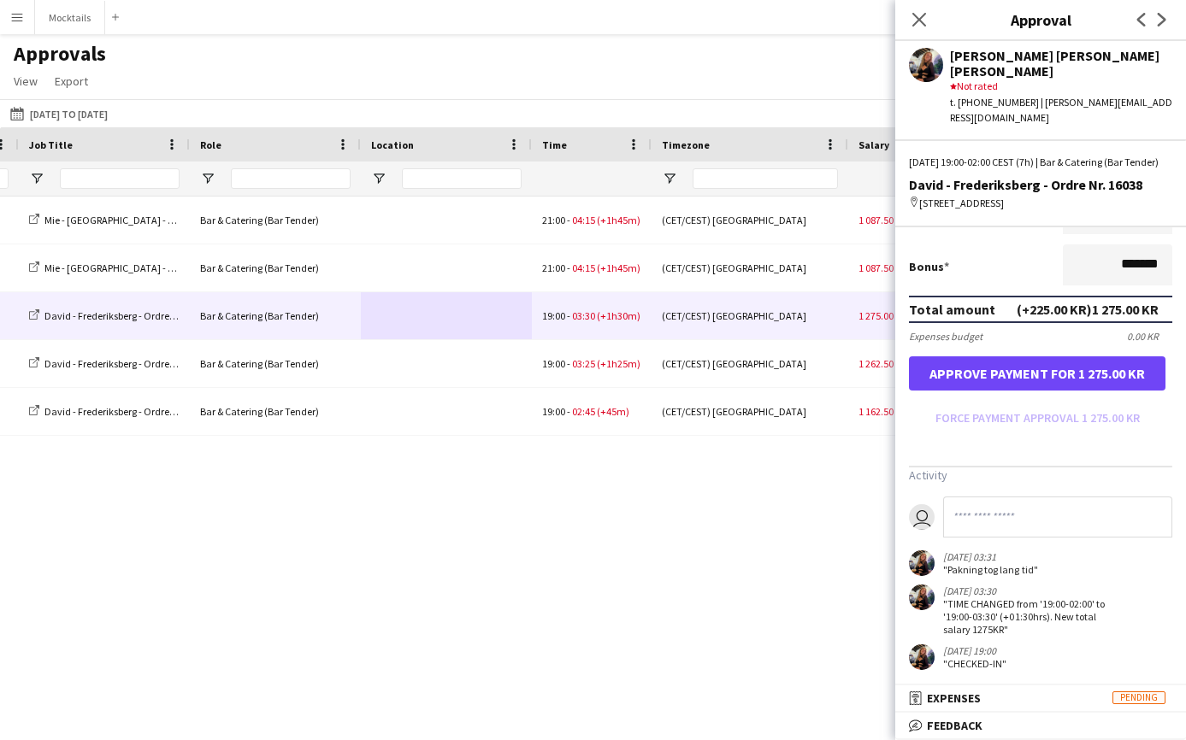
click at [1122, 370] on button "Approve payment for 1 275.00 KR" at bounding box center [1037, 373] width 256 height 34
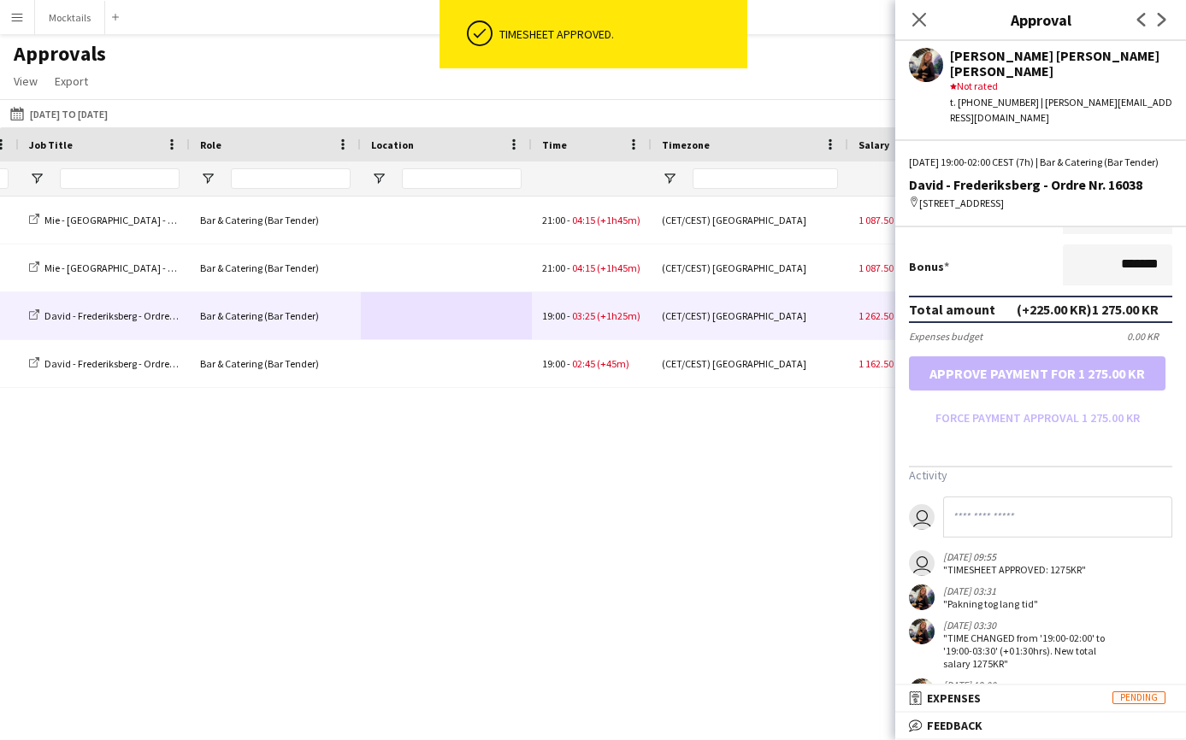
click at [422, 321] on div at bounding box center [446, 315] width 171 height 47
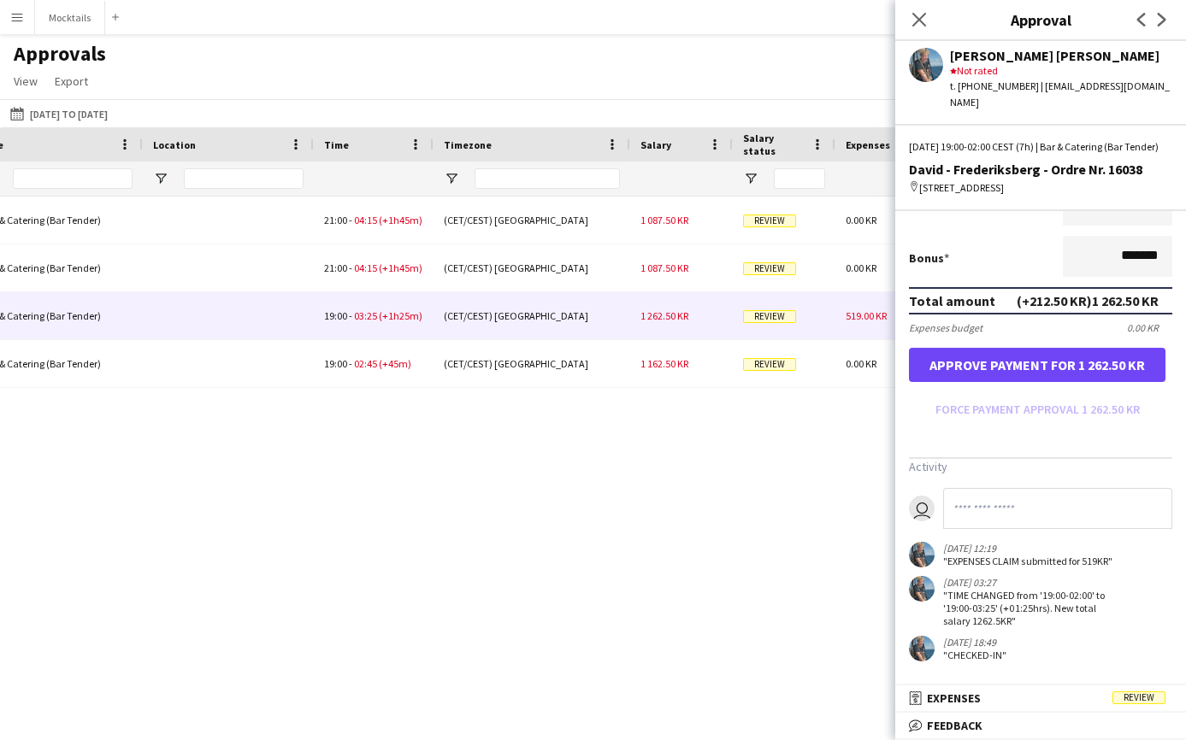
click at [1102, 374] on button "Approve payment for 1 262.50 KR" at bounding box center [1037, 365] width 256 height 34
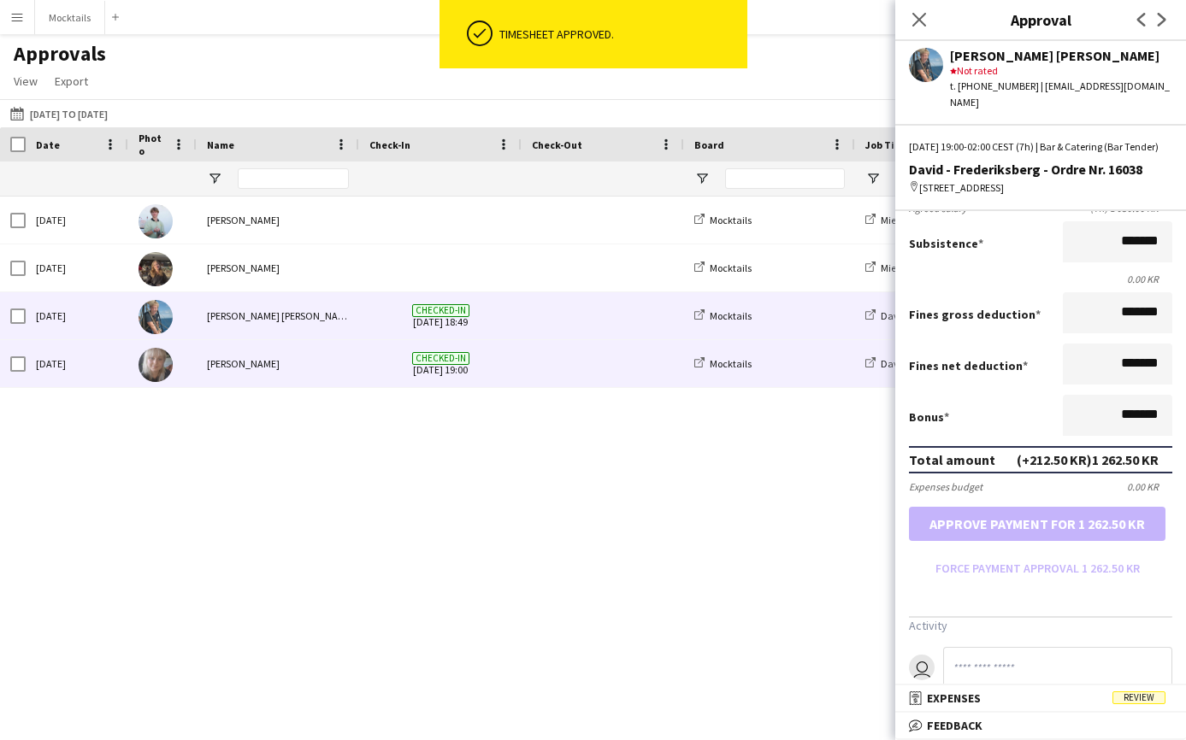
click at [577, 380] on span at bounding box center [603, 363] width 142 height 47
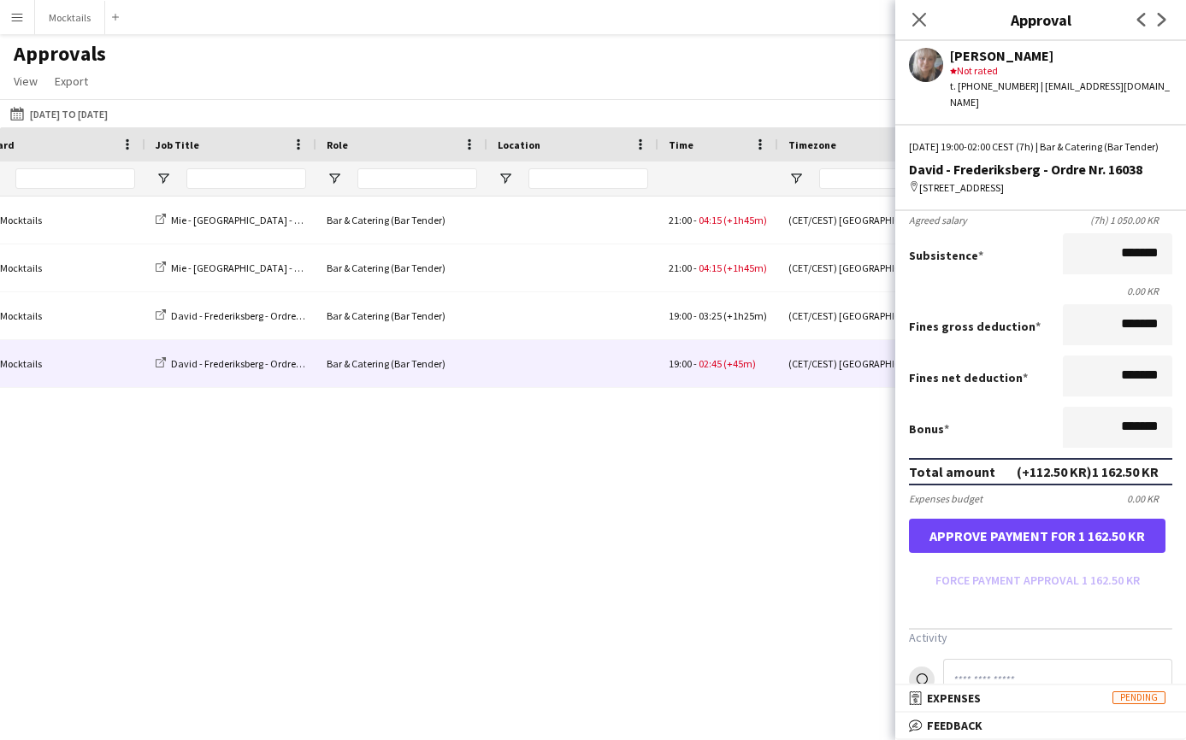
click at [1078, 538] on button "Approve payment for 1 162.50 KR" at bounding box center [1037, 536] width 256 height 34
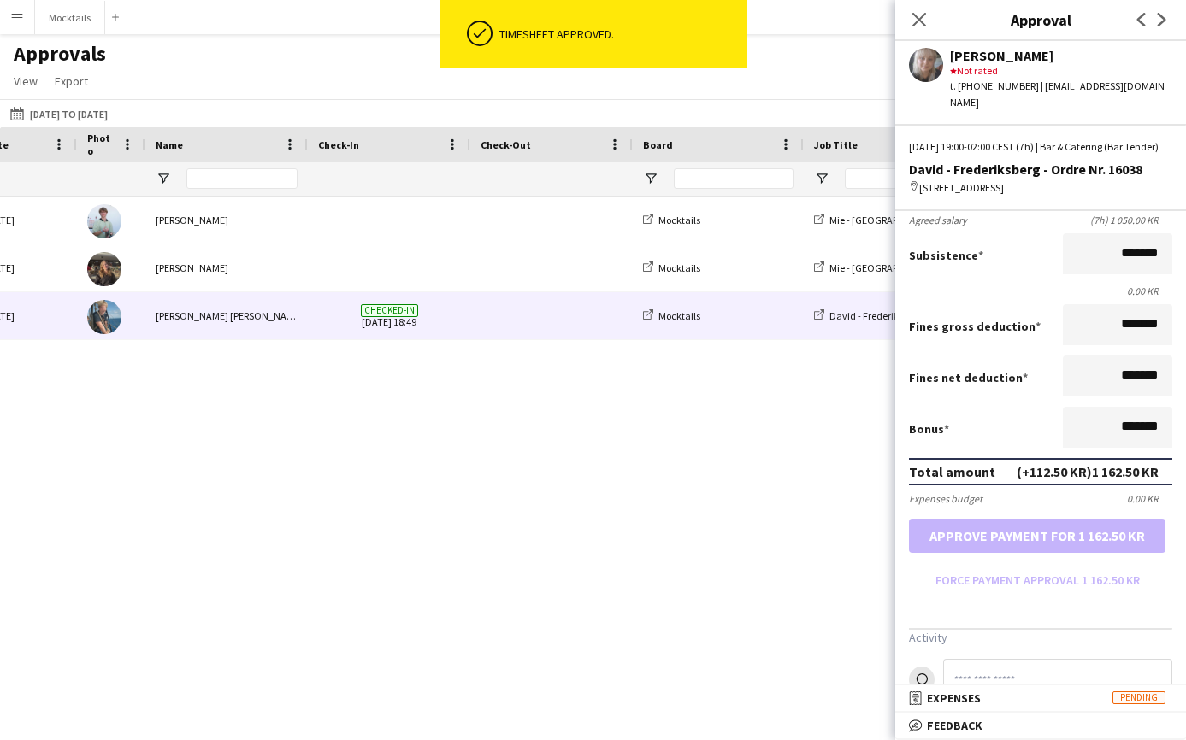
click at [569, 315] on span at bounding box center [551, 315] width 142 height 47
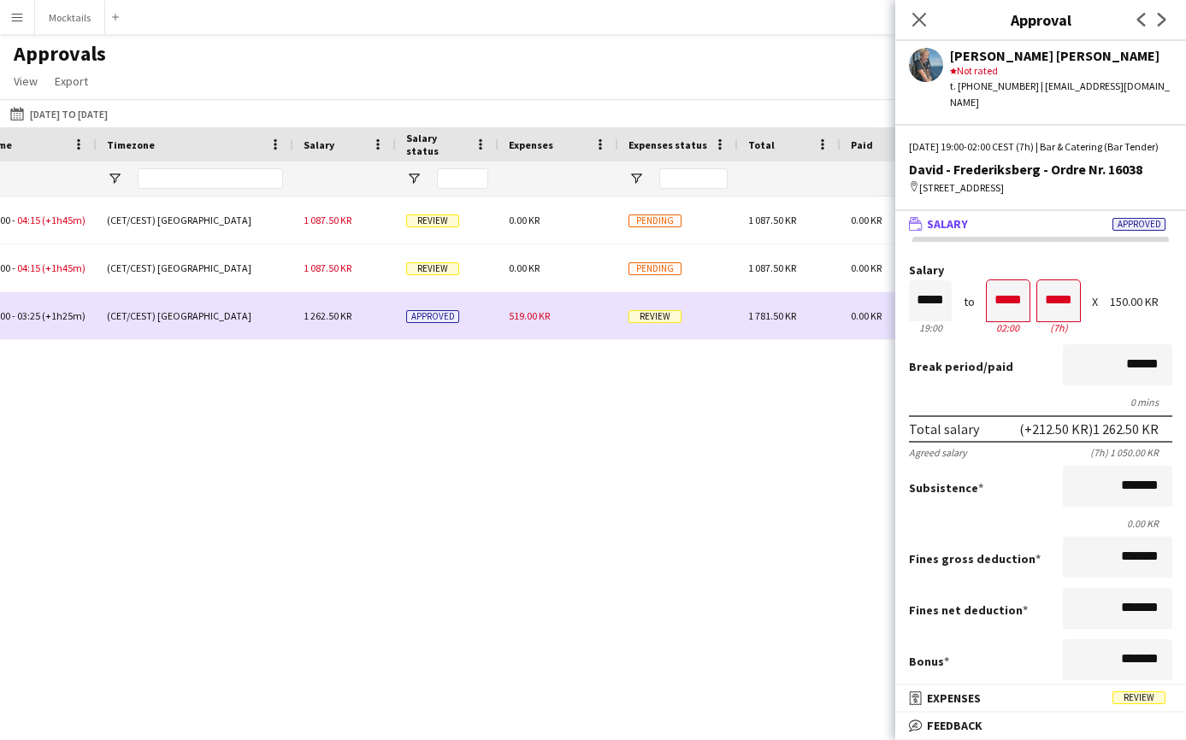
drag, startPoint x: 510, startPoint y: 317, endPoint x: 568, endPoint y: 317, distance: 58.1
click at [568, 317] on div "519.00 KR" at bounding box center [558, 315] width 120 height 47
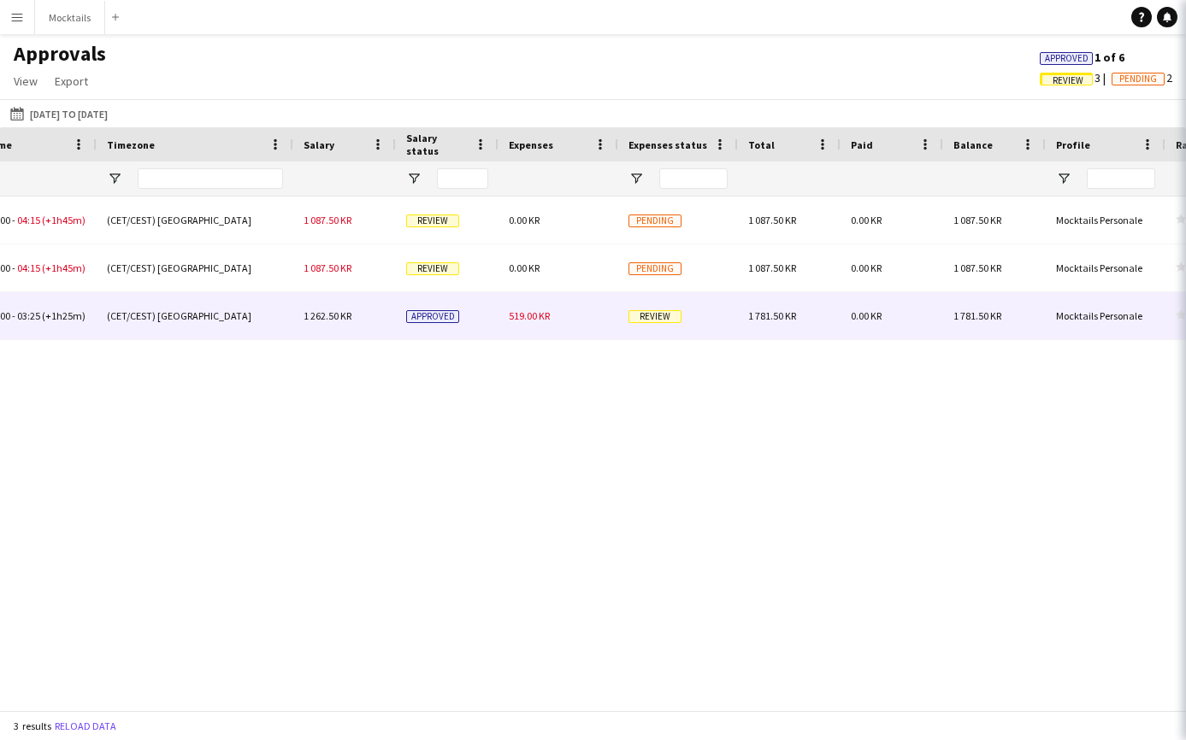
click at [568, 317] on div "519.00 KR" at bounding box center [558, 315] width 120 height 47
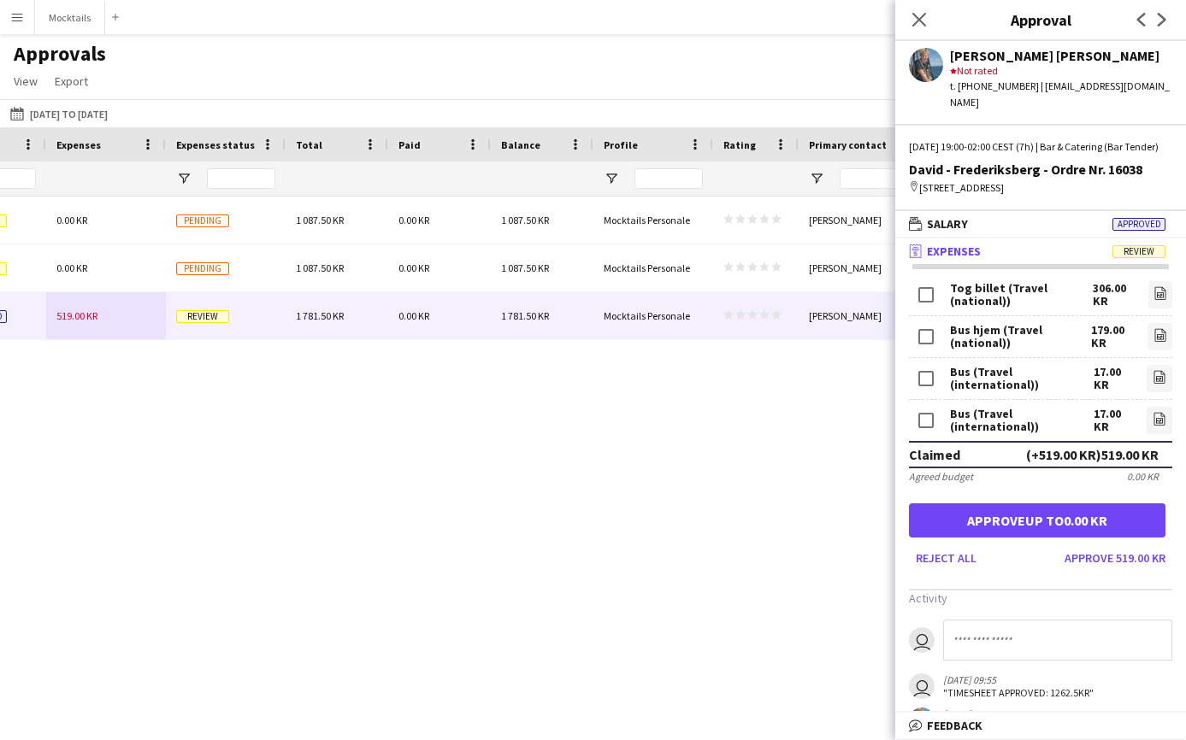
click at [1116, 472] on div "Agreed budget 0.00 KR" at bounding box center [1040, 476] width 263 height 13
click at [666, 492] on div "(CET/CEST) [GEOGRAPHIC_DATA] 1 087.50 KR Review 0.00 KR Pending 1 087.50 KR 0.0…" at bounding box center [593, 454] width 1186 height 514
click at [925, 27] on icon "Close pop-in" at bounding box center [918, 19] width 16 height 16
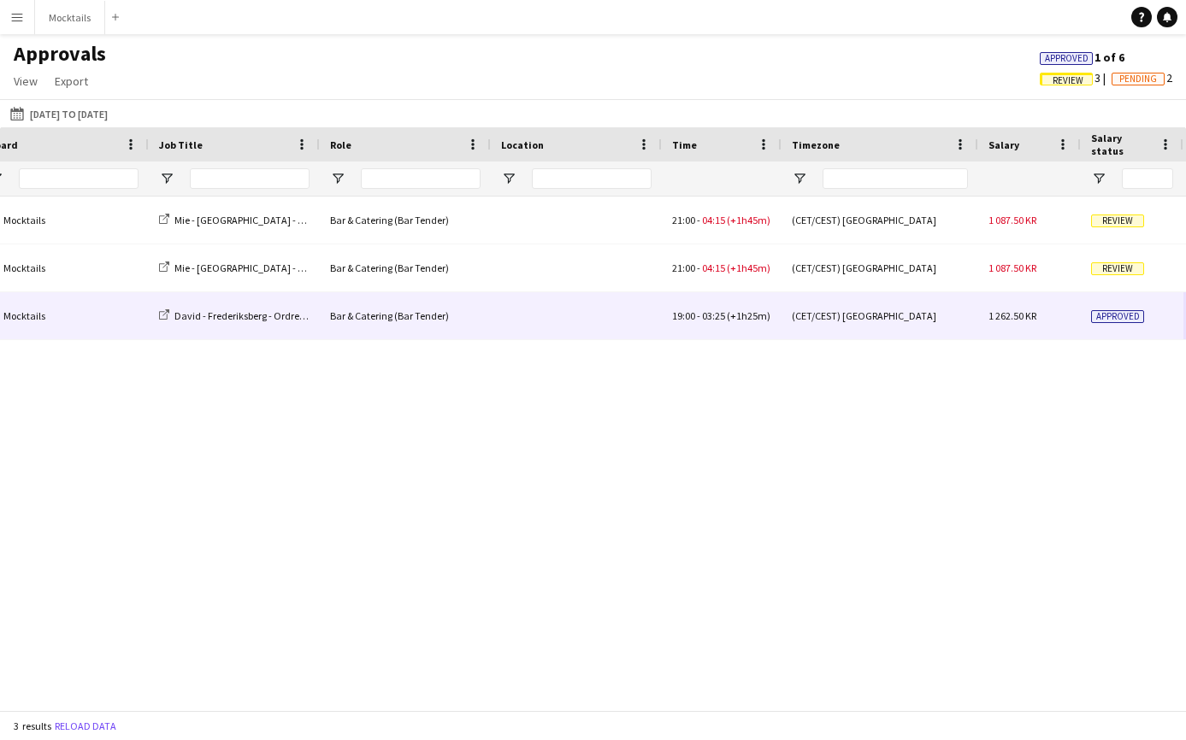
scroll to position [0, 684]
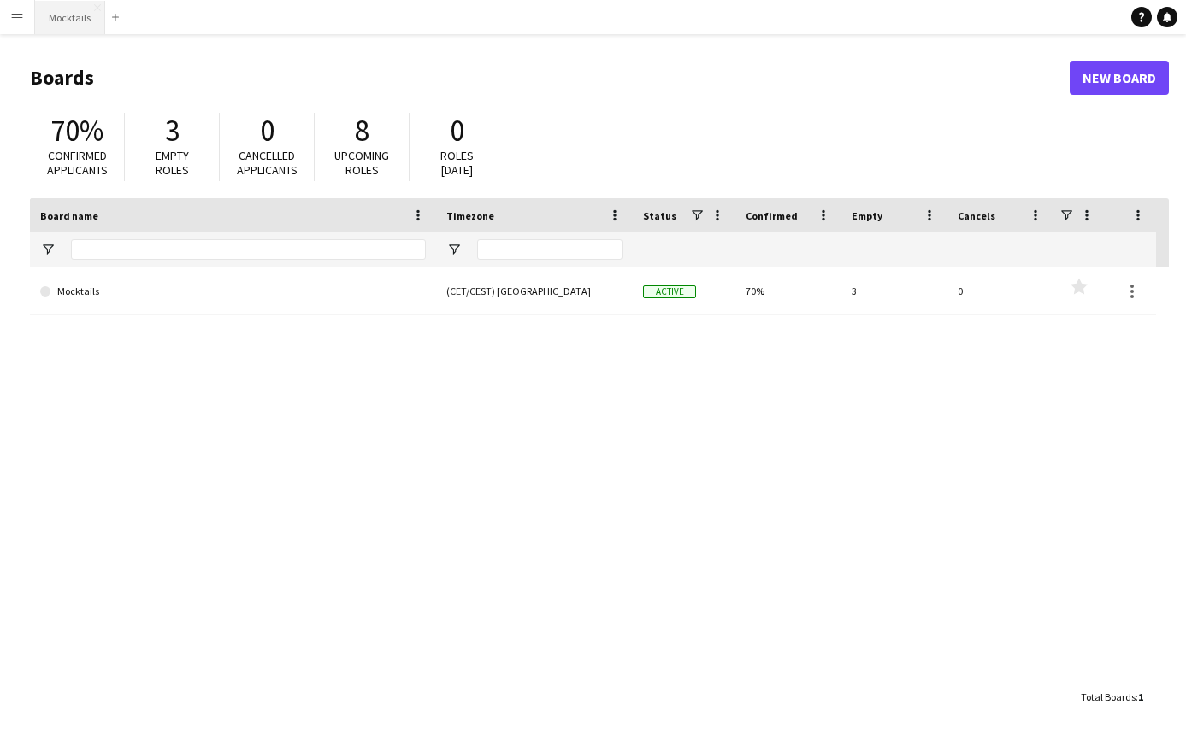
click at [72, 23] on button "Mocktails Close" at bounding box center [70, 17] width 70 height 33
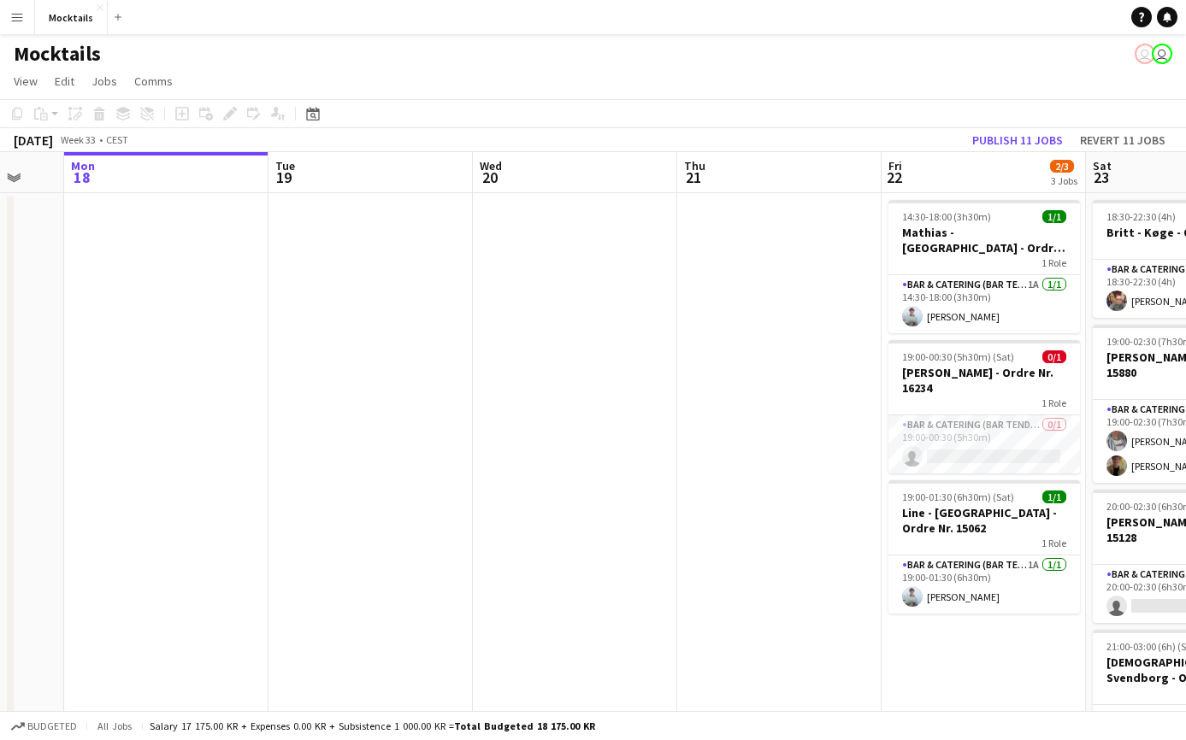
scroll to position [0, 555]
